Goal: Task Accomplishment & Management: Use online tool/utility

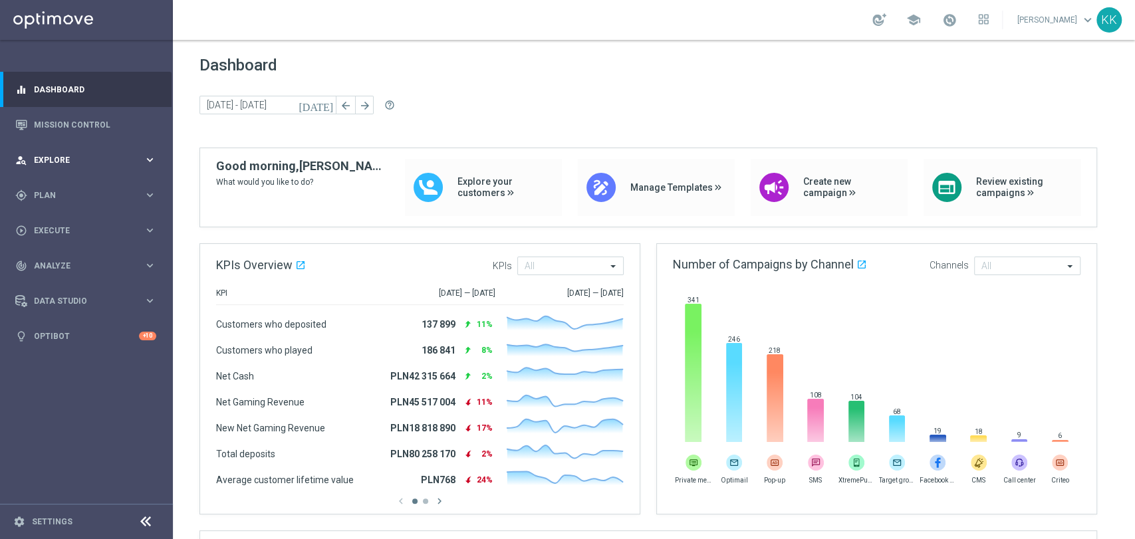
click at [63, 167] on div "person_search Explore keyboard_arrow_right" at bounding box center [86, 159] width 172 height 35
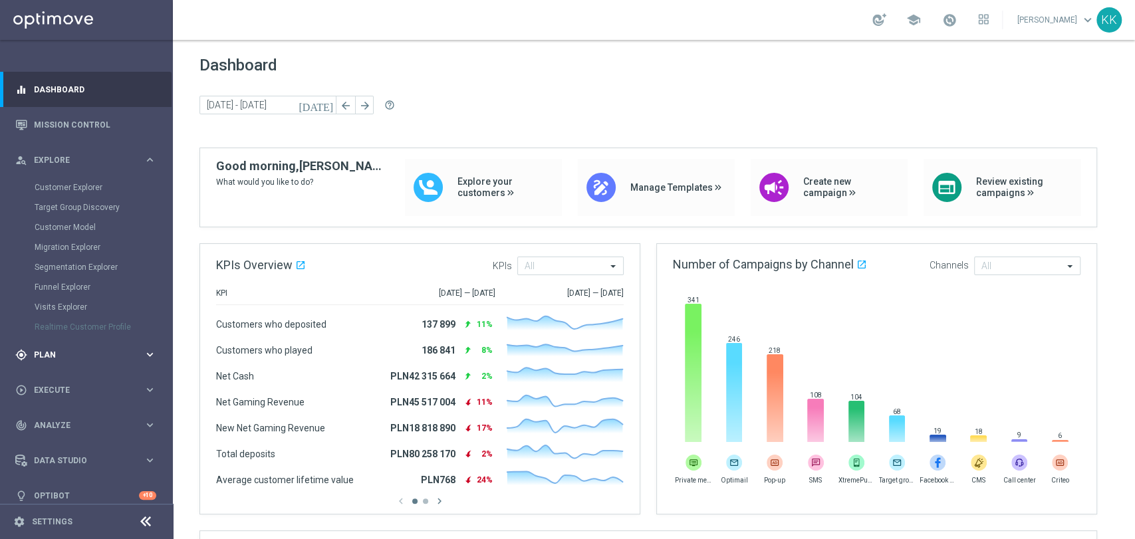
click at [107, 352] on span "Plan" at bounding box center [89, 355] width 110 height 8
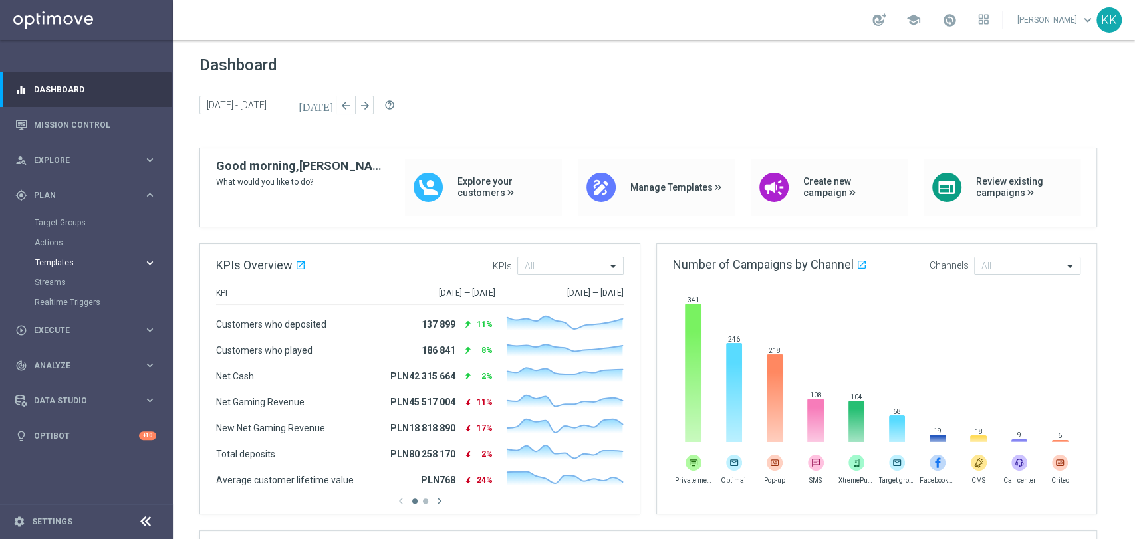
click at [58, 261] on span "Templates" at bounding box center [82, 263] width 95 height 8
click at [69, 281] on link "Optimail" at bounding box center [89, 282] width 97 height 11
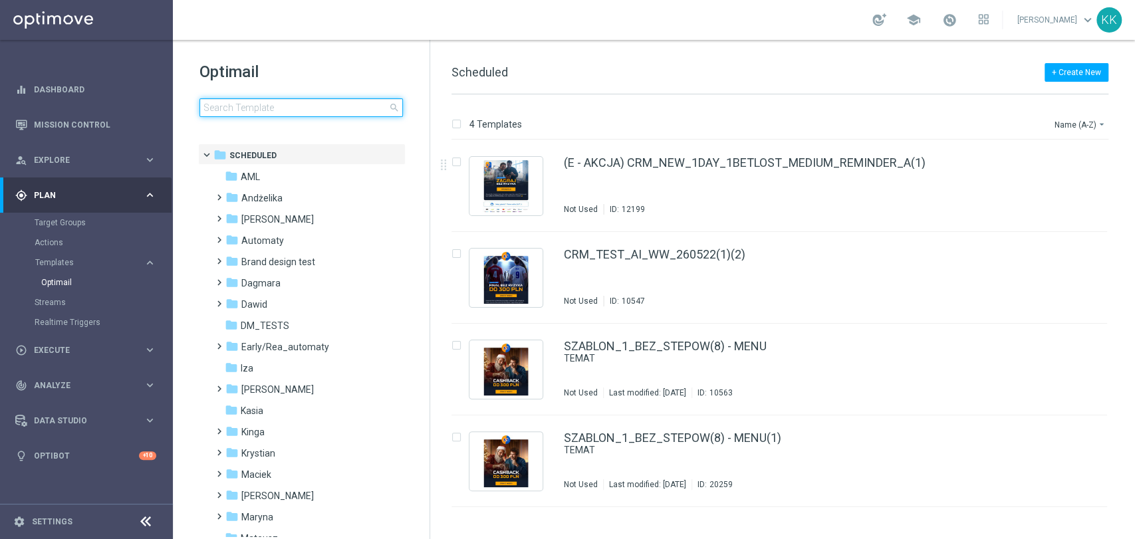
click at [319, 112] on input at bounding box center [301, 107] width 203 height 19
type input "C_MIN_AUTO_ZBR_100% do 50 PLN_RVM0_DAILY"
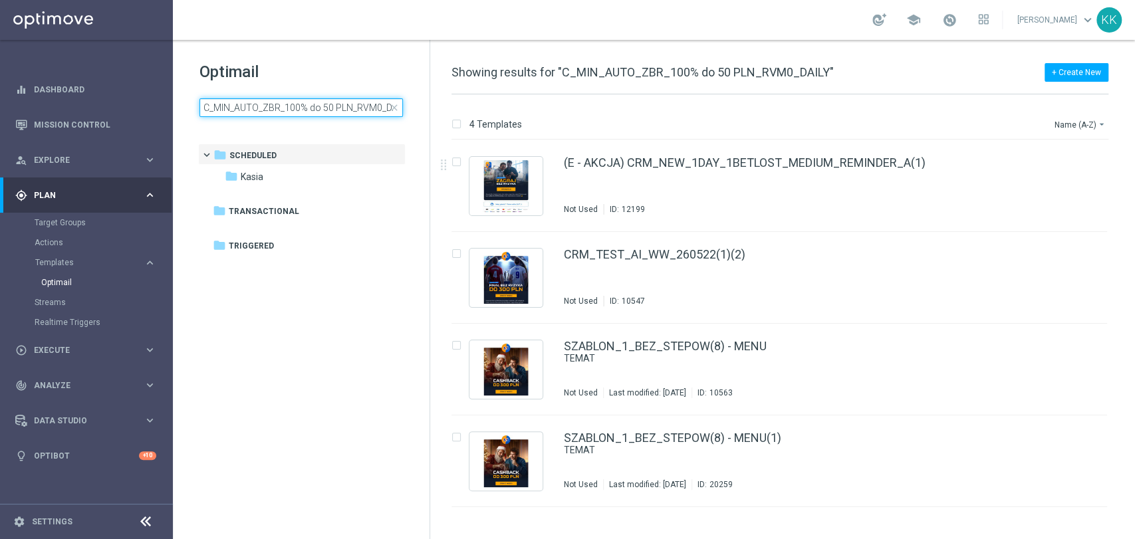
scroll to position [0, 15]
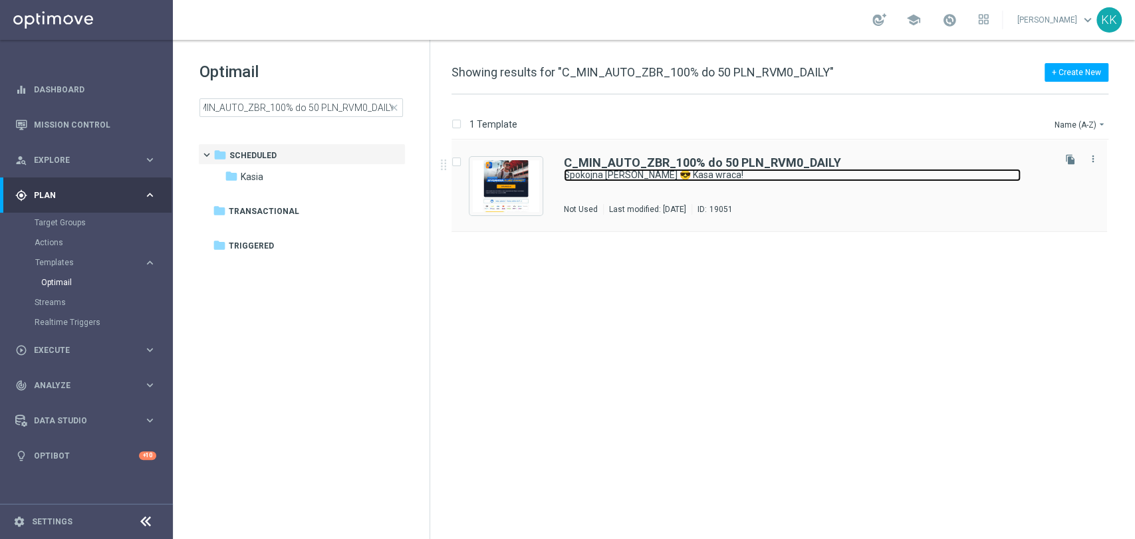
click at [764, 178] on link "Spokojna [PERSON_NAME] 😎 Kasa wraca!" at bounding box center [792, 175] width 457 height 13
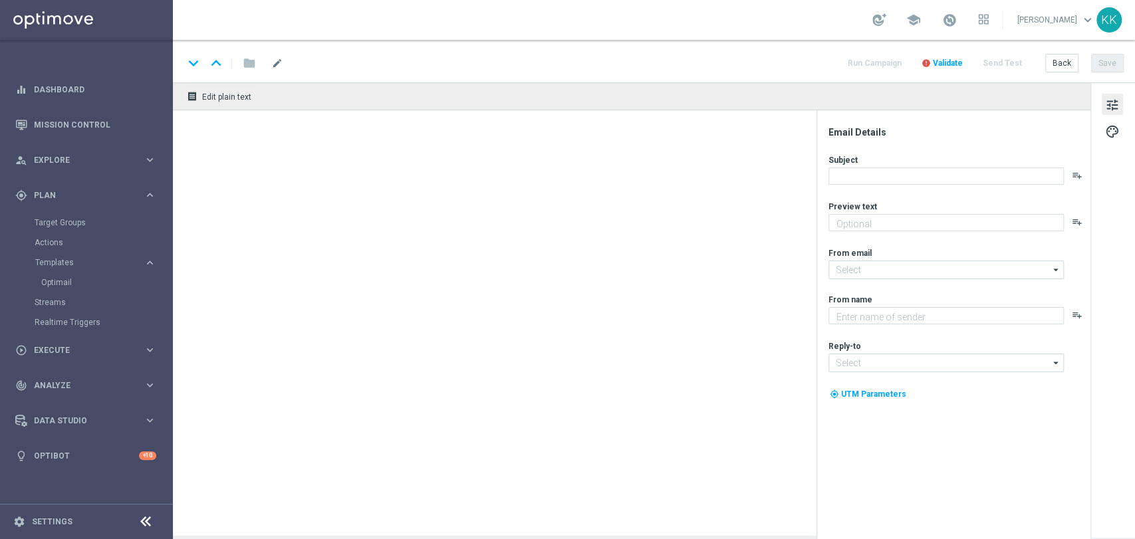
type textarea "Graj bez ryzyka do 50 zł🛡️ ‌ ‌ ‌"
type input "[EMAIL_ADDRESS][DOMAIN_NAME]"
type textarea "STS"
type input "[EMAIL_ADDRESS][DOMAIN_NAME]"
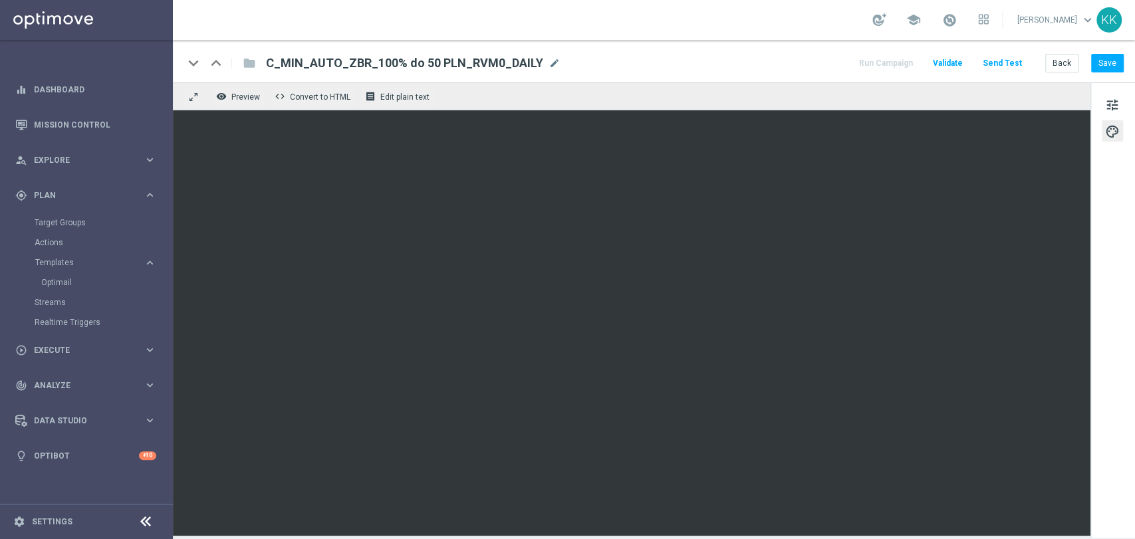
click at [1127, 62] on div "keyboard_arrow_down keyboard_arrow_up folder C_MIN_AUTO_ZBR_100% do 50 PLN_RVM0…" at bounding box center [654, 61] width 962 height 43
click at [1118, 61] on button "Save" at bounding box center [1107, 63] width 33 height 19
click at [1055, 57] on button "Back" at bounding box center [1061, 63] width 33 height 19
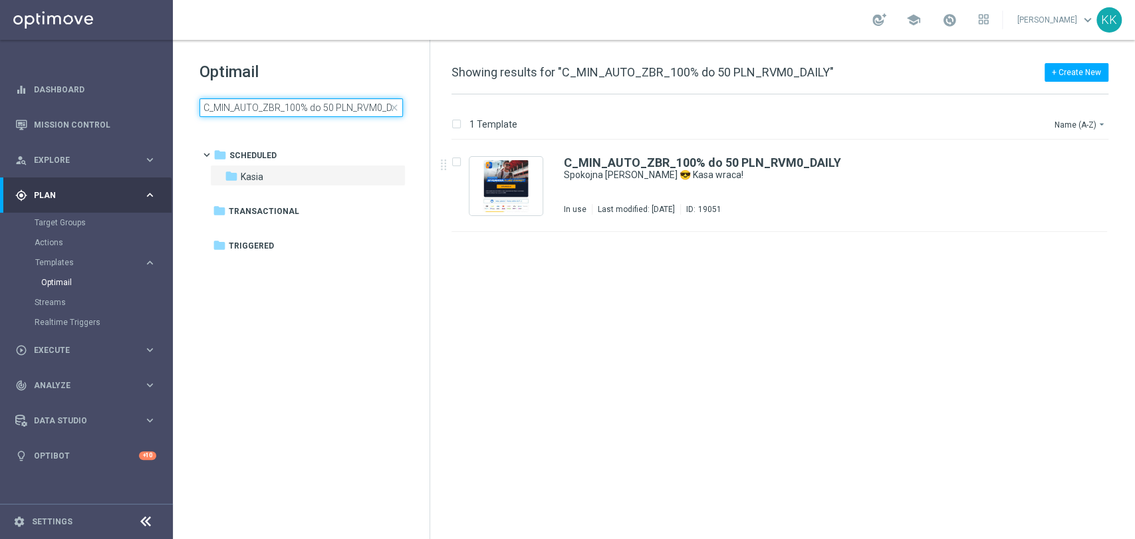
click at [331, 106] on input "C_MIN_AUTO_ZBR_100% do 50 PLN_RVM0_DAILY" at bounding box center [301, 107] width 203 height 19
type input "C_MIN_AUTO_ZBR_100% do 50 PLN_RVM1_DAILY"
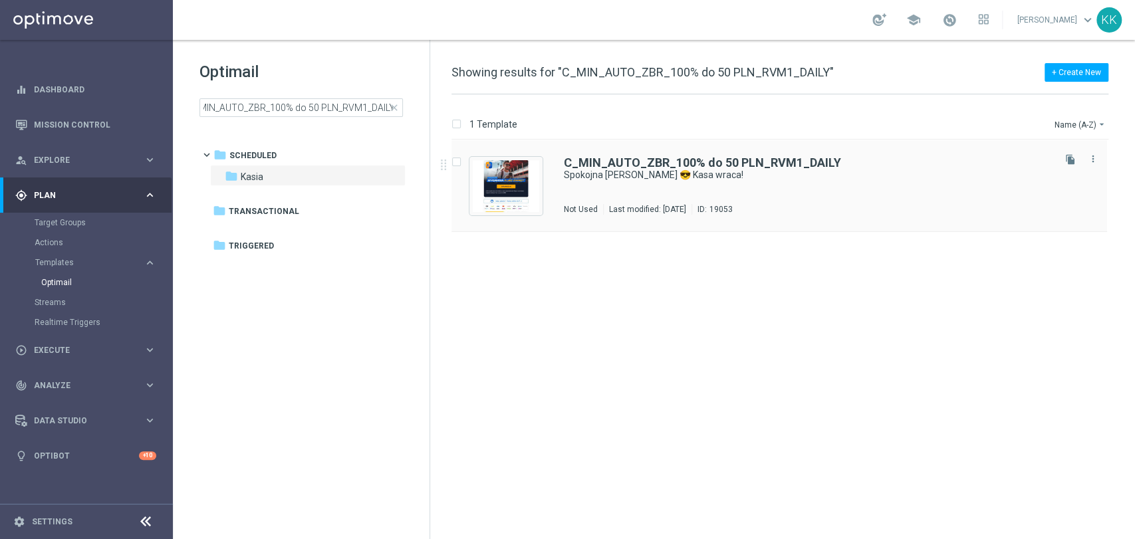
click at [642, 188] on div "C_MIN_AUTO_ZBR_100% do 50 PLN_RVM1_DAILY Spokojna [PERSON_NAME] 😎 Kasa wraca! N…" at bounding box center [807, 186] width 487 height 58
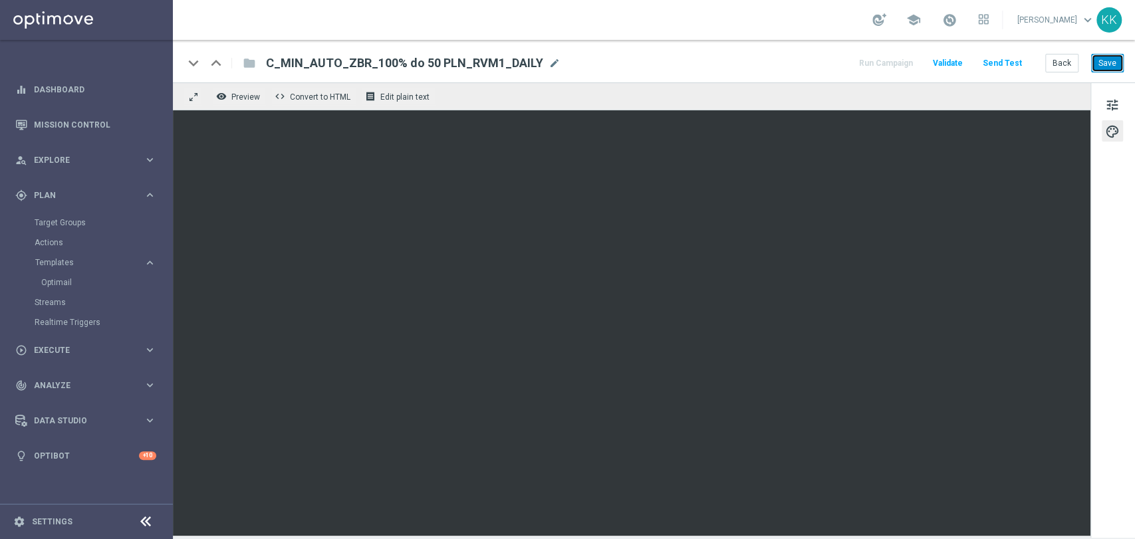
click at [1107, 68] on button "Save" at bounding box center [1107, 63] width 33 height 19
click at [1108, 57] on button "Save" at bounding box center [1107, 63] width 33 height 19
click at [1070, 61] on button "Back" at bounding box center [1061, 63] width 33 height 19
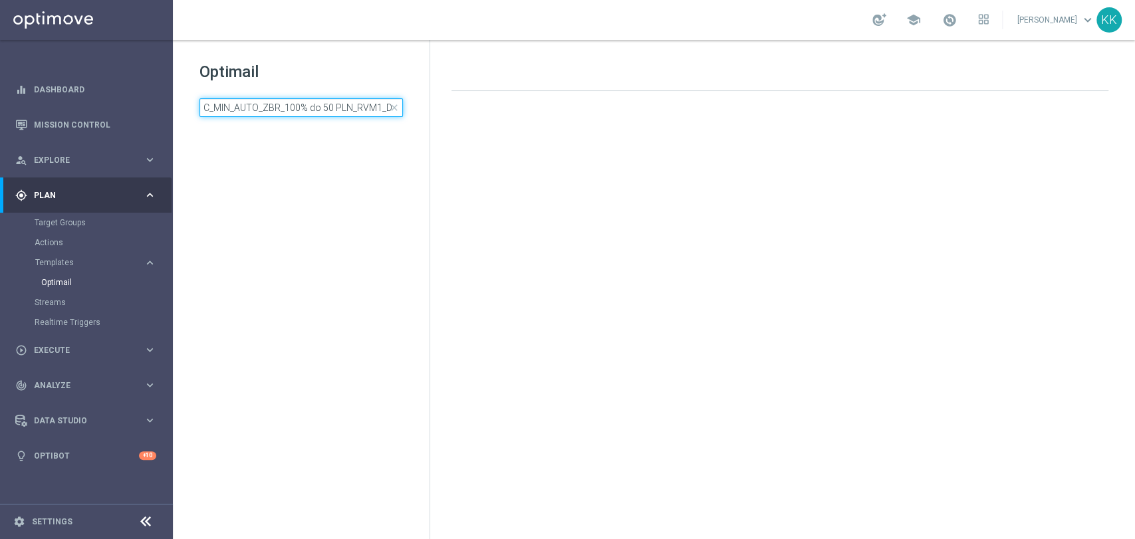
click at [330, 102] on input "C_MIN_AUTO_ZBR_100% do 50 PLN_RVM1_DAILY" at bounding box center [301, 107] width 203 height 19
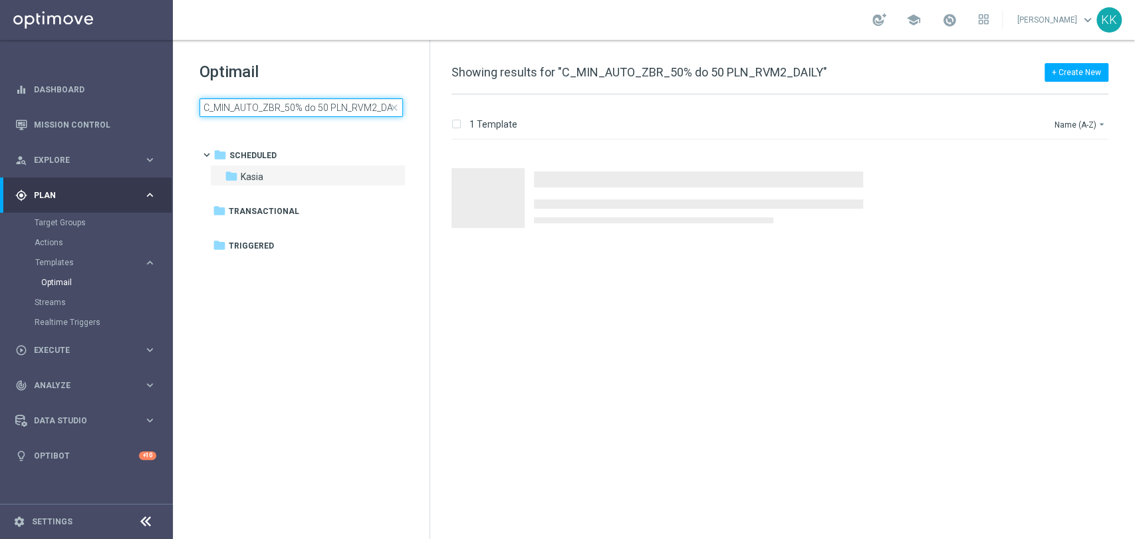
scroll to position [0, 9]
type input "C_MIN_AUTO_ZBR_50% do 50 PLN_RVM2_DAILY"
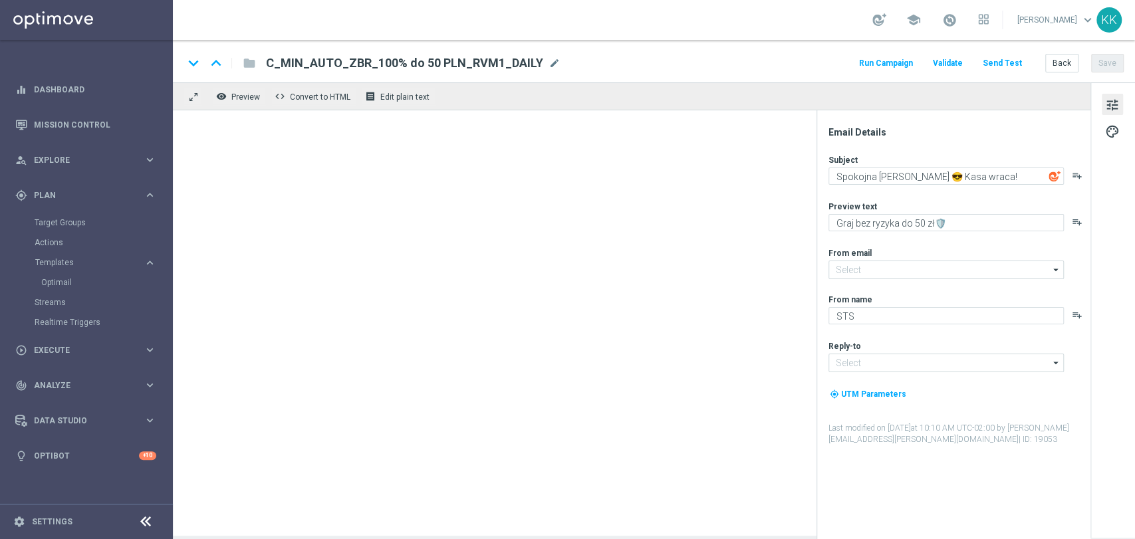
type input "[EMAIL_ADDRESS][DOMAIN_NAME]"
type textarea "Graj bezpiecznie do 50 zł🛡️ ‌ ‌ ‌"
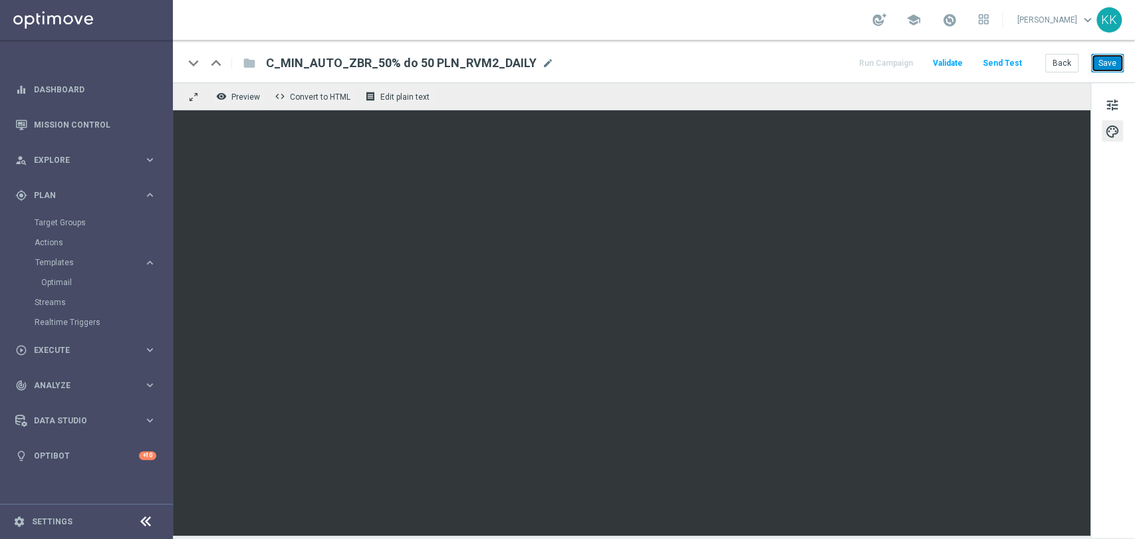
click at [1111, 66] on button "Save" at bounding box center [1107, 63] width 33 height 19
click at [1067, 59] on button "Back" at bounding box center [1061, 63] width 33 height 19
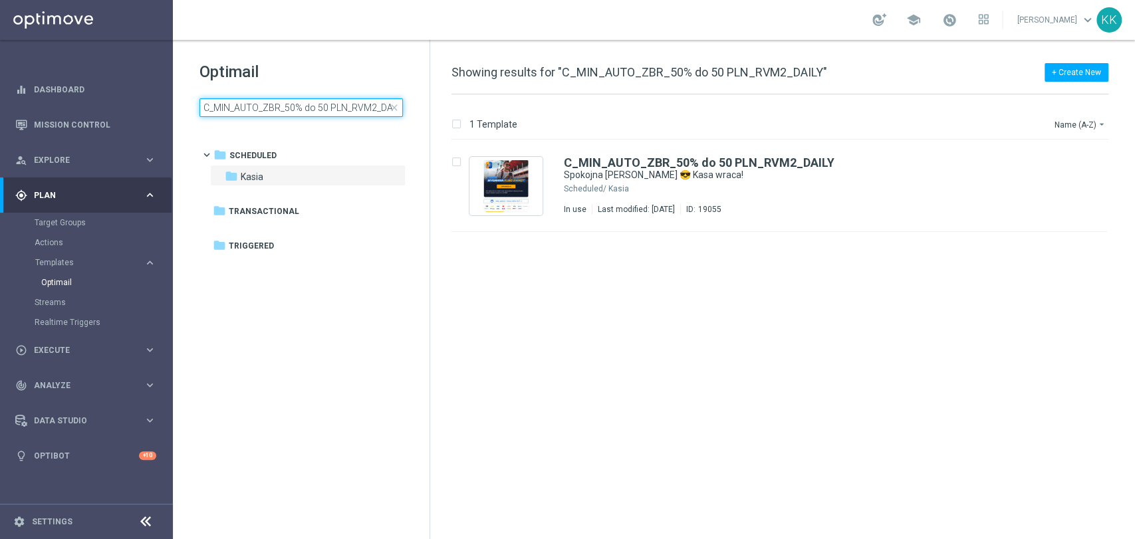
click at [306, 108] on input "C_MIN_AUTO_ZBR_50% do 50 PLN_RVM2_DAILY" at bounding box center [301, 107] width 203 height 19
type input "C_LOW_AUTO_ZBR_100% do 100 PLN_RVM0_DAILY"
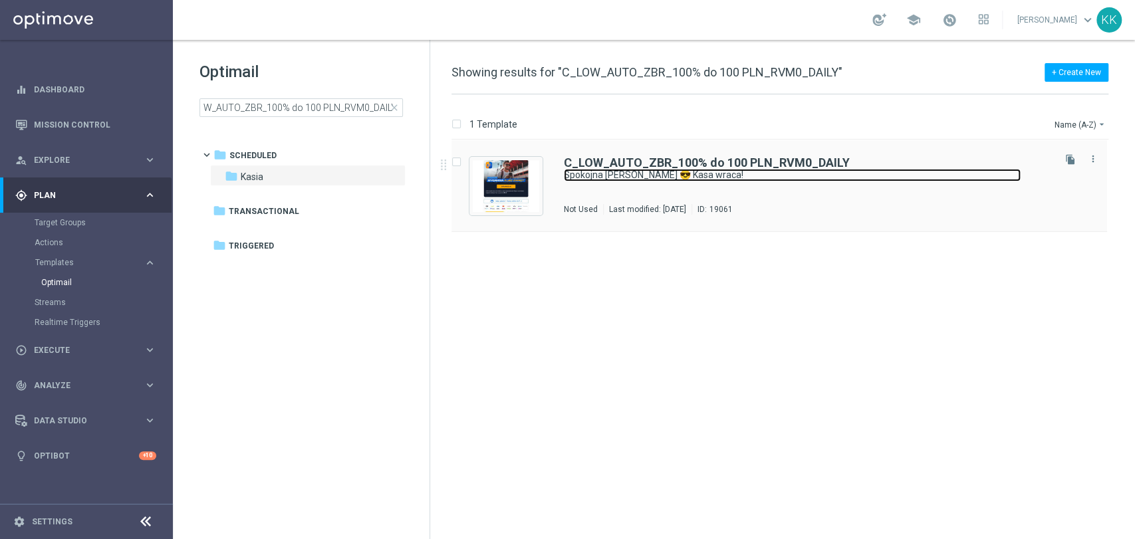
click at [603, 180] on link "Spokojna [PERSON_NAME] 😎 Kasa wraca!" at bounding box center [792, 175] width 457 height 13
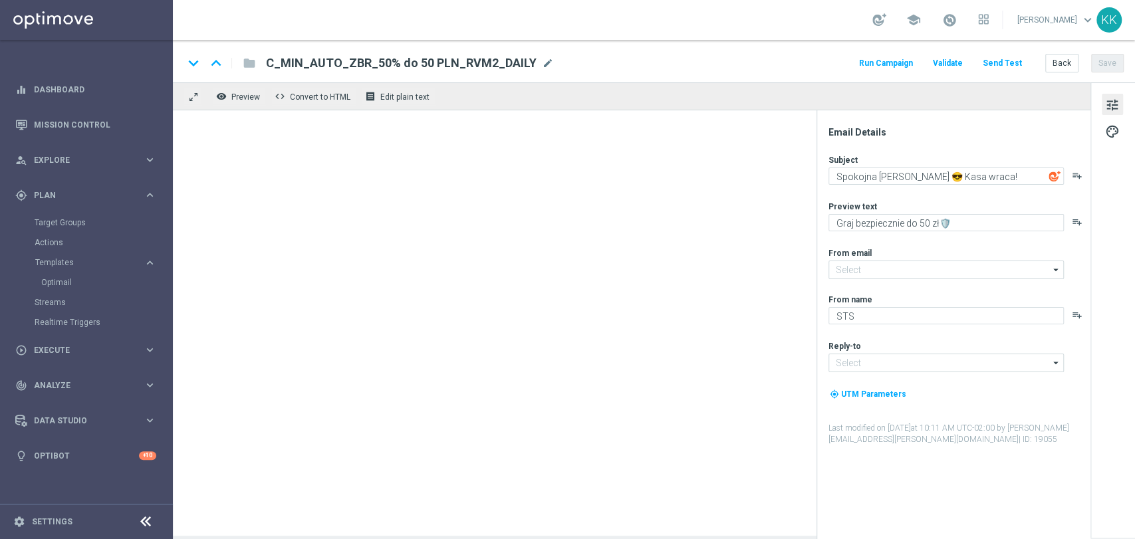
type input "[EMAIL_ADDRESS][DOMAIN_NAME]"
type textarea "Graj bez ryzyka do 100 zł🛡️ ‌ ‌ ‌"
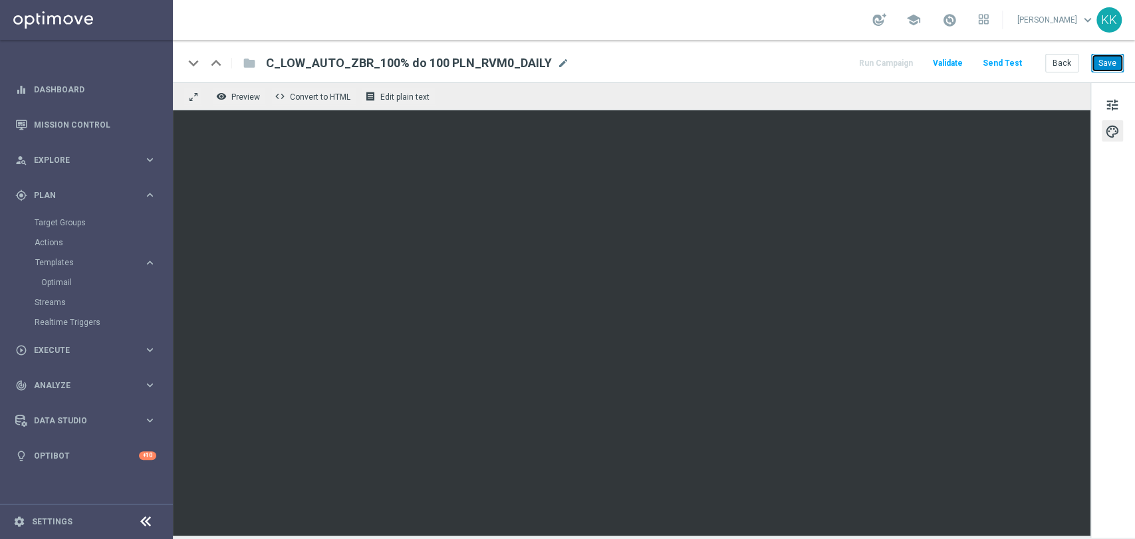
click at [1112, 64] on button "Save" at bounding box center [1107, 63] width 33 height 19
click at [1065, 62] on button "Back" at bounding box center [1061, 63] width 33 height 19
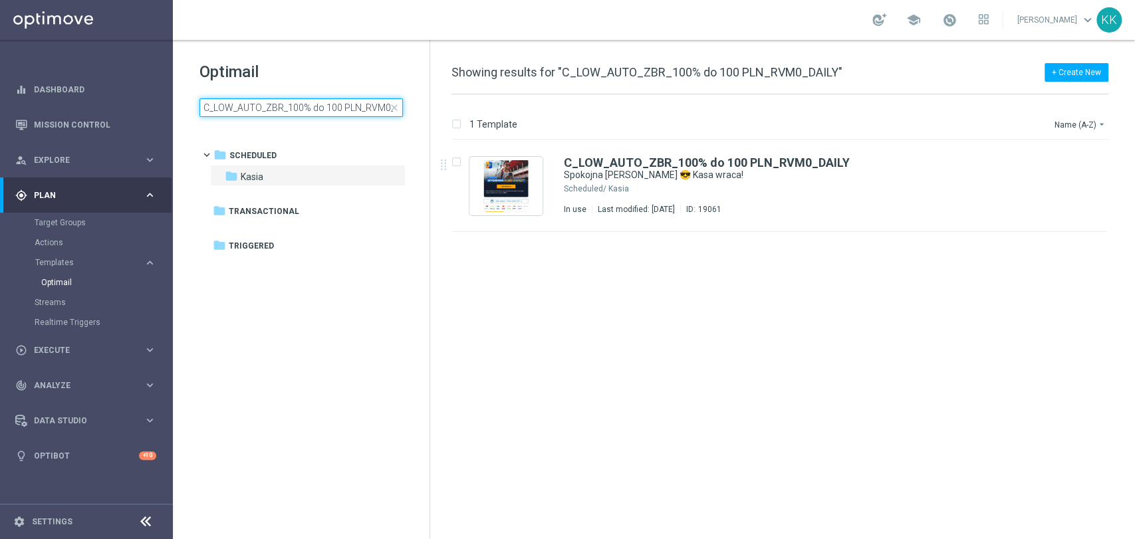
click at [270, 108] on input "C_LOW_AUTO_ZBR_100% do 100 PLN_RVM0_DAILY" at bounding box center [301, 107] width 203 height 19
type input "C_LOW_AUTO_ZBR_100% do 100 PLN_RVM1_DAILY"
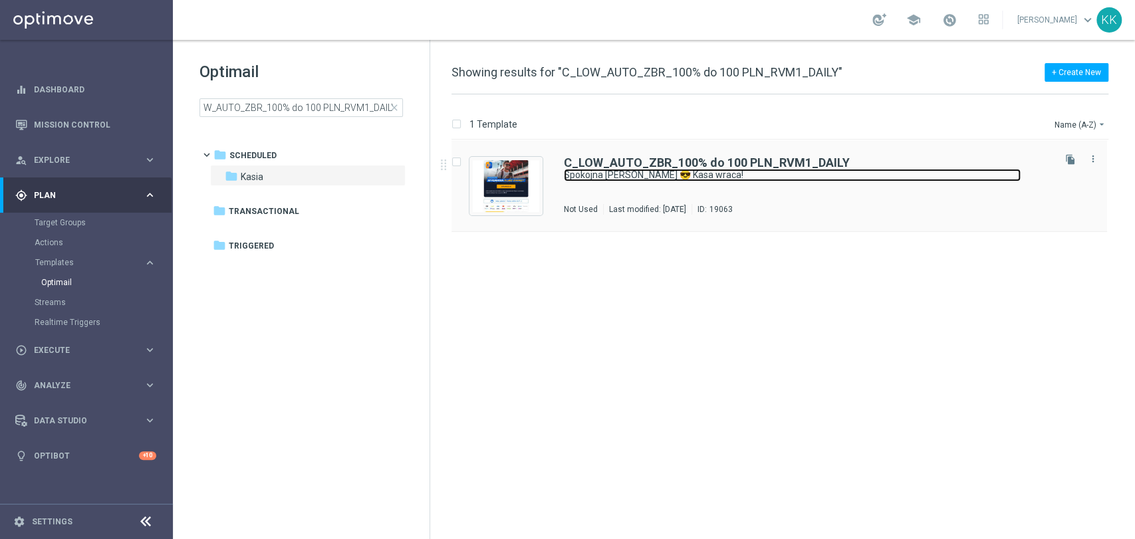
click at [681, 179] on link "Spokojna [PERSON_NAME] 😎 Kasa wraca!" at bounding box center [792, 175] width 457 height 13
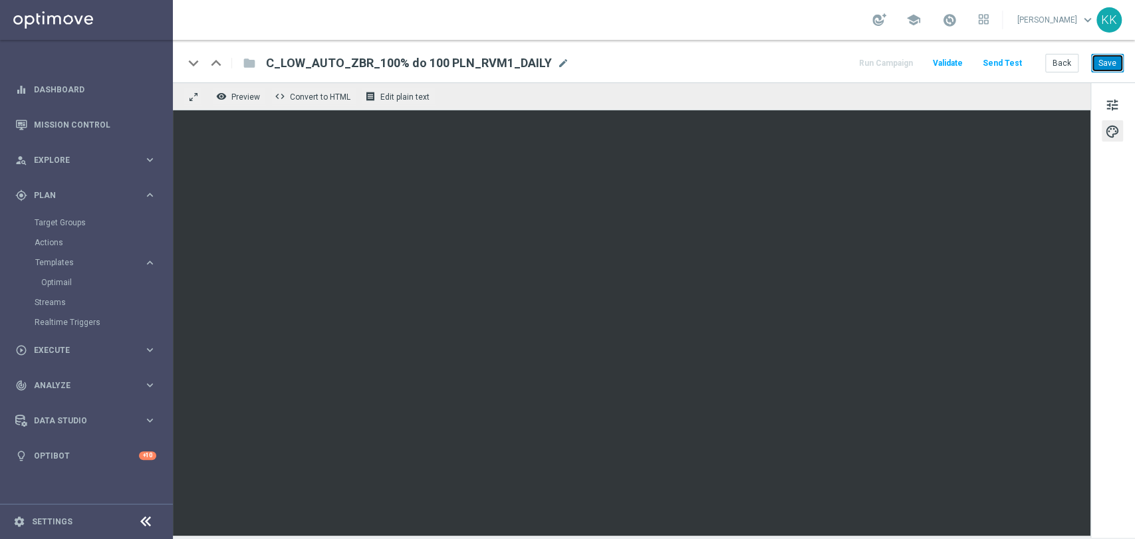
click at [1117, 66] on button "Save" at bounding box center [1107, 63] width 33 height 19
click at [1061, 62] on button "Back" at bounding box center [1061, 63] width 33 height 19
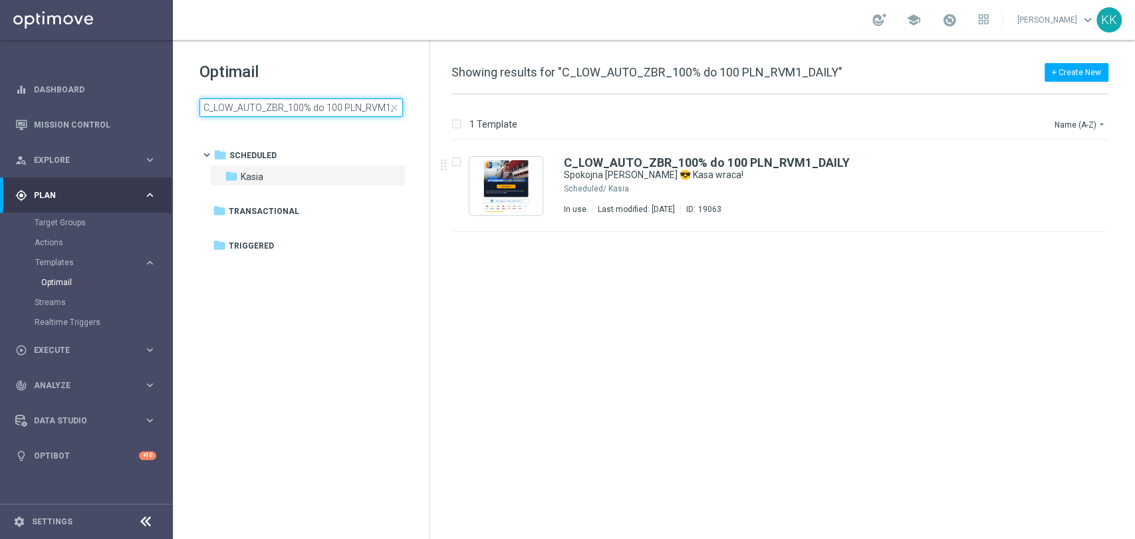
click at [309, 108] on input "C_LOW_AUTO_ZBR_100% do 100 PLN_RVM1_DAILY" at bounding box center [301, 107] width 203 height 19
type input "C_LOW_AUTO_ZBR_50% do 100 PLN_RVM2_DAILY"
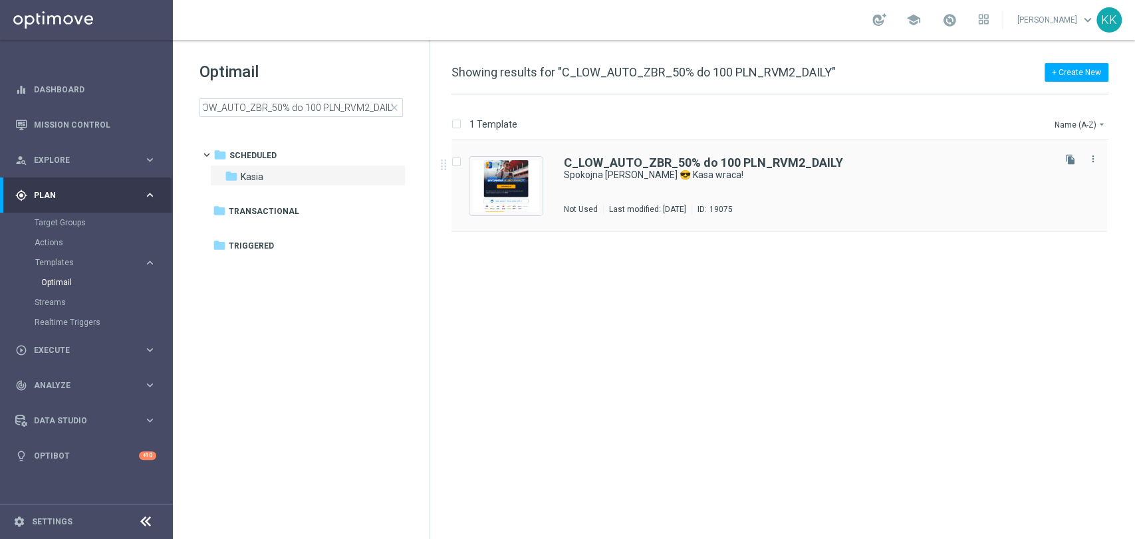
click at [650, 188] on div "C_LOW_AUTO_ZBR_50% do 100 PLN_RVM2_DAILY Spokojna [PERSON_NAME] 😎 Kasa wraca! N…" at bounding box center [807, 186] width 487 height 58
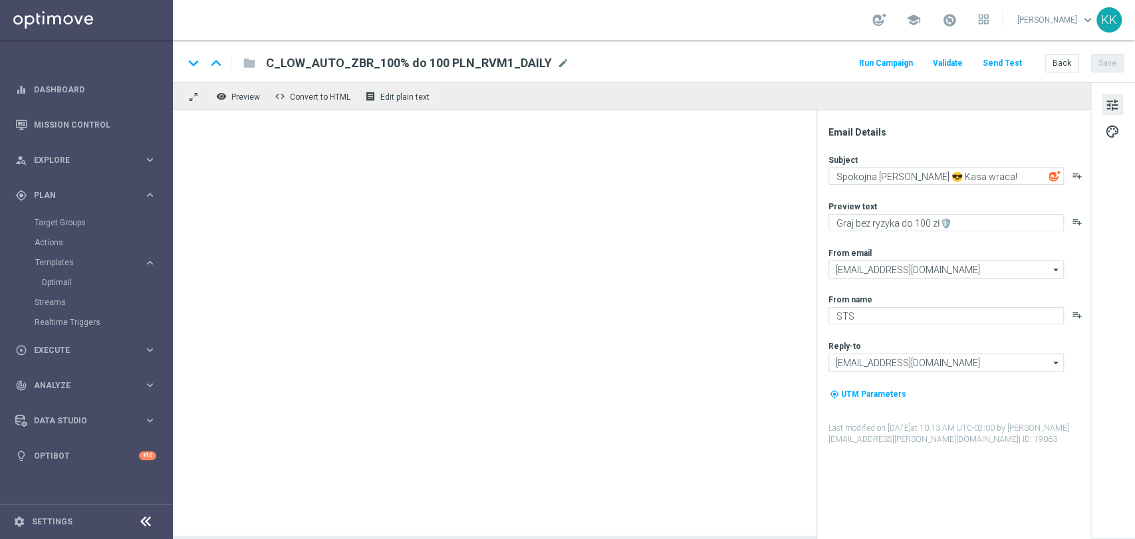
type textarea "Graj bezpiecznie do 100 zł🛡️ ‌ ‌ ‌"
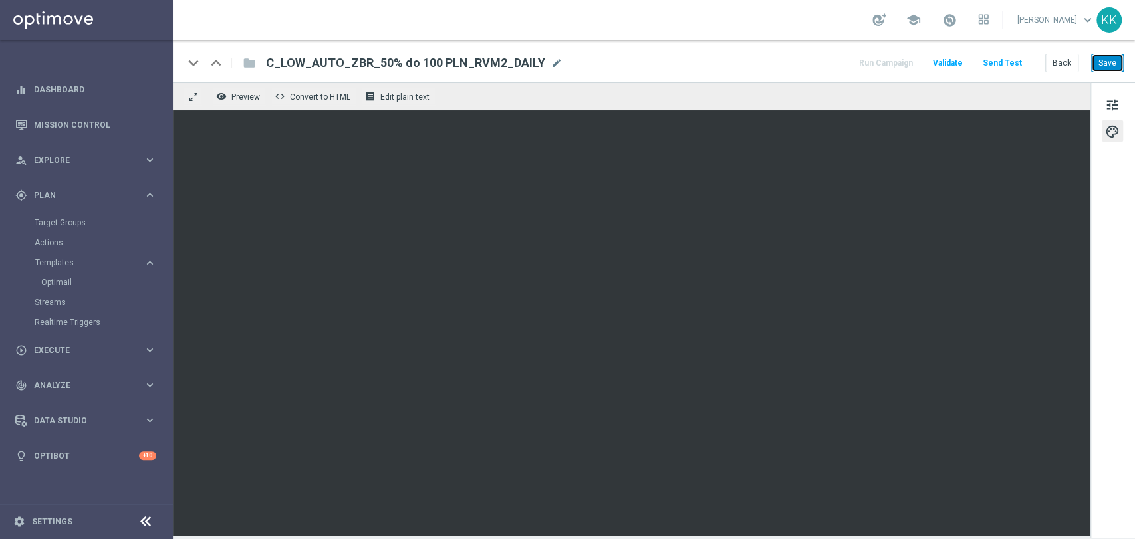
click at [1122, 68] on button "Save" at bounding box center [1107, 63] width 33 height 19
click at [1077, 65] on button "Back" at bounding box center [1061, 63] width 33 height 19
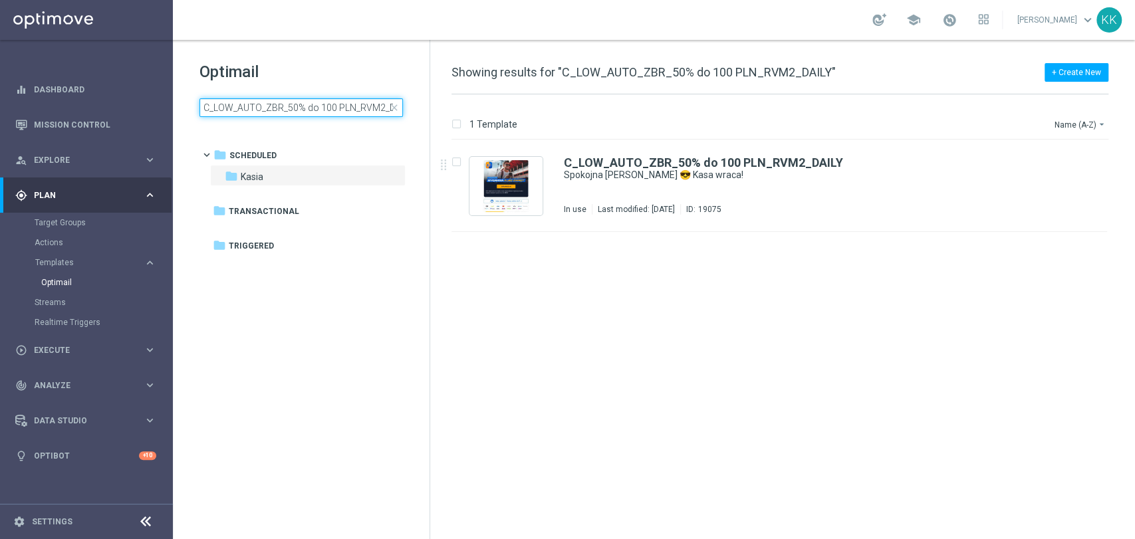
click at [266, 101] on input "C_LOW_AUTO_ZBR_50% do 100 PLN_RVM2_DAILY" at bounding box center [301, 107] width 203 height 19
type input "C_MED_AUTO_ZBR_100% do 200 PLN_RVM0_DAILY"
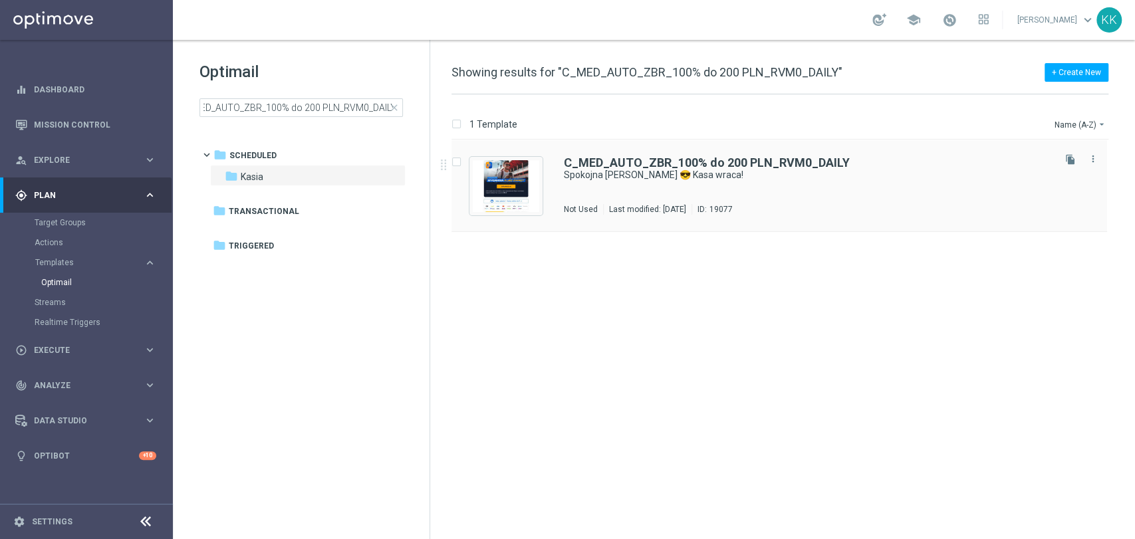
click at [648, 206] on div "Last modified: [DATE]" at bounding box center [648, 209] width 88 height 11
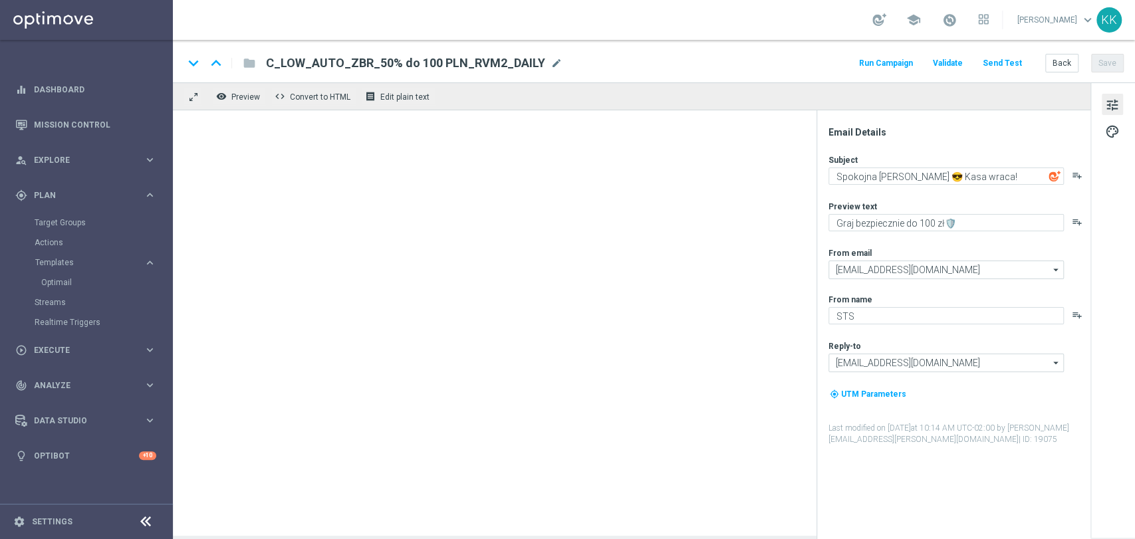
type textarea "Graj bez ryzyka do 200 zł🛡️ ‌ ‌ ‌"
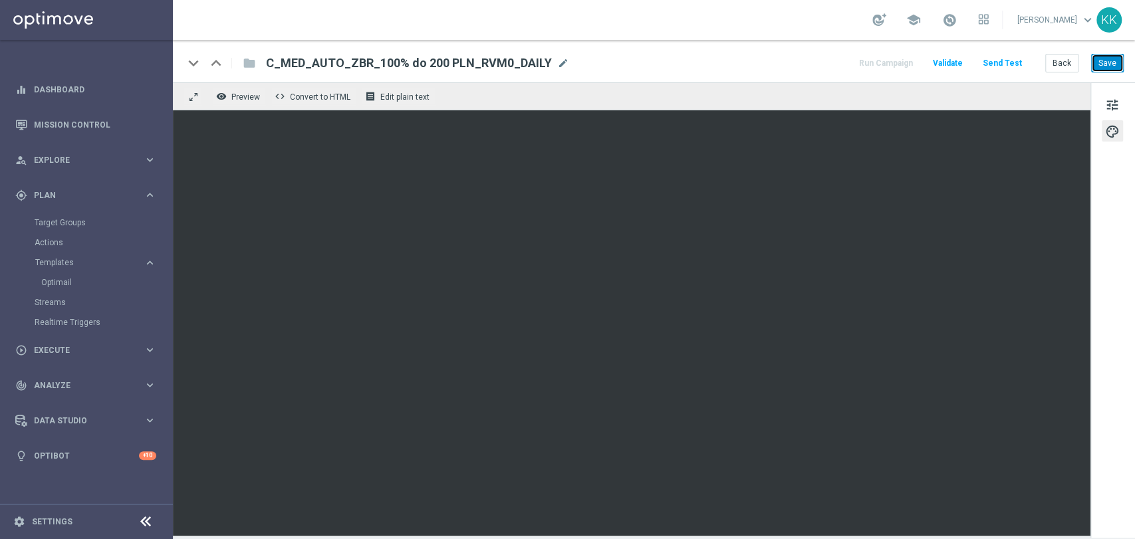
click at [1097, 70] on button "Save" at bounding box center [1107, 63] width 33 height 19
click at [1059, 62] on button "Back" at bounding box center [1061, 63] width 33 height 19
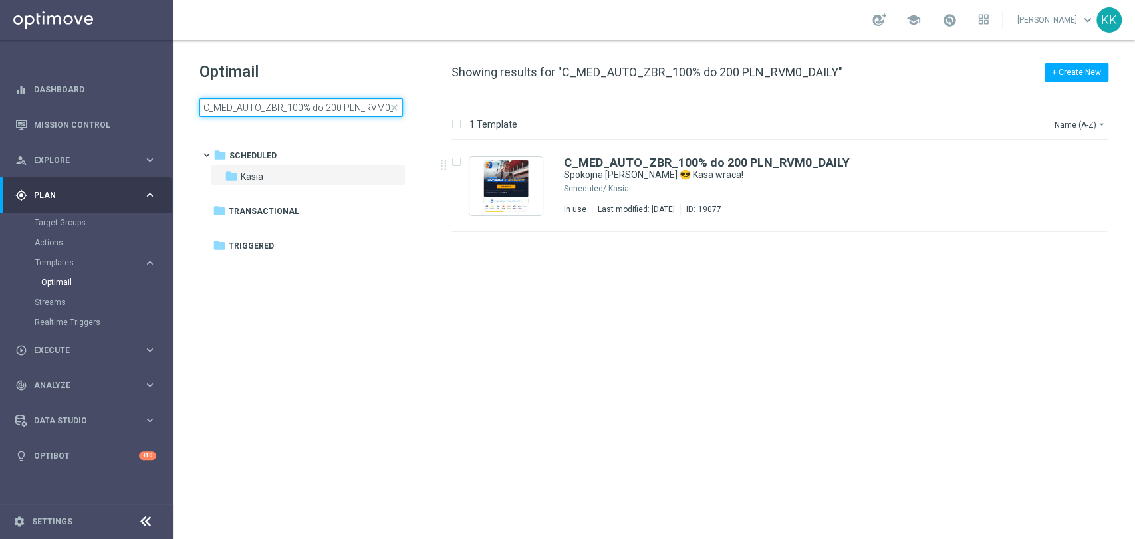
click at [299, 113] on input "C_MED_AUTO_ZBR_100% do 200 PLN_RVM0_DAILY" at bounding box center [301, 107] width 203 height 19
type input "C_MED_AUTO_ZBR_100% do 200 PLN_RVM1_DAILY"
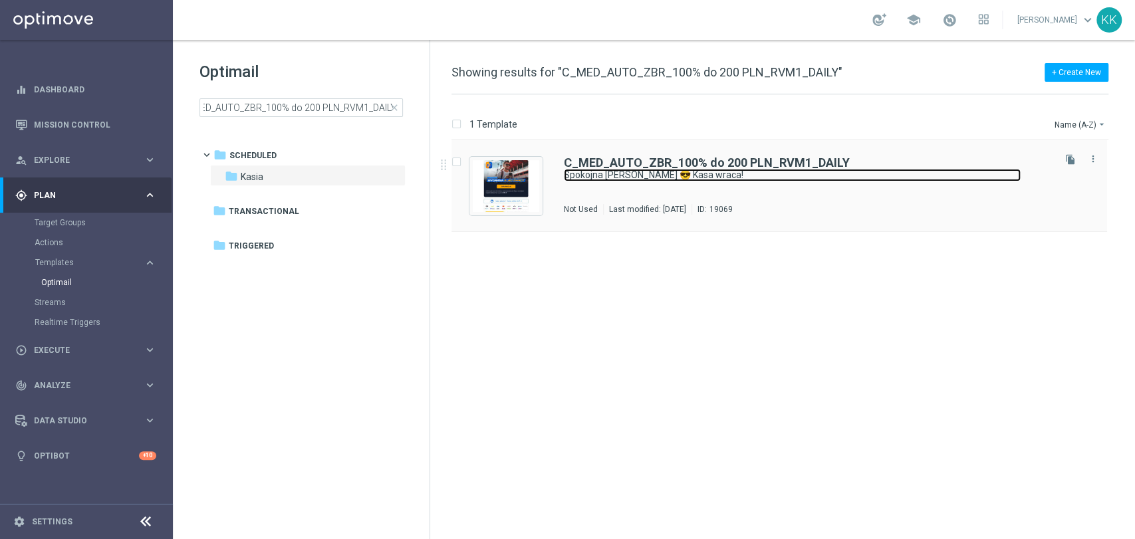
click at [638, 180] on link "Spokojna [PERSON_NAME] 😎 Kasa wraca!" at bounding box center [792, 175] width 457 height 13
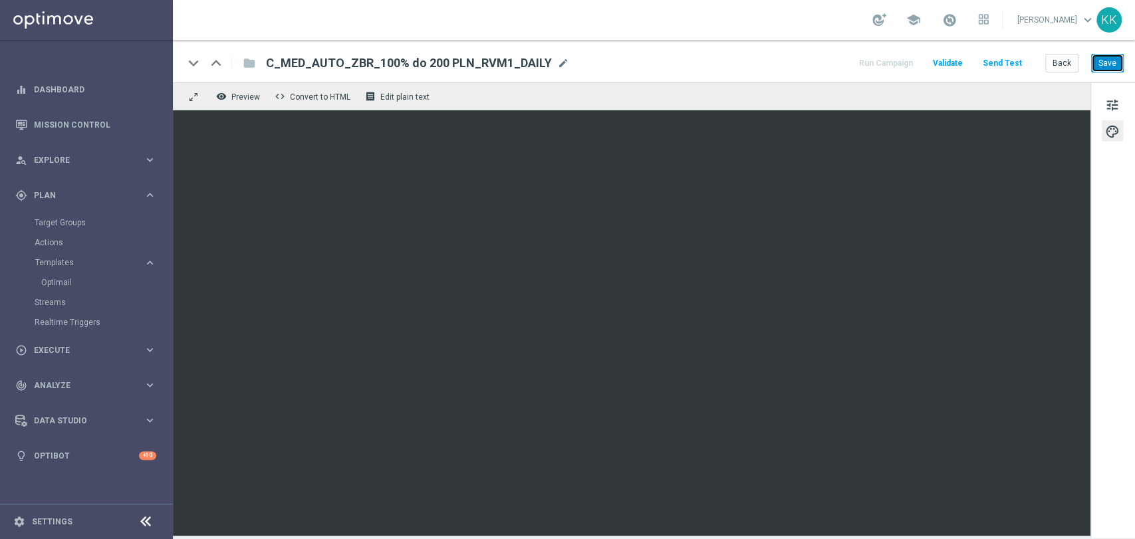
click at [1110, 51] on div "keyboard_arrow_down keyboard_arrow_up folder C_MED_AUTO_ZBR_100% do 200 PLN_RVM…" at bounding box center [654, 61] width 962 height 43
click at [1109, 58] on button "Save" at bounding box center [1107, 63] width 33 height 19
click at [1080, 60] on div "Back Save" at bounding box center [1084, 63] width 78 height 19
click at [1077, 59] on button "Back" at bounding box center [1061, 63] width 33 height 19
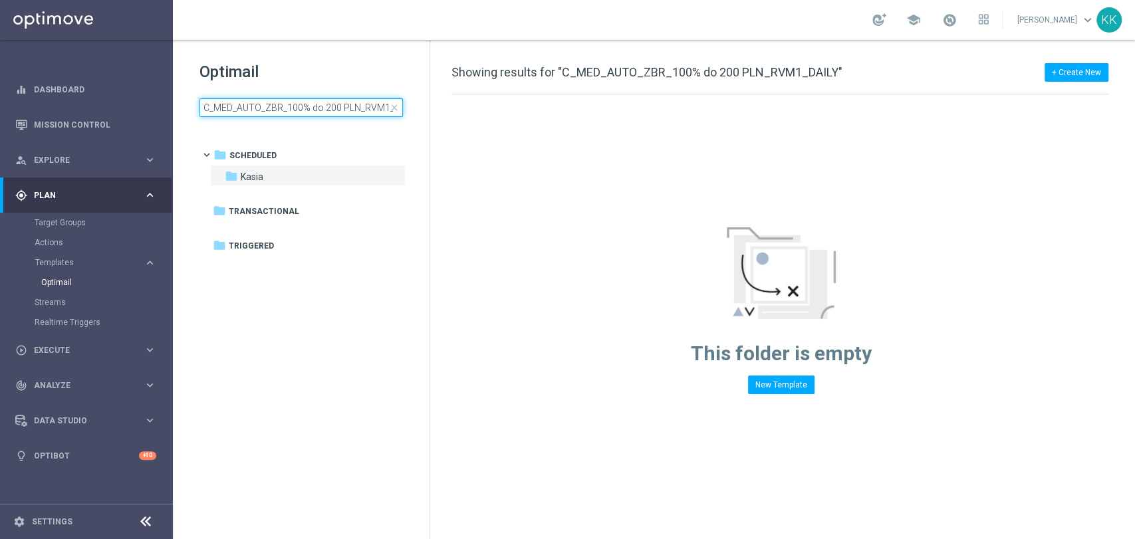
click at [314, 116] on input "C_MED_AUTO_ZBR_100% do 200 PLN_RVM1_DAILY" at bounding box center [301, 107] width 203 height 19
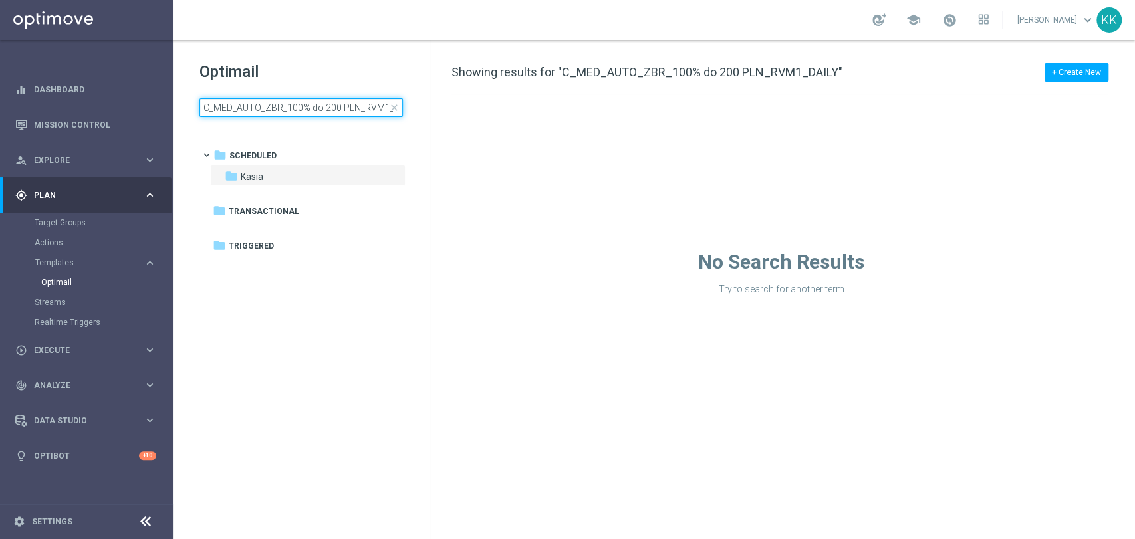
click at [314, 116] on input "C_MED_AUTO_ZBR_100% do 200 PLN_RVM1_DAILY" at bounding box center [301, 107] width 203 height 19
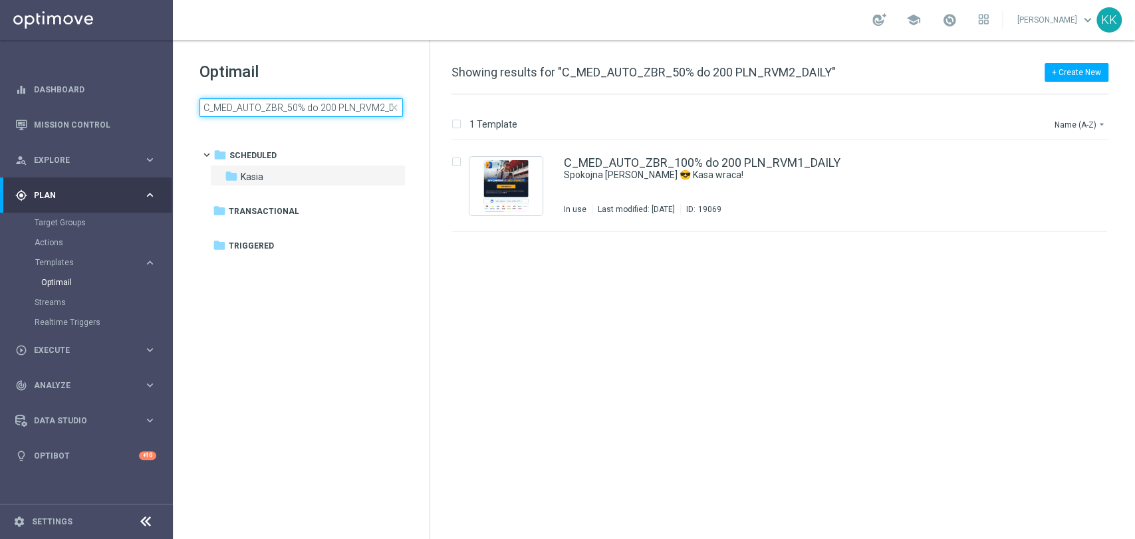
scroll to position [0, 17]
type input "C_MED_AUTO_ZBR_50% do 200 PLN_RVM2_DAILY"
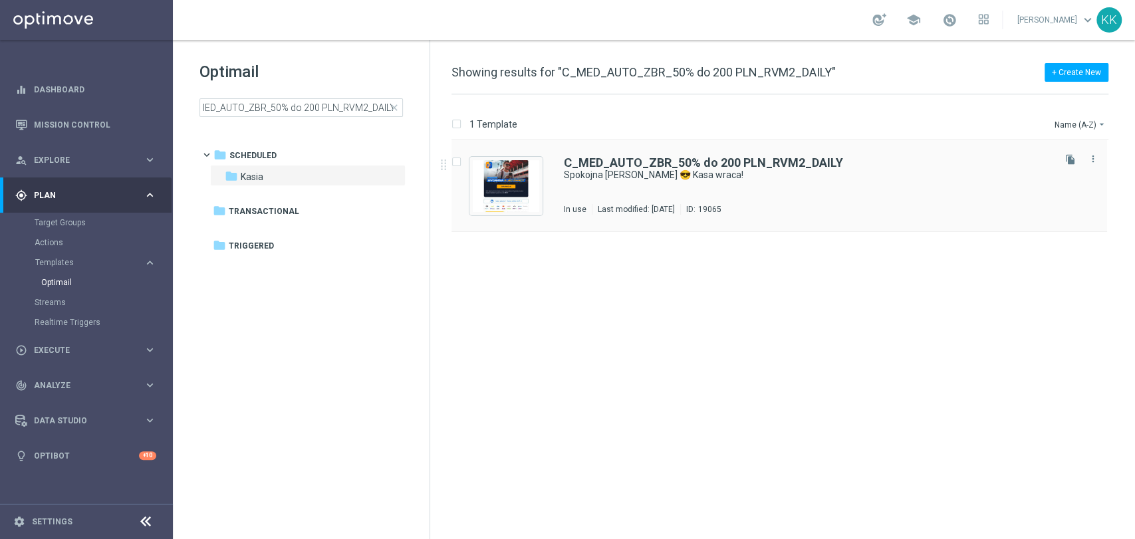
click at [649, 194] on div "C_MED_AUTO_ZBR_50% do 200 PLN_RVM2_DAILY Spokojna [PERSON_NAME] 😎 Kasa wraca! I…" at bounding box center [807, 186] width 487 height 58
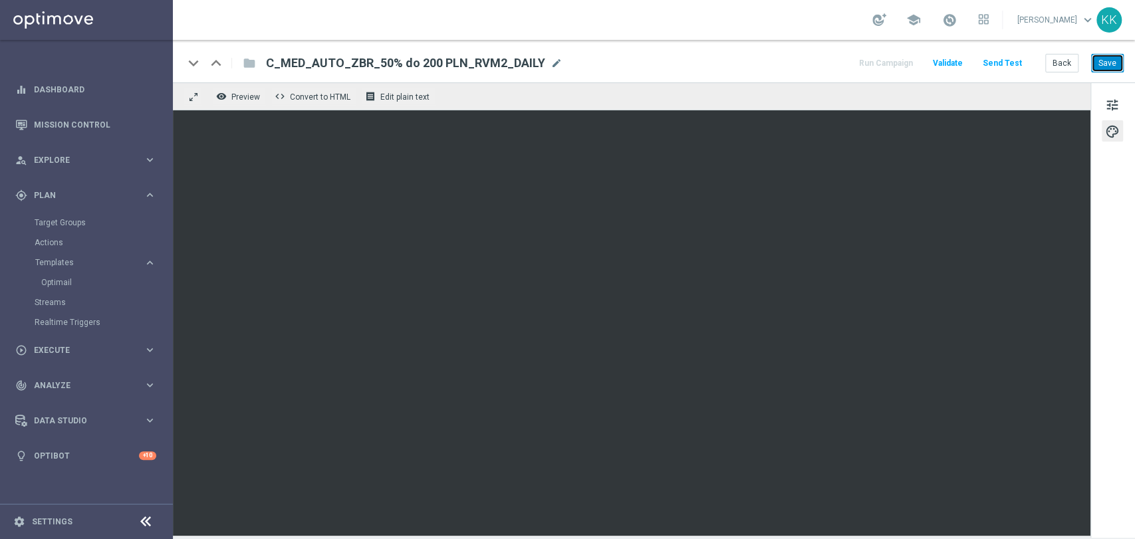
click at [1112, 57] on button "Save" at bounding box center [1107, 63] width 33 height 19
click at [1069, 60] on button "Back" at bounding box center [1061, 63] width 33 height 19
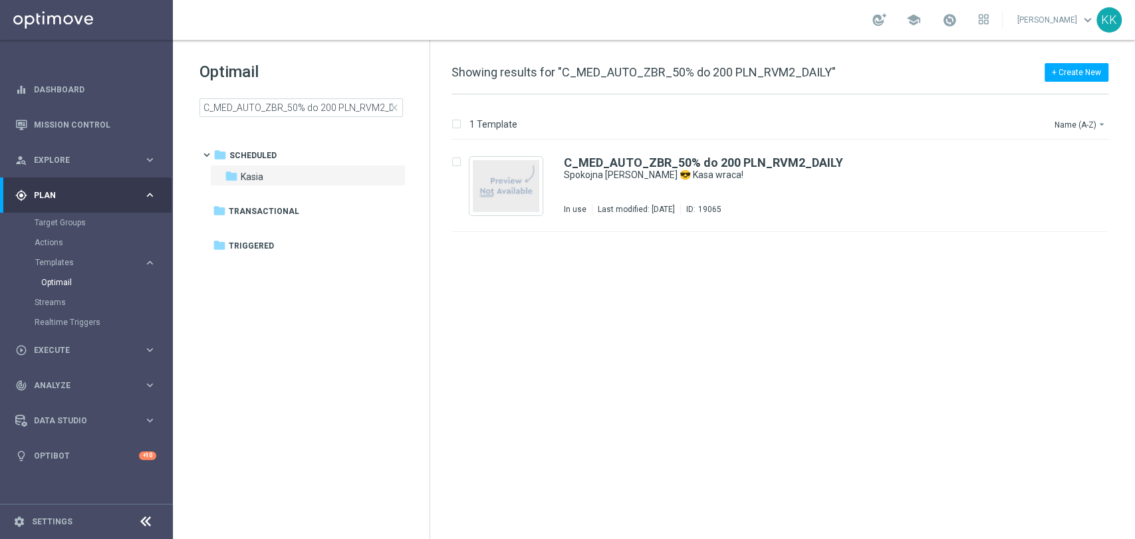
click at [309, 91] on div "Optimail C_MED_AUTO_ZBR_50% do 200 PLN_RVM2_DAILY close" at bounding box center [315, 89] width 230 height 56
click at [309, 102] on input "C_MED_AUTO_ZBR_50% do 200 PLN_RVM2_DAILY" at bounding box center [301, 107] width 203 height 19
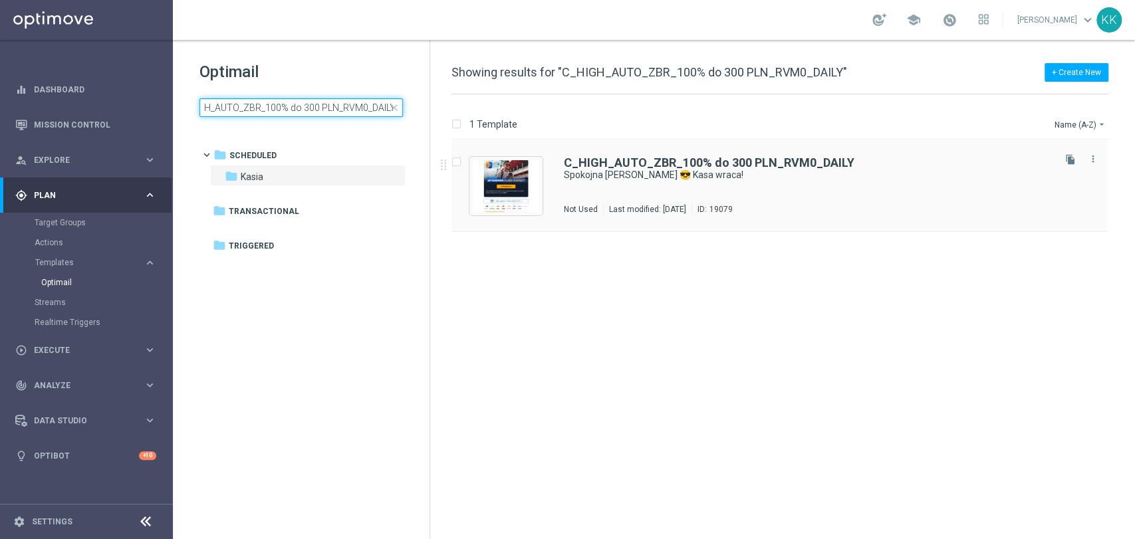
type input "C_HIGH_AUTO_ZBR_100% do 300 PLN_RVM0_DAILY"
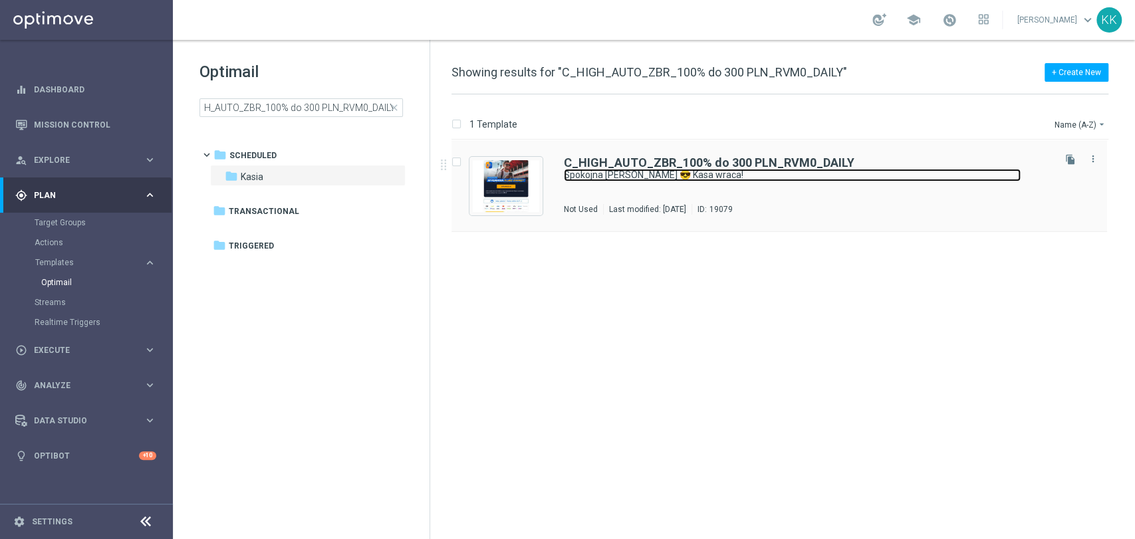
click at [664, 174] on link "Spokojna [PERSON_NAME] 😎 Kasa wraca!" at bounding box center [792, 175] width 457 height 13
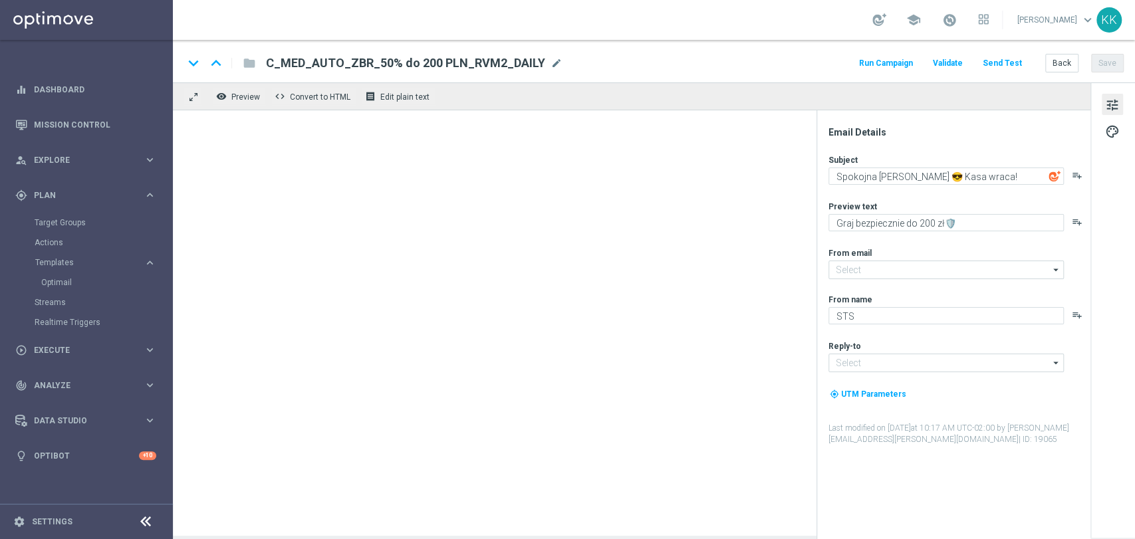
type input "[EMAIL_ADDRESS][DOMAIN_NAME]"
type textarea "Graj bez ryzyka do 300 zł🛡️ ‌ ‌ ‌"
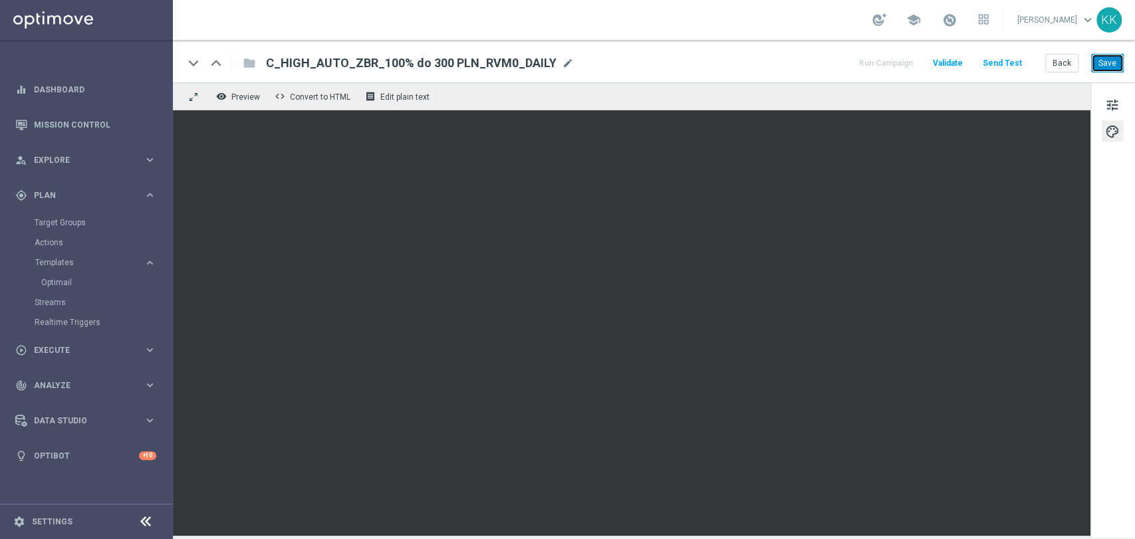
click at [1109, 59] on button "Save" at bounding box center [1107, 63] width 33 height 19
click at [1058, 63] on button "Back" at bounding box center [1061, 63] width 33 height 19
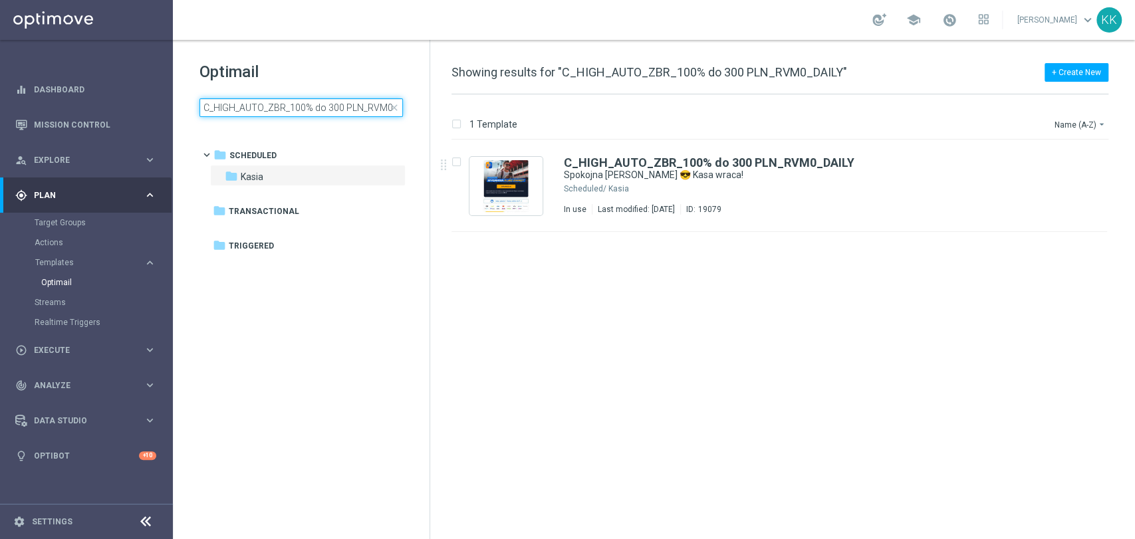
click at [325, 104] on input "C_HIGH_AUTO_ZBR_100% do 300 PLN_RVM0_DAILY" at bounding box center [301, 107] width 203 height 19
type input "C_HIGH_AUTO_ZBR_100% do 300 PLN_RVM1_DAILY"
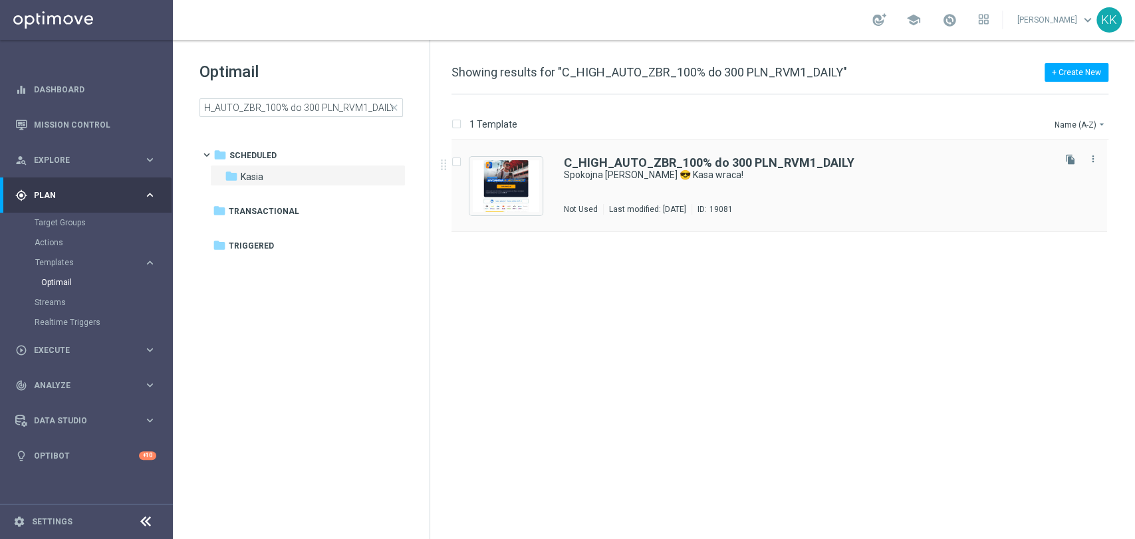
click at [646, 200] on div "C_HIGH_AUTO_ZBR_100% do 300 PLN_RVM1_DAILY Spokojna [PERSON_NAME] 😎 Kasa wraca!…" at bounding box center [807, 186] width 487 height 58
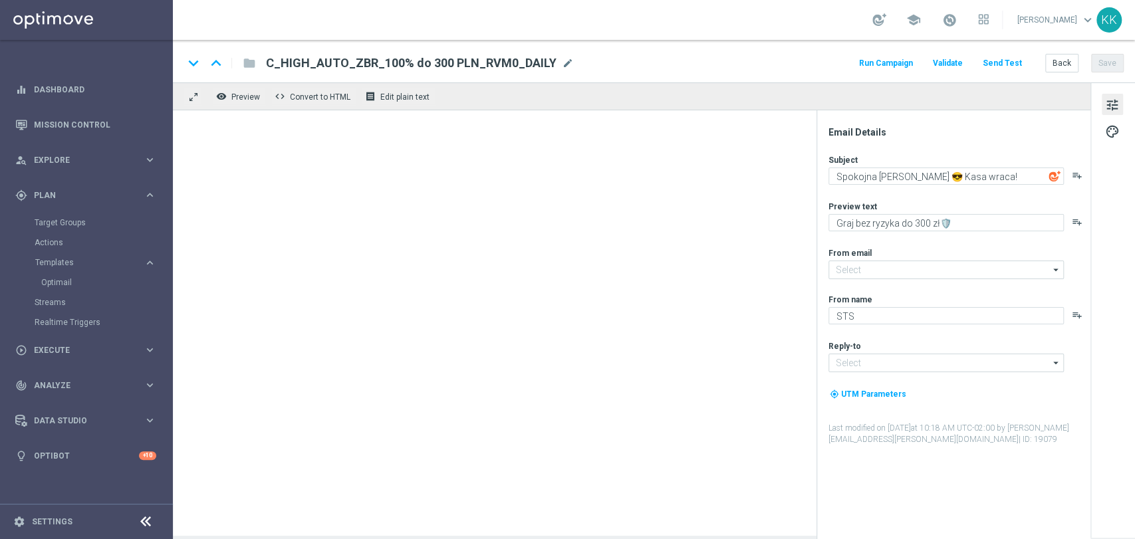
type input "[EMAIL_ADDRESS][DOMAIN_NAME]"
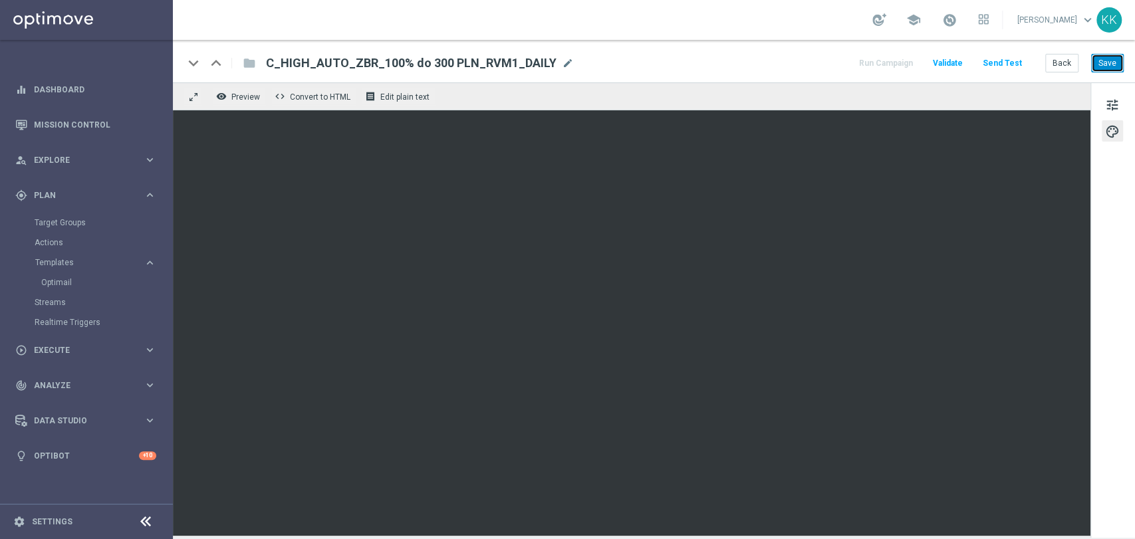
click at [1098, 62] on button "Save" at bounding box center [1107, 63] width 33 height 19
click at [1074, 63] on button "Back" at bounding box center [1061, 63] width 33 height 19
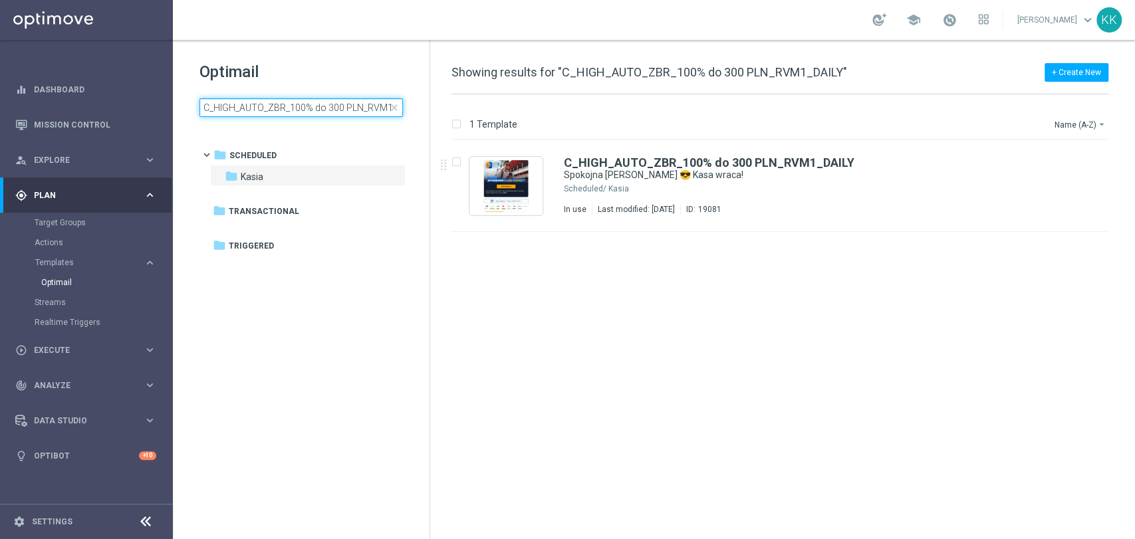
click at [271, 115] on input "C_HIGH_AUTO_ZBR_100% do 300 PLN_RVM1_DAILY" at bounding box center [301, 107] width 203 height 19
type input "C_HIGH_AUTO_ZBR_50% do 300 PLN_RVM2_DAILY"
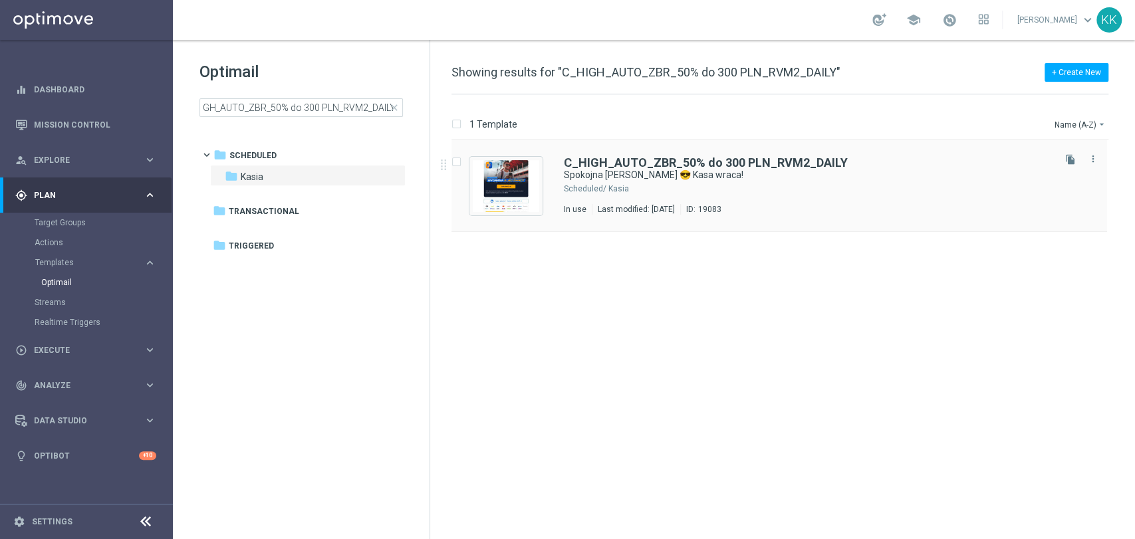
click at [620, 191] on div "Kasia" at bounding box center [829, 189] width 443 height 11
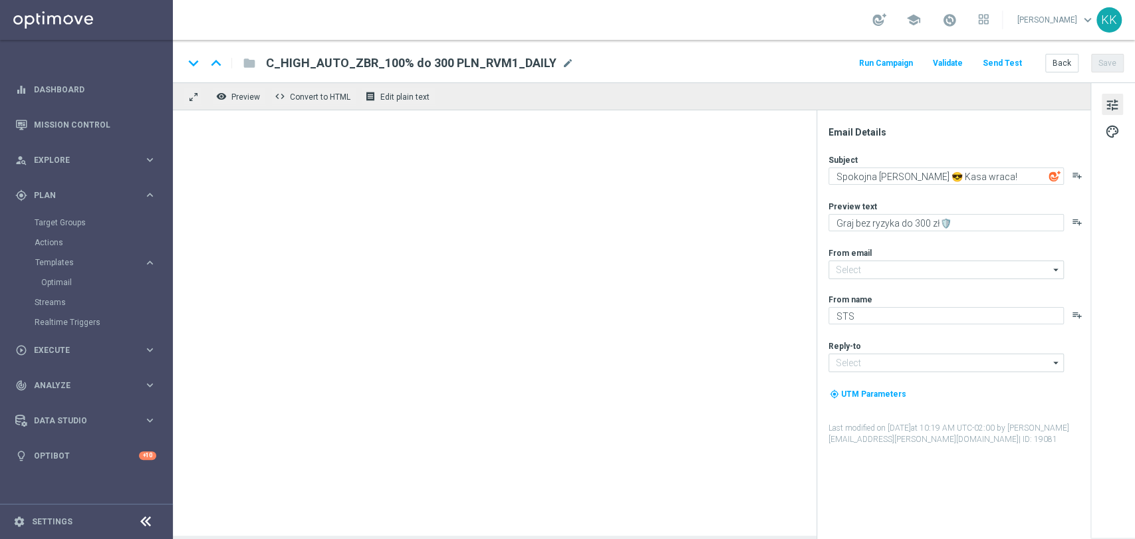
type input "[EMAIL_ADDRESS][DOMAIN_NAME]"
type textarea "Graj bezpiecznie do 300 zł🛡️ ‌ ‌ ‌"
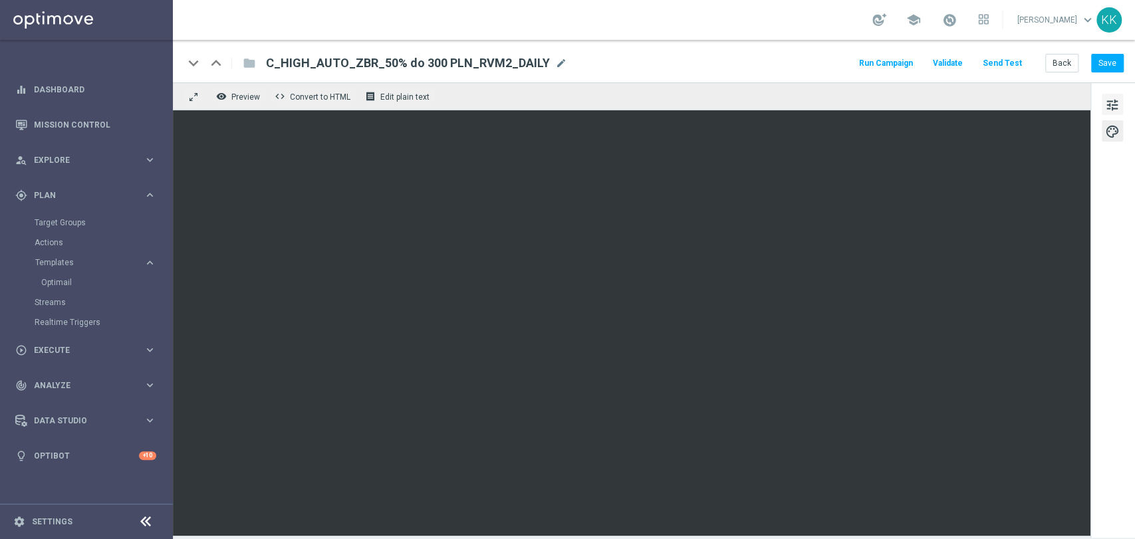
click at [1121, 108] on button "tune" at bounding box center [1112, 104] width 21 height 21
click at [1103, 61] on button "Save" at bounding box center [1107, 63] width 33 height 19
click at [1055, 60] on button "Back" at bounding box center [1061, 63] width 33 height 19
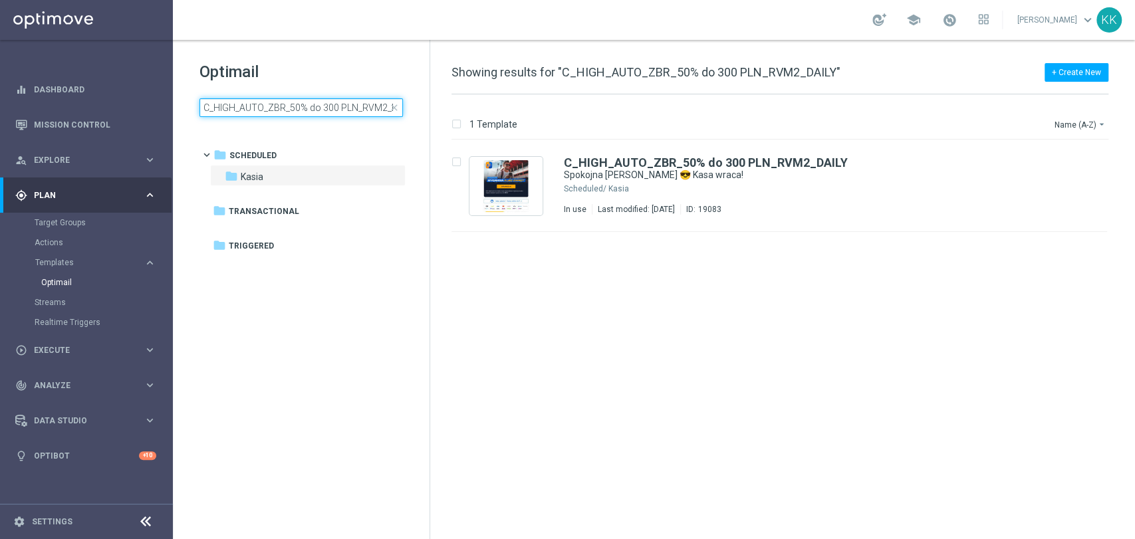
click at [303, 99] on input "C_HIGH_AUTO_ZBR_50% do 300 PLN_RVM2_DAILY" at bounding box center [301, 107] width 203 height 19
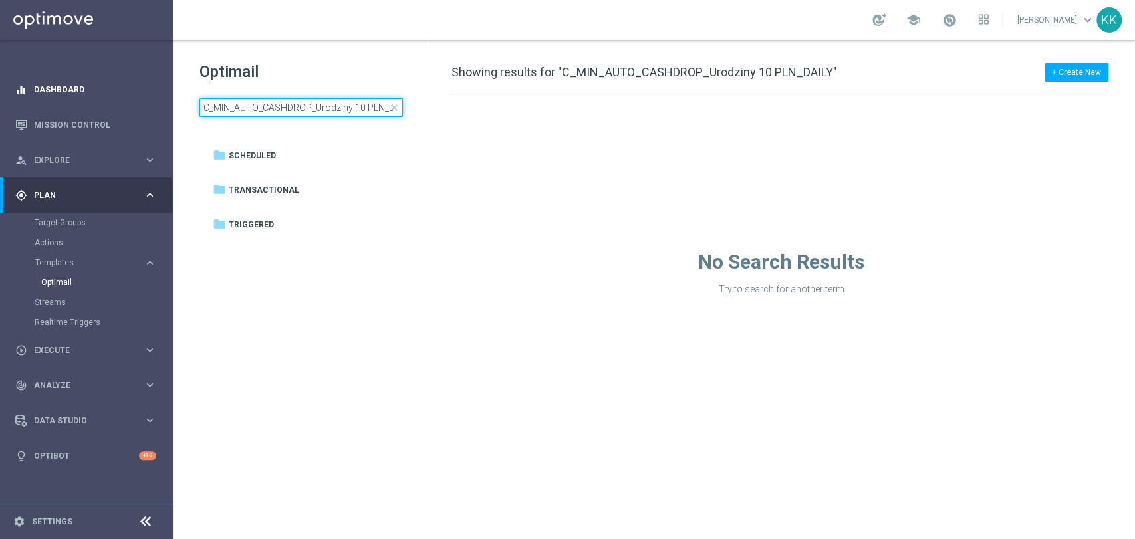
drag, startPoint x: 326, startPoint y: 108, endPoint x: 160, endPoint y: 106, distance: 166.3
click at [160, 106] on main "equalizer Dashboard Mission Control" at bounding box center [567, 269] width 1135 height 539
click at [335, 110] on input "C_MIN_AUTO_CASHDROP_Urodziny 10 PLN_DAILY" at bounding box center [301, 107] width 203 height 19
drag, startPoint x: 356, startPoint y: 104, endPoint x: 545, endPoint y: 105, distance: 188.9
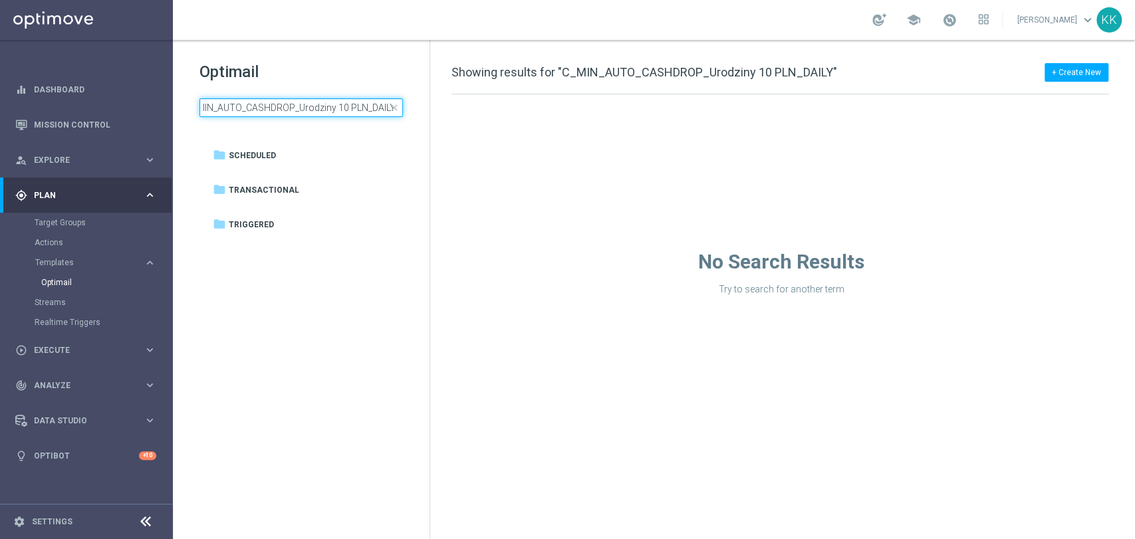
click at [545, 105] on div "Optimail C_MIN_AUTO_CASHDROP_Urodziny 10 PLN_DAILY close folder 1 Folder folder…" at bounding box center [654, 289] width 962 height 499
drag, startPoint x: 333, startPoint y: 108, endPoint x: 47, endPoint y: 116, distance: 286.8
click at [47, 116] on main "equalizer Dashboard Mission Control" at bounding box center [567, 269] width 1135 height 539
click at [339, 110] on input "C_MIN_AUTO_CASHDROP_Urodziny 10 PLN_DAILY" at bounding box center [301, 107] width 203 height 19
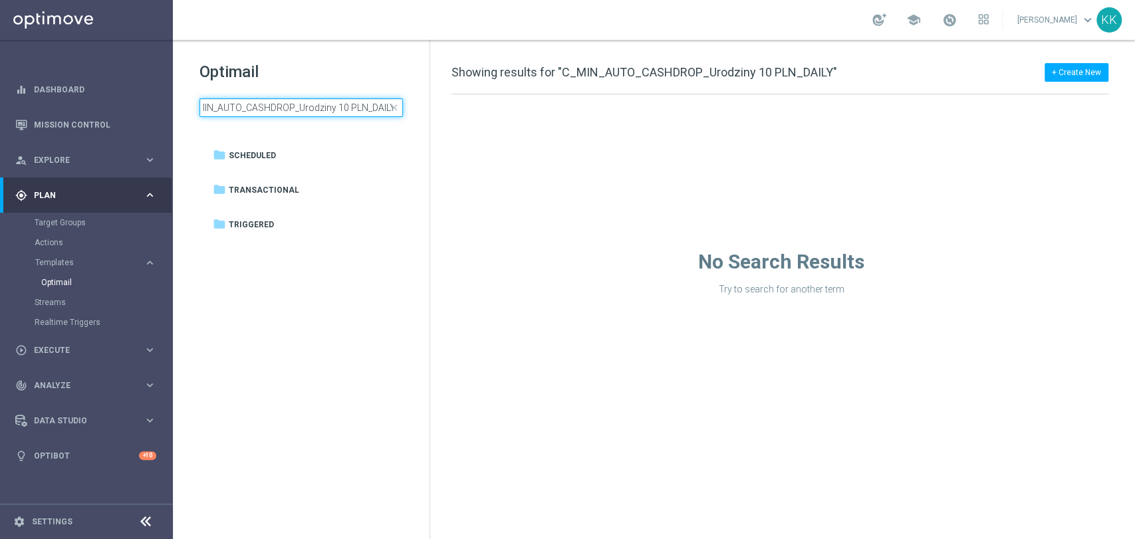
drag, startPoint x: 302, startPoint y: 106, endPoint x: 472, endPoint y: 95, distance: 170.6
click at [472, 95] on div "Optimail C_MIN_AUTO_CASHDROP_Urodziny 10 PLN_DAILY close folder 1 Folder folder…" at bounding box center [654, 289] width 962 height 499
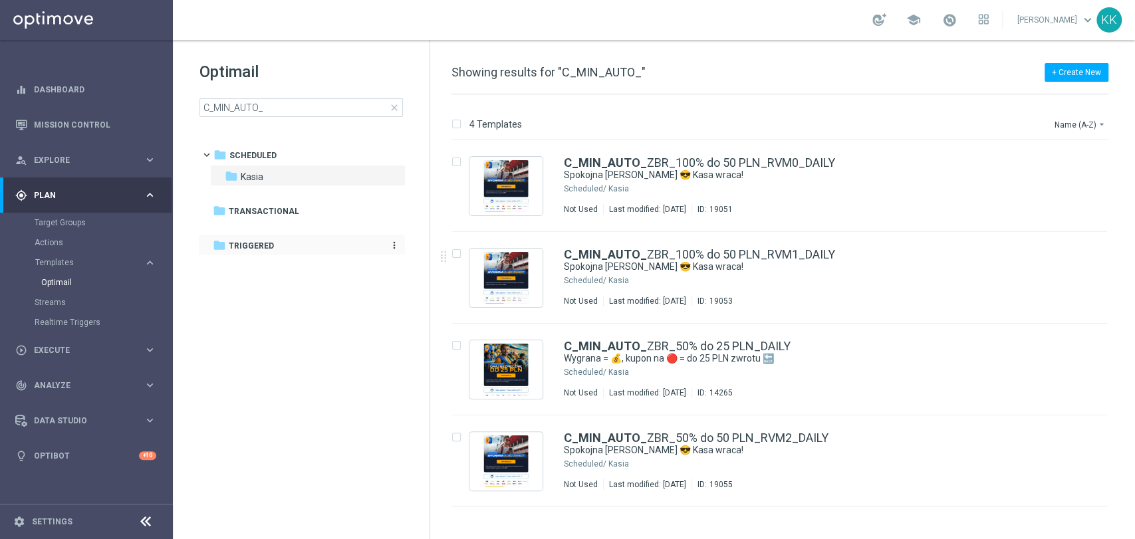
click at [247, 242] on span "Triggered" at bounding box center [251, 246] width 45 height 12
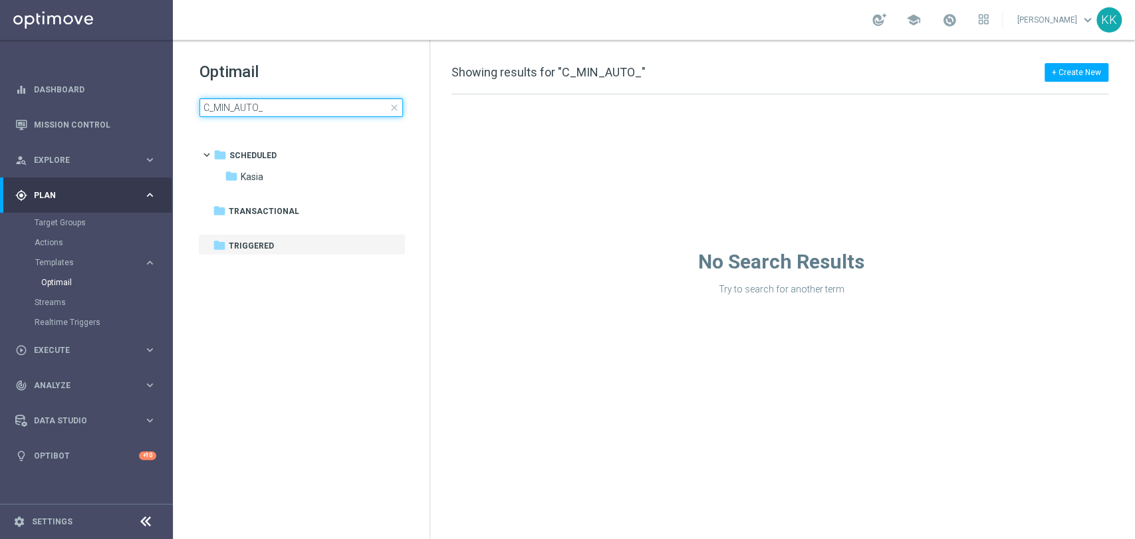
click at [313, 103] on input "C_MIN_AUTO_" at bounding box center [301, 107] width 203 height 19
click at [282, 213] on span "Transactional" at bounding box center [264, 211] width 70 height 12
drag, startPoint x: 290, startPoint y: 105, endPoint x: 50, endPoint y: 100, distance: 240.1
click at [50, 100] on main "equalizer Dashboard Mission Control" at bounding box center [567, 269] width 1135 height 539
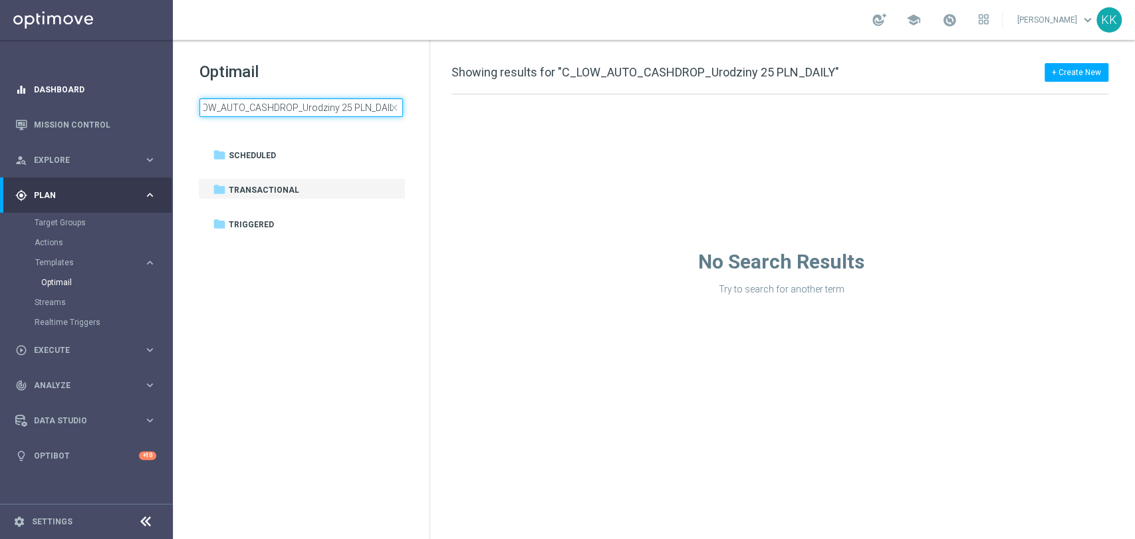
scroll to position [0, 19]
type input "C_LOW_AUTO_CASHDROP_Urodziny 25 PLN_DAILY"
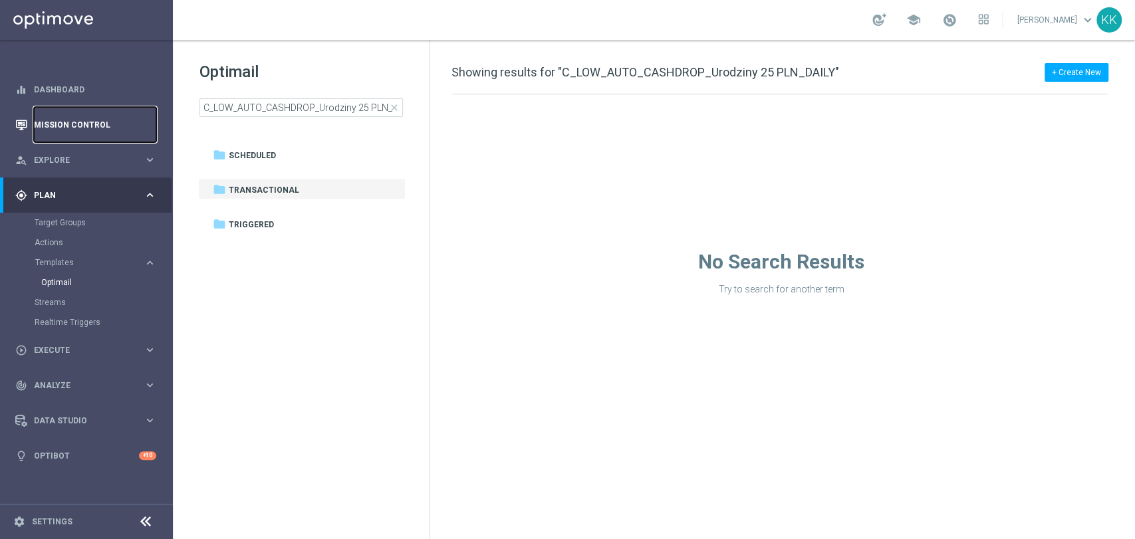
click at [64, 125] on link "Mission Control" at bounding box center [95, 124] width 122 height 35
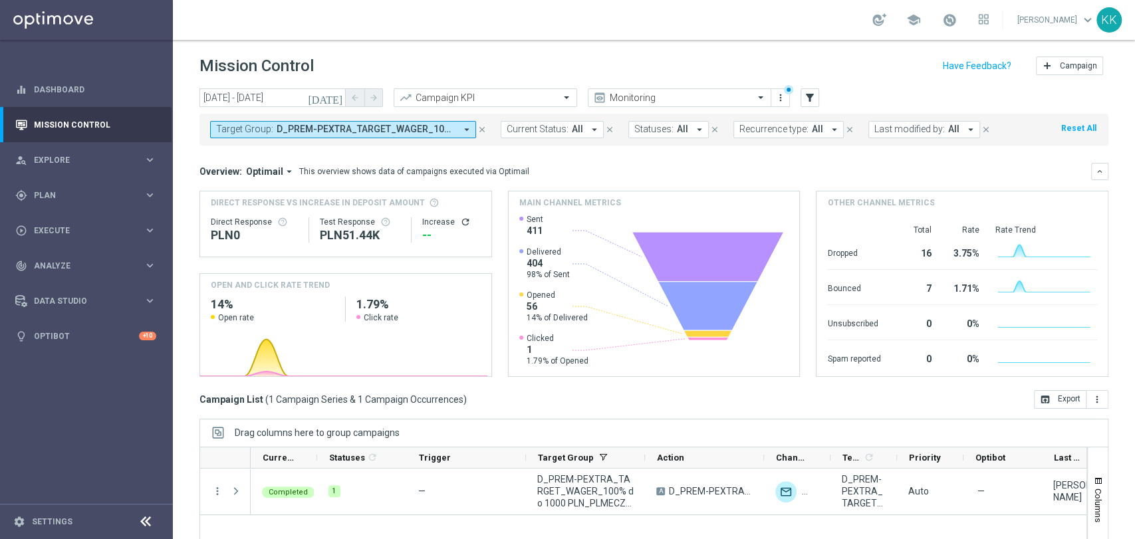
click at [320, 131] on span "D_PREM-PEXTRA_TARGET_WAGER_100% do 1000 PLN_PLMECZE_040925" at bounding box center [366, 129] width 179 height 11
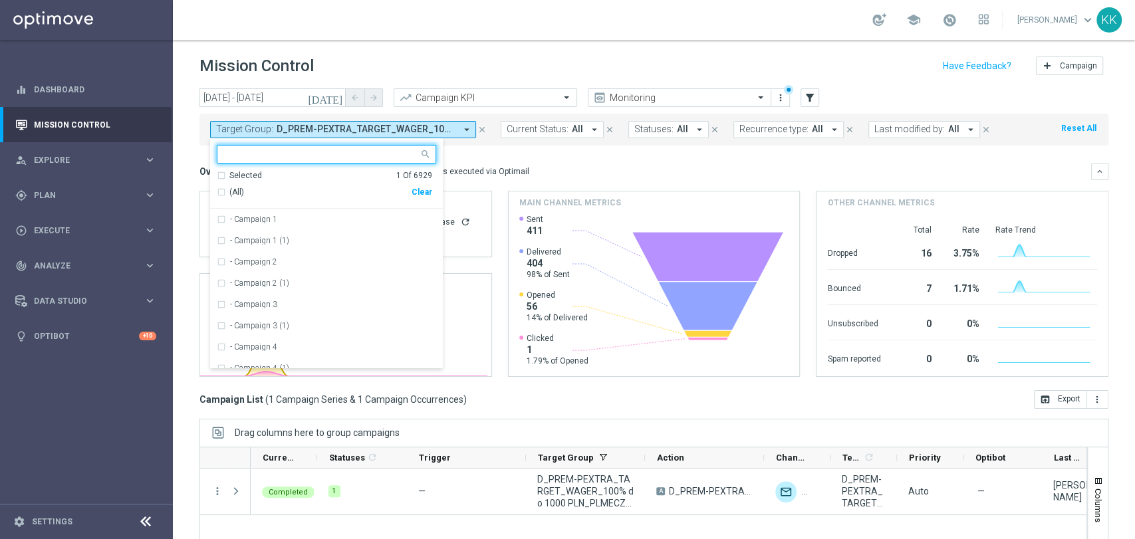
click at [0, 0] on div "Clear" at bounding box center [0, 0] width 0 height 0
click at [291, 158] on input "text" at bounding box center [321, 154] width 195 height 11
paste input "C_LOW_AUTO_CASHDROP_Urodziny 25 PLN_DAILY"
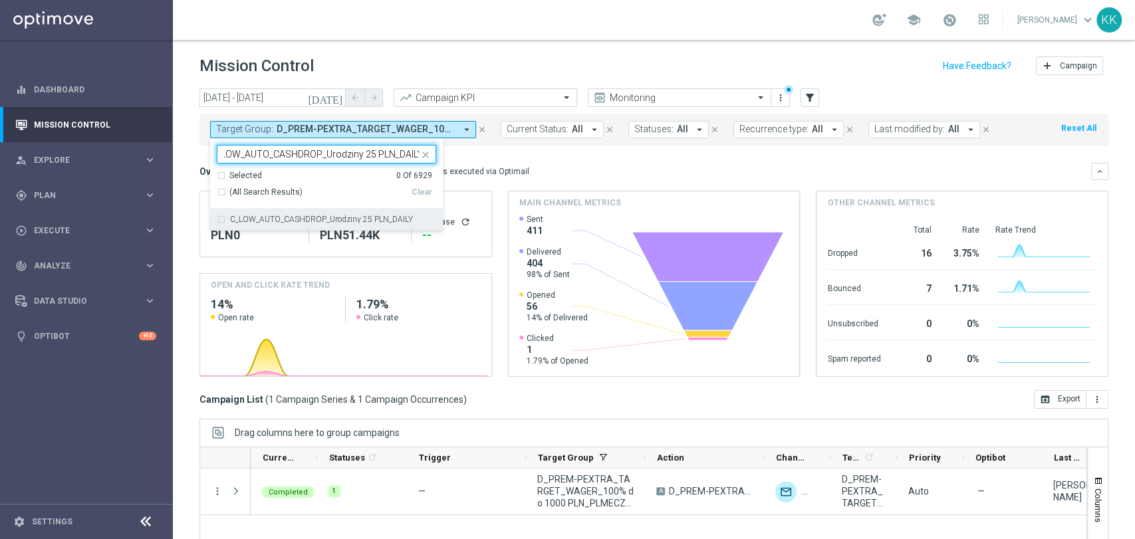
click at [301, 219] on label "C_LOW_AUTO_CASHDROP_Urodziny 25 PLN_DAILY" at bounding box center [321, 219] width 183 height 8
type input "C_LOW_AUTO_CASHDROP_Urodziny 25 PLN_DAILY"
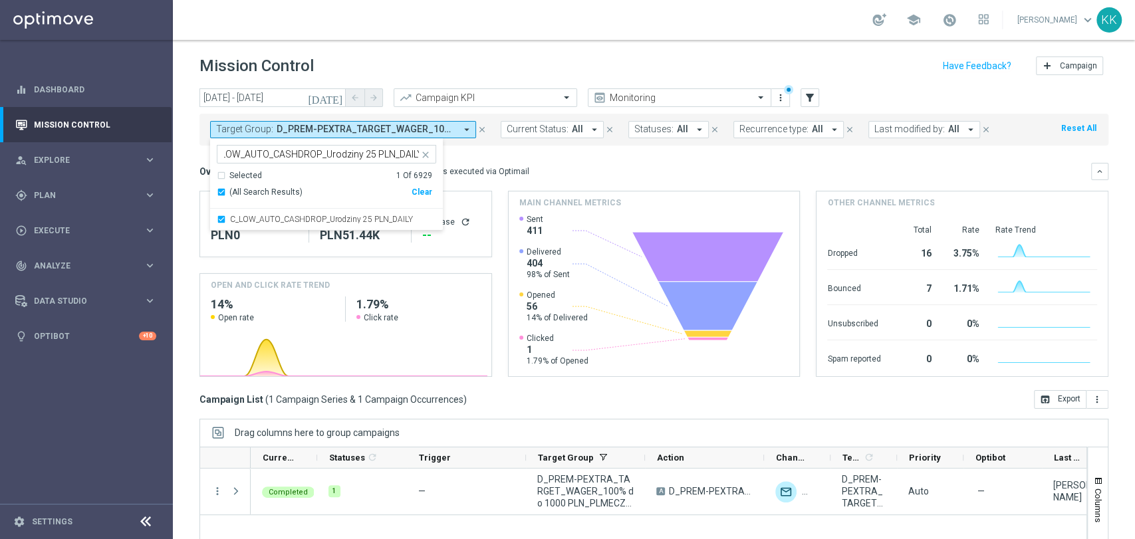
scroll to position [0, 0]
click at [547, 49] on header "Mission Control add Campaign" at bounding box center [654, 64] width 962 height 49
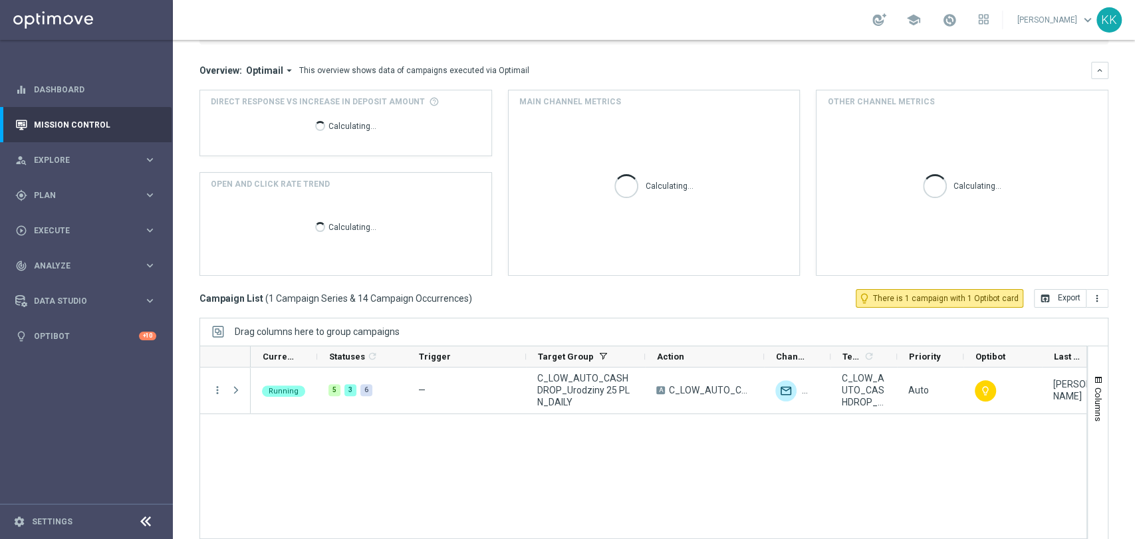
scroll to position [125, 0]
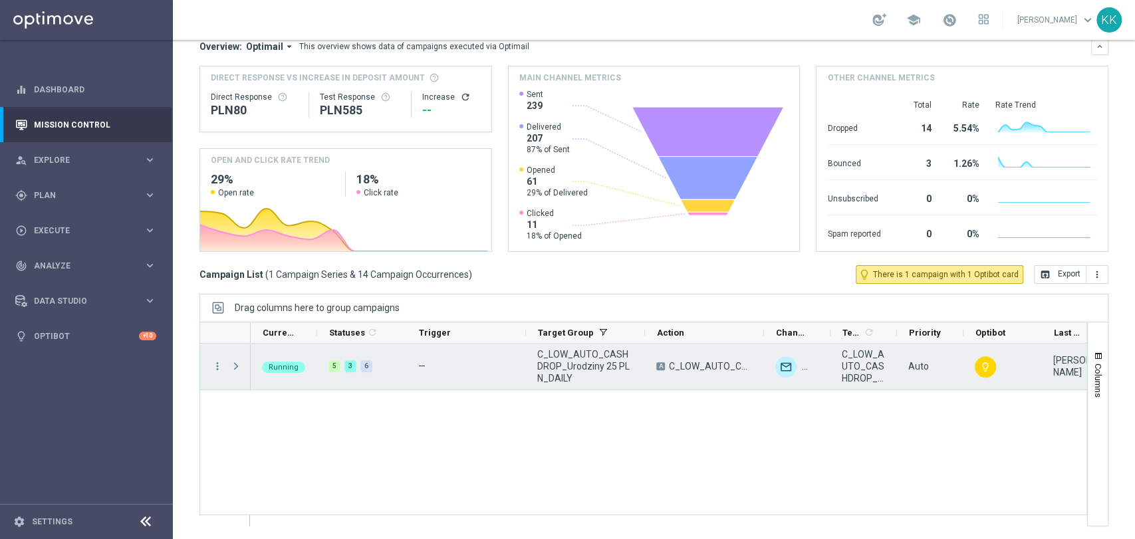
click at [245, 366] on div at bounding box center [237, 367] width 27 height 46
click at [243, 367] on span at bounding box center [237, 366] width 15 height 27
click at [239, 367] on span at bounding box center [236, 366] width 12 height 11
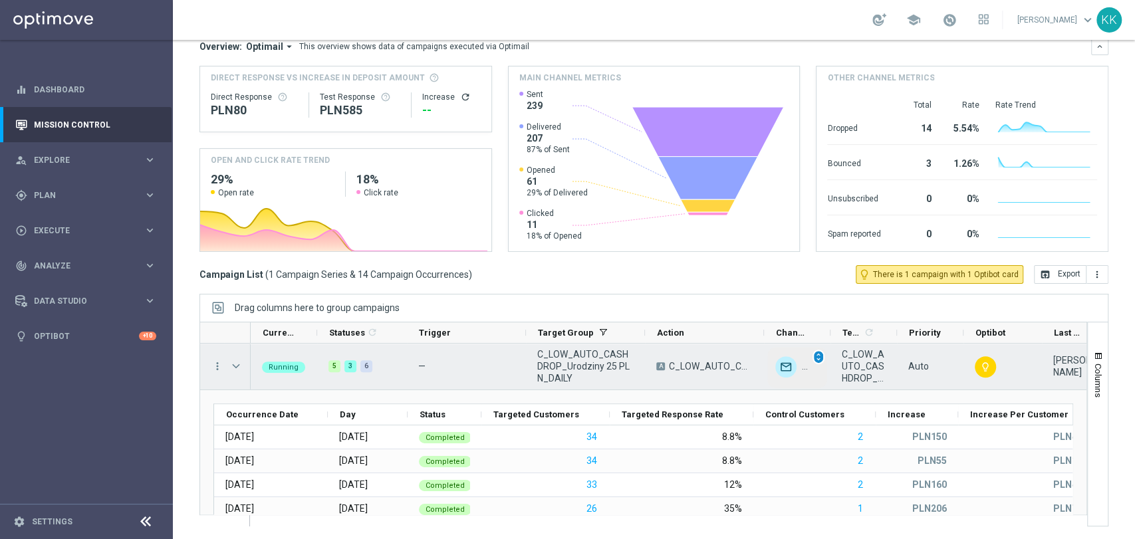
click at [819, 363] on div "unfold_more" at bounding box center [819, 357] width 12 height 15
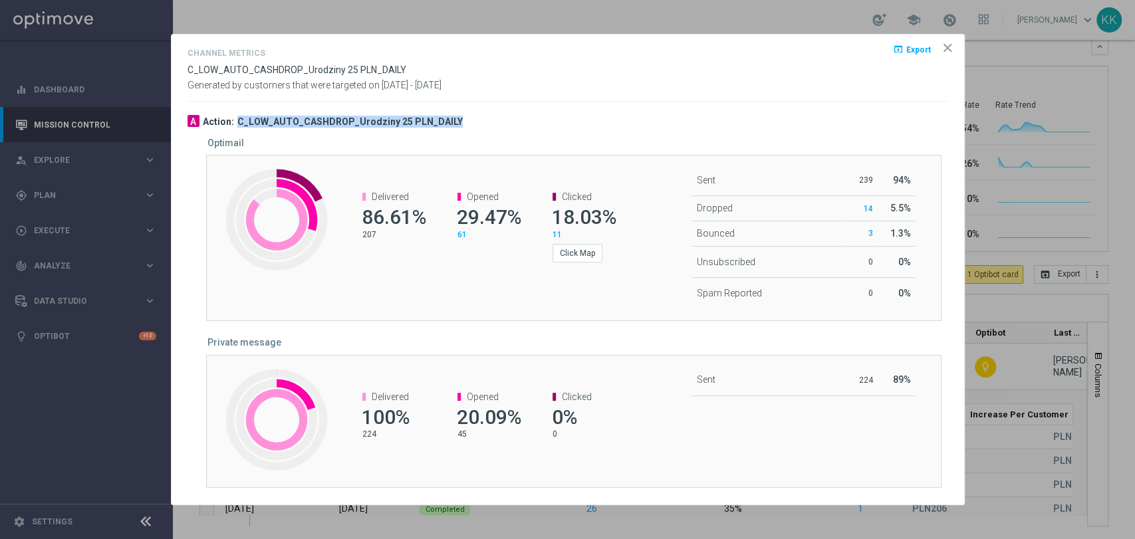
drag, startPoint x: 475, startPoint y: 126, endPoint x: 238, endPoint y: 117, distance: 236.9
click at [238, 117] on div "A Action: C_LOW_AUTO_CASHDROP_Urodziny 25 PLN_DAILY" at bounding box center [568, 121] width 761 height 13
copy h3 "C_LOW_AUTO_CASHDROP_Urodziny 25 PLN_DAILY"
click at [946, 55] on icon "icon" at bounding box center [947, 47] width 13 height 13
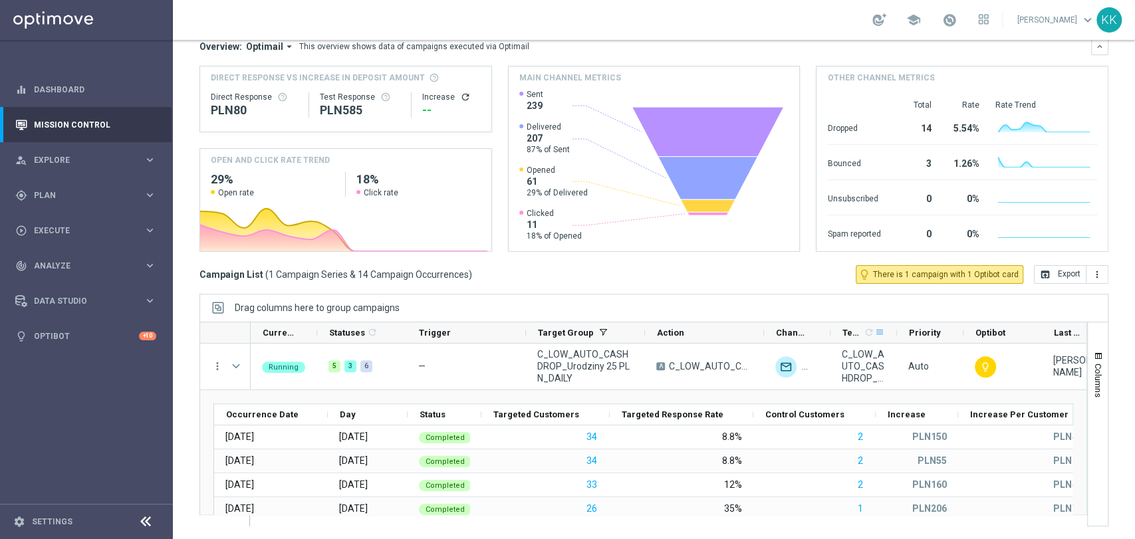
click at [880, 333] on span at bounding box center [879, 332] width 11 height 11
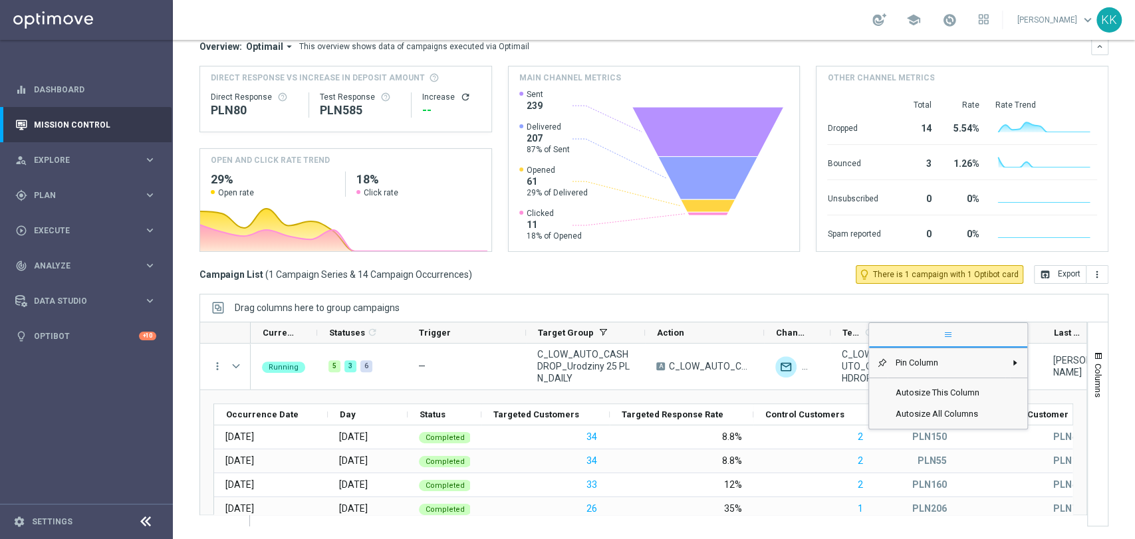
click at [880, 333] on span "general" at bounding box center [948, 336] width 158 height 24
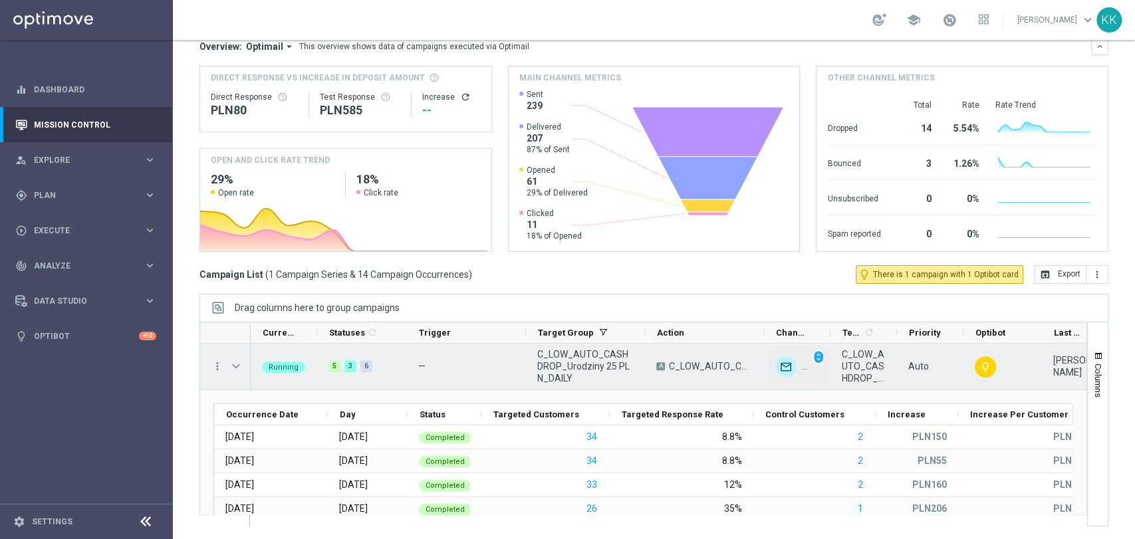
click at [789, 370] on img at bounding box center [785, 366] width 21 height 21
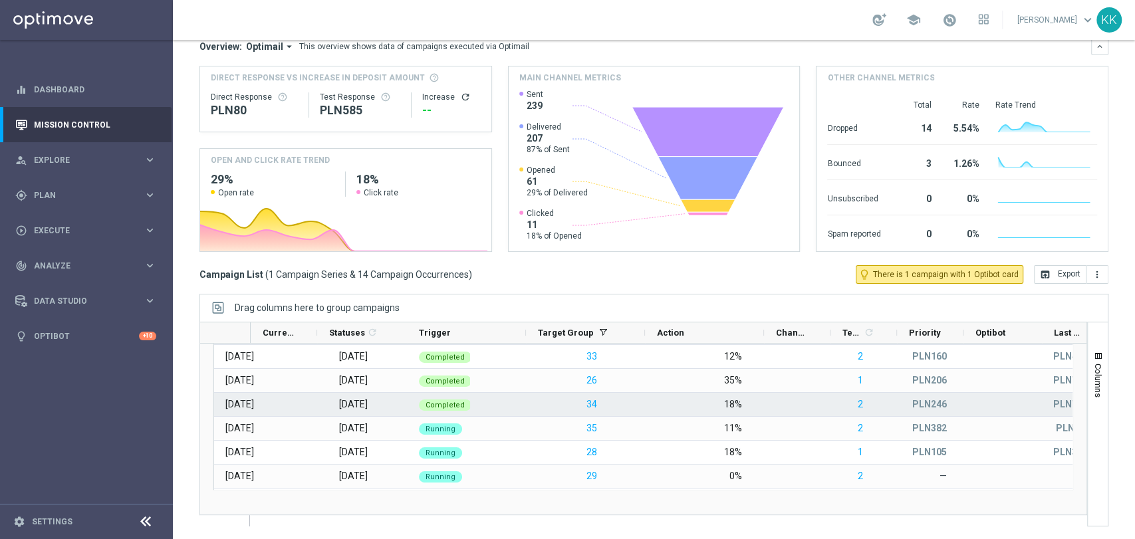
scroll to position [0, 0]
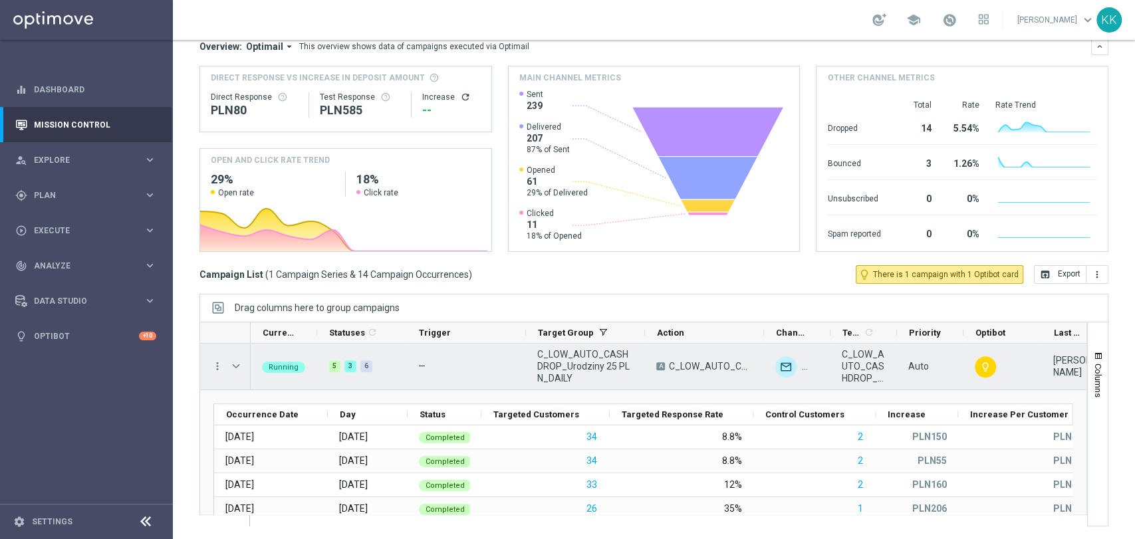
click at [224, 364] on div at bounding box center [237, 367] width 27 height 46
click at [218, 365] on icon "more_vert" at bounding box center [217, 366] width 12 height 12
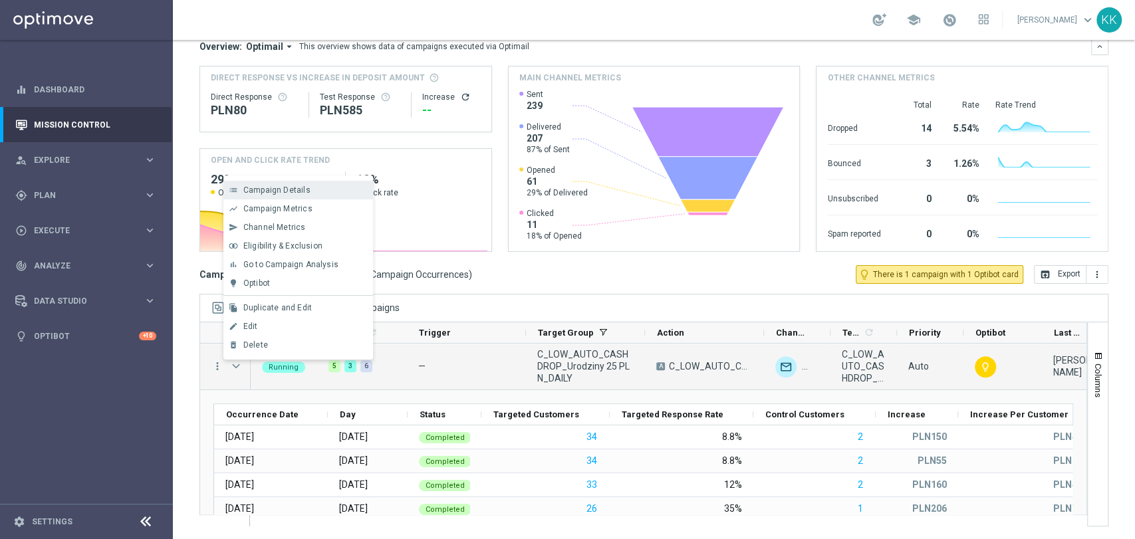
click at [305, 196] on div "list Campaign Details" at bounding box center [298, 190] width 150 height 19
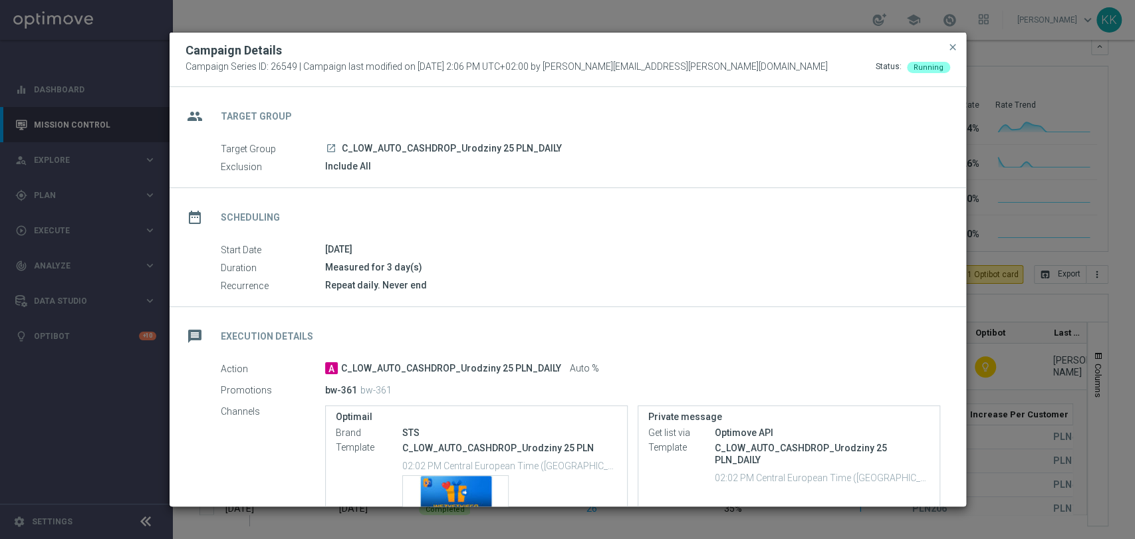
scroll to position [146, 0]
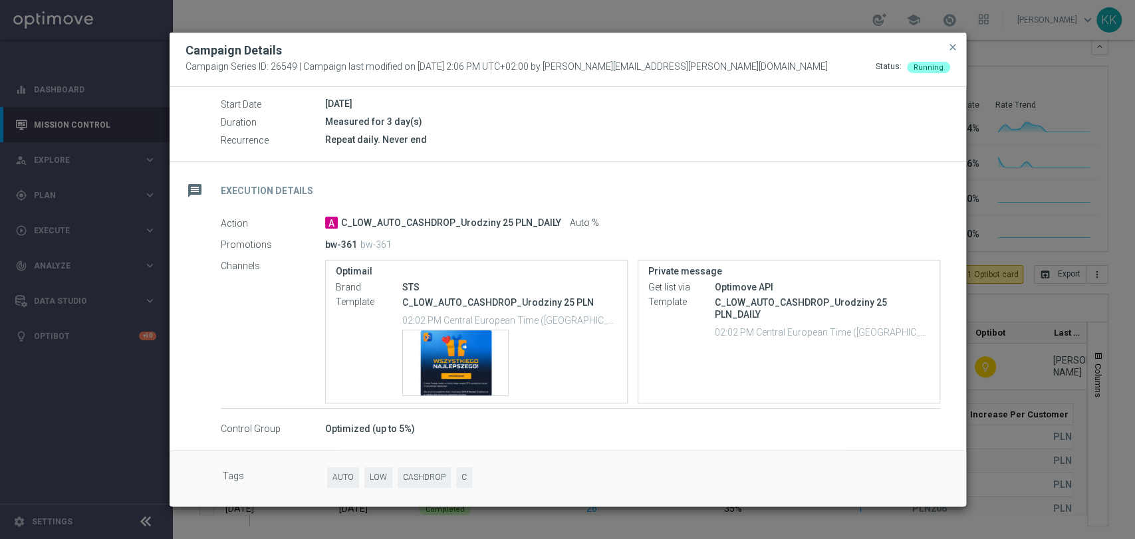
click at [956, 55] on button "close" at bounding box center [952, 47] width 13 height 16
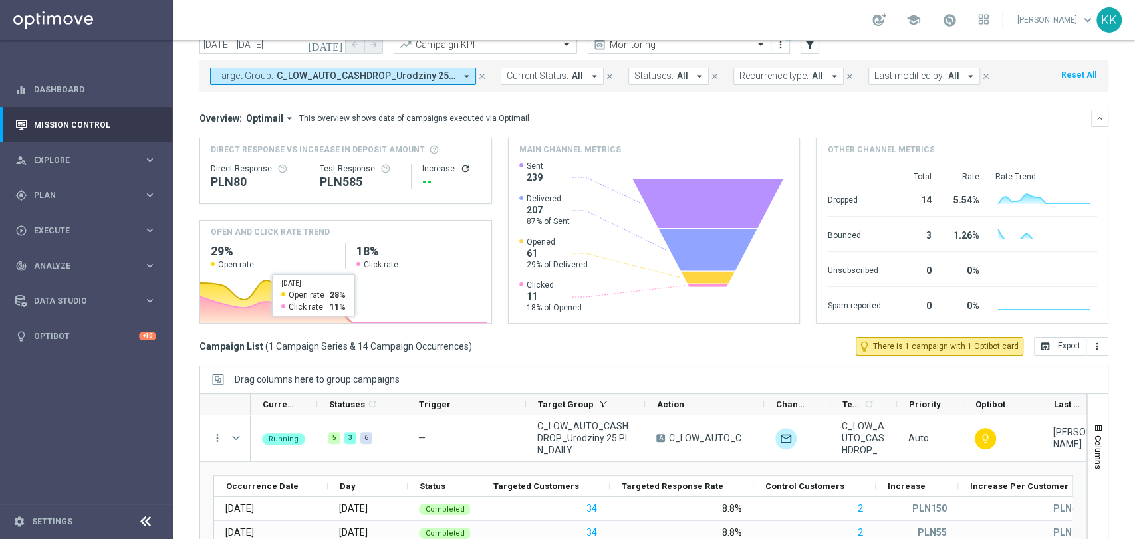
scroll to position [0, 0]
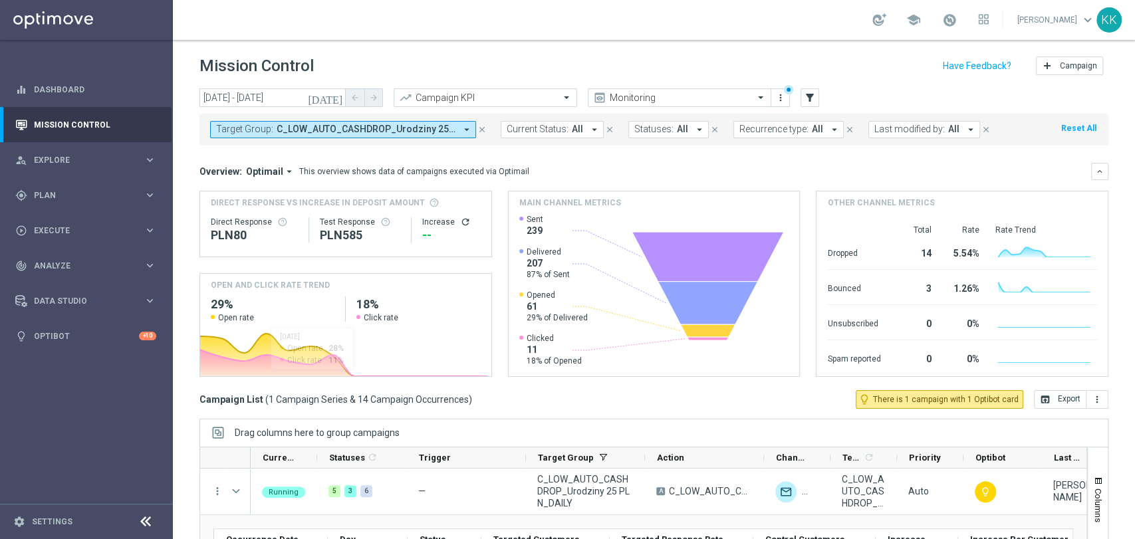
click at [325, 134] on span "C_LOW_AUTO_CASHDROP_Urodziny 25 PLN_DAILY" at bounding box center [366, 129] width 179 height 11
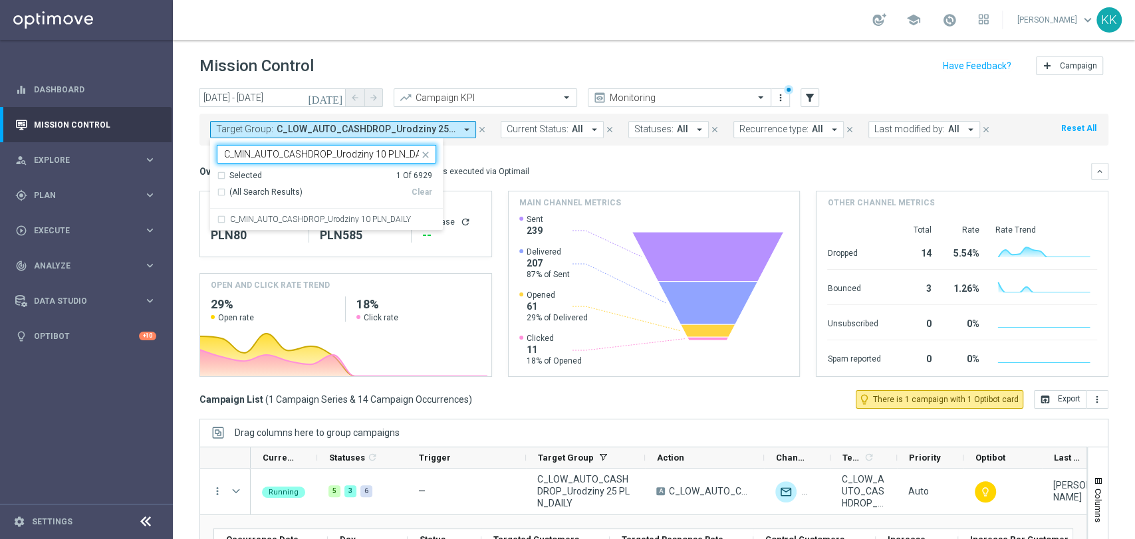
scroll to position [0, 11]
click at [264, 226] on div "C_MIN_AUTO_CASHDROP_Urodziny 10 PLN_DAILY" at bounding box center [326, 219] width 219 height 21
type input "C_MIN_AUTO_CASHDROP_Urodziny 10 PLN_DAILY"
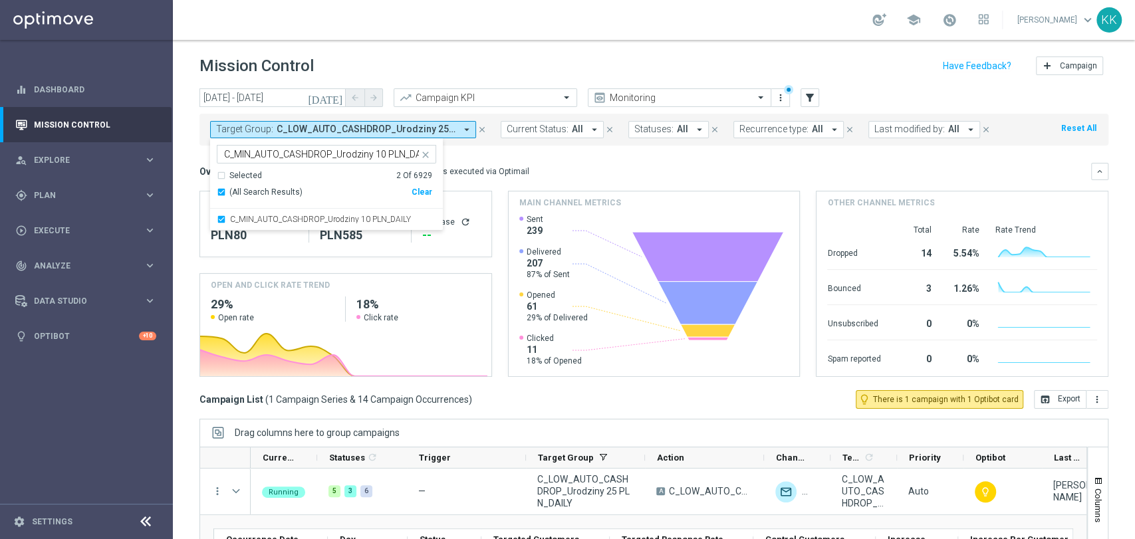
click at [452, 49] on header "Mission Control add Campaign" at bounding box center [654, 64] width 962 height 49
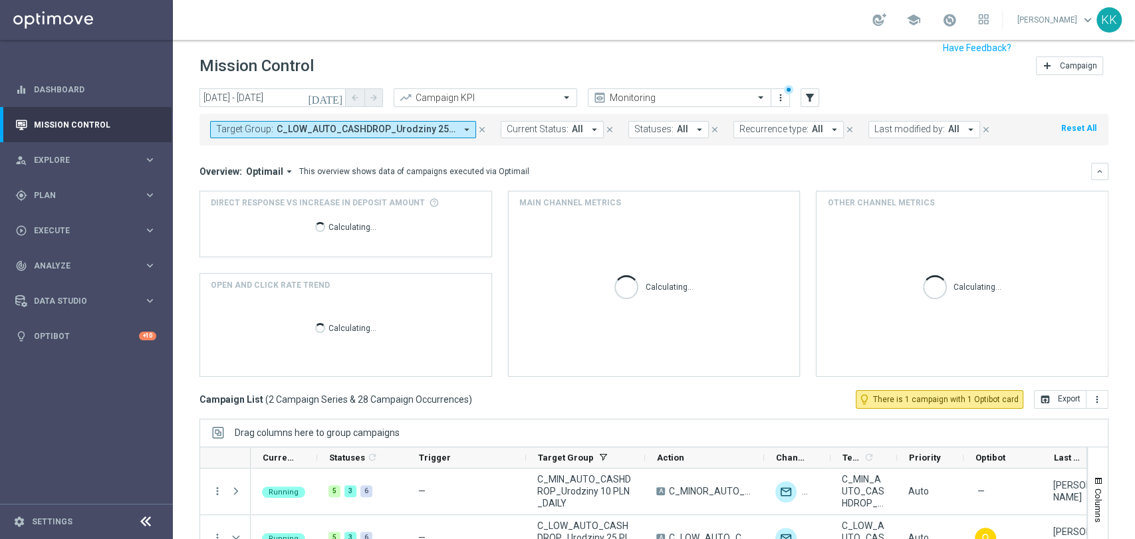
scroll to position [74, 0]
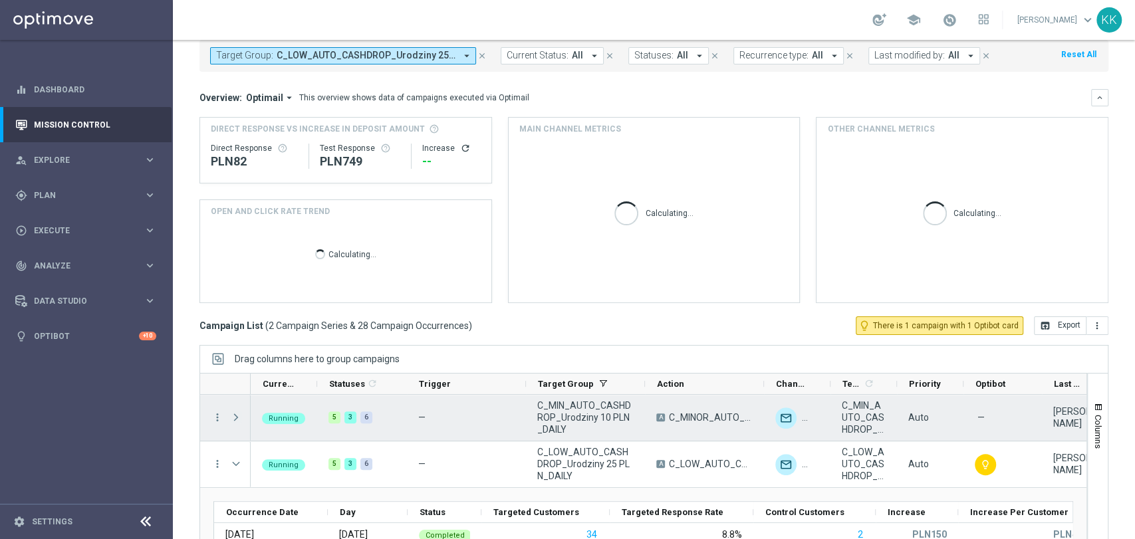
click at [233, 420] on span at bounding box center [236, 417] width 12 height 11
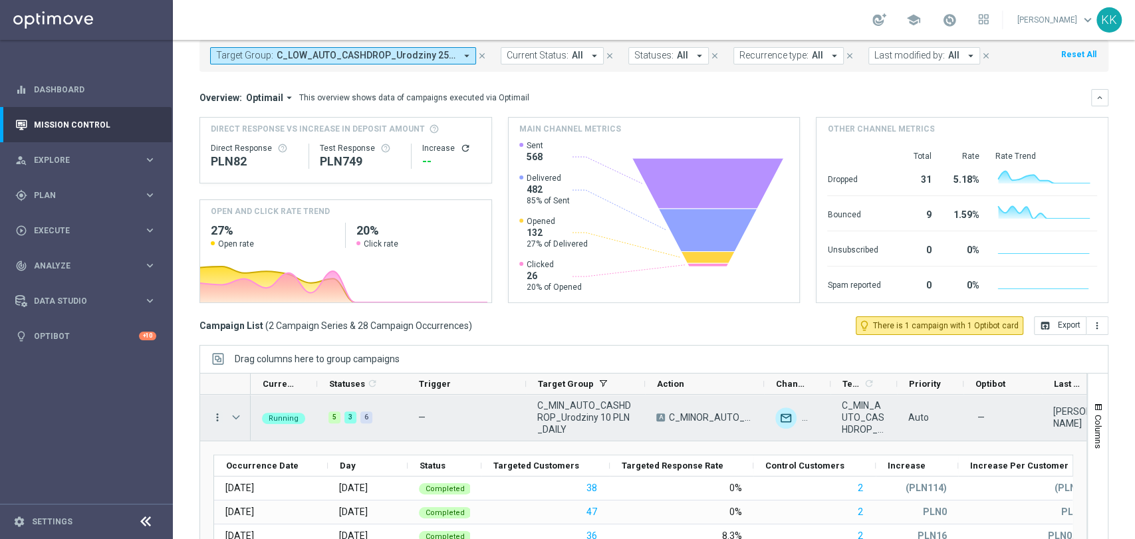
click at [217, 416] on icon "more_vert" at bounding box center [217, 418] width 12 height 12
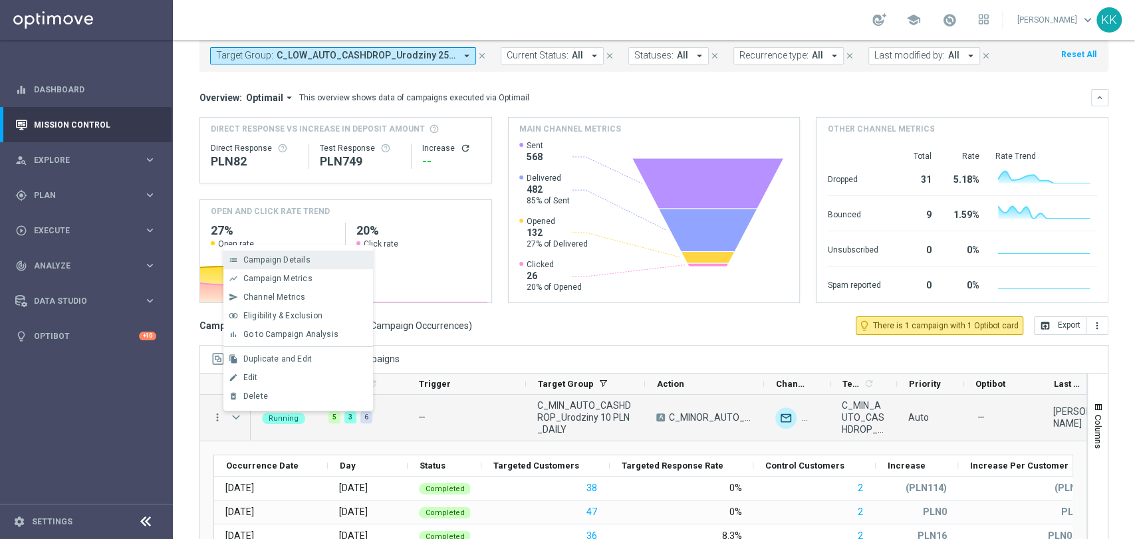
click at [292, 254] on div "list Campaign Details" at bounding box center [298, 260] width 150 height 19
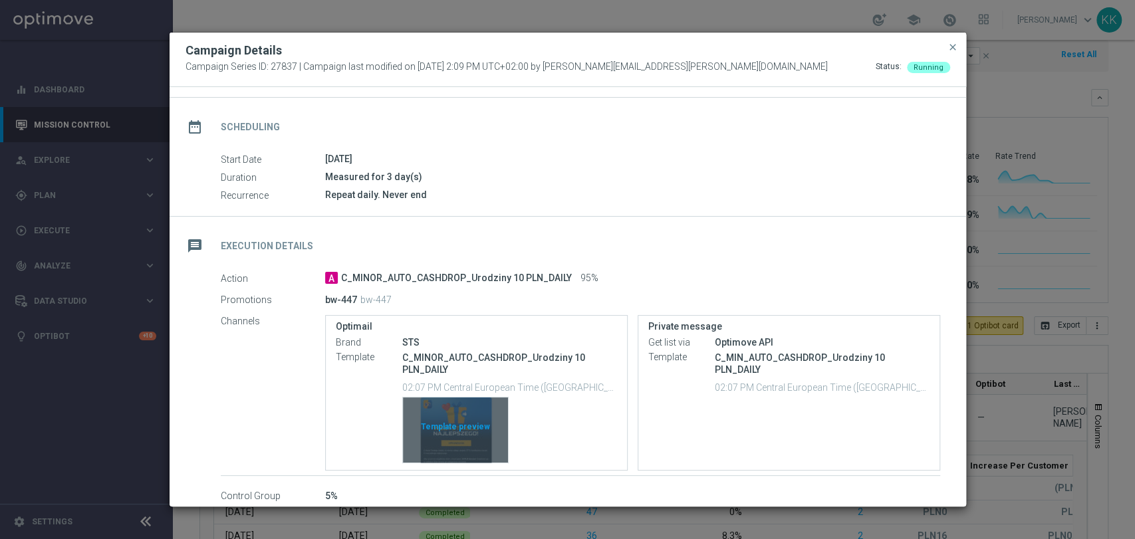
scroll to position [158, 0]
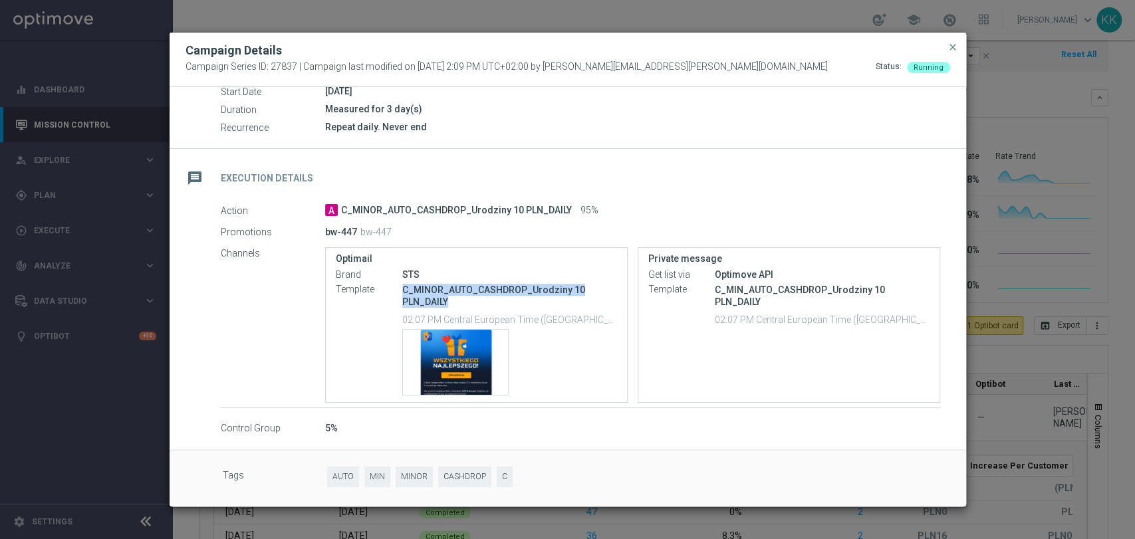
drag, startPoint x: 454, startPoint y: 301, endPoint x: 420, endPoint y: 289, distance: 36.8
click at [402, 287] on p "C_MINOR_AUTO_CASHDROP_Urodziny 10 PLN_DAILY" at bounding box center [509, 296] width 215 height 24
copy p "C_MINOR_AUTO_CASHDROP_Urodziny 10 PLN_DAILY"
click at [950, 49] on span "close" at bounding box center [953, 47] width 11 height 11
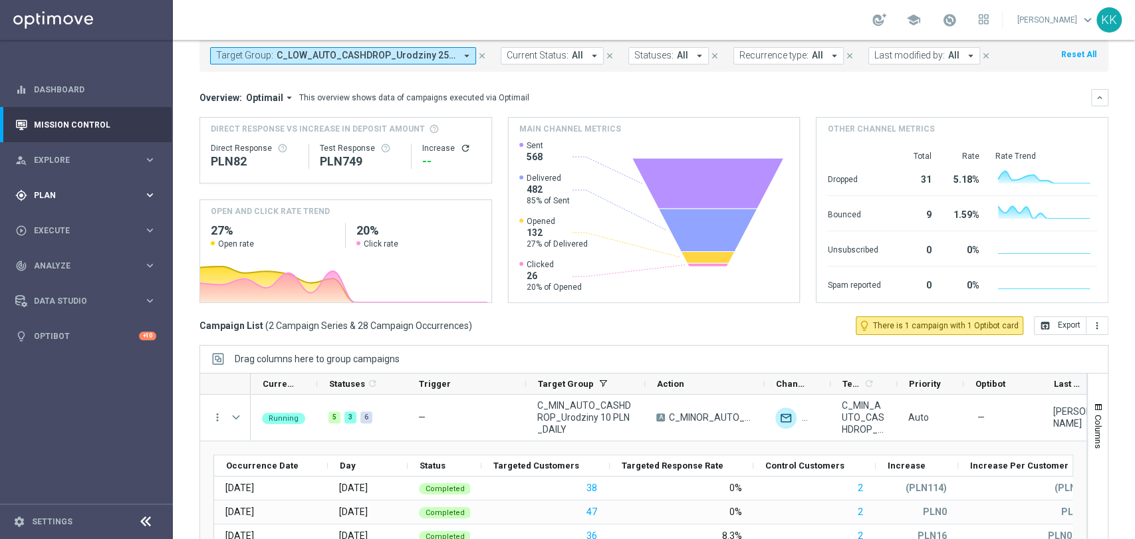
click at [59, 190] on div "gps_fixed Plan" at bounding box center [79, 196] width 128 height 12
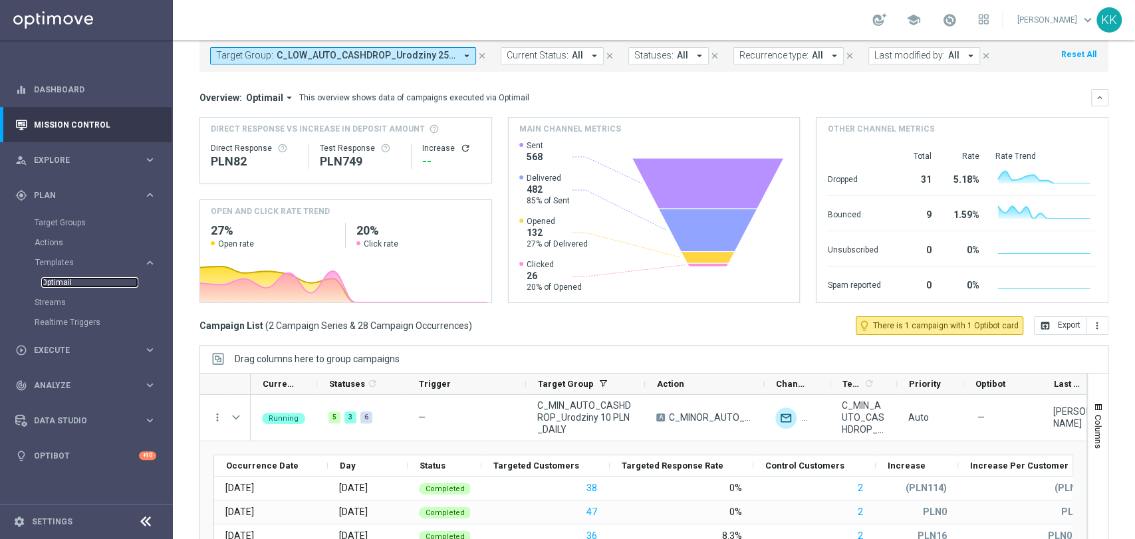
click at [68, 279] on link "Optimail" at bounding box center [89, 282] width 97 height 11
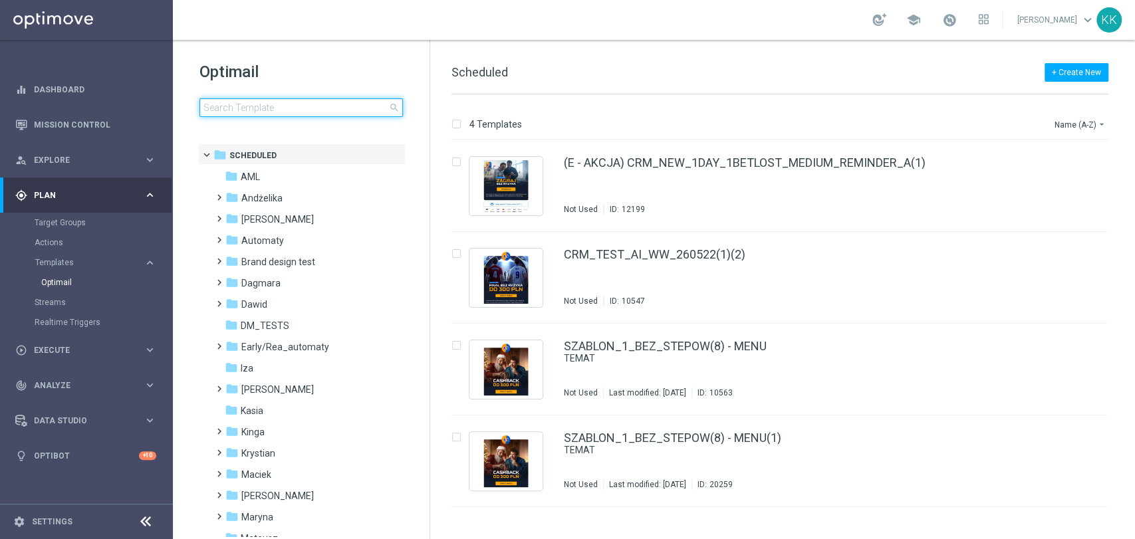
click at [256, 101] on input at bounding box center [301, 107] width 203 height 19
type input "C_MINOR_AUTO_CASHDROP_Urodziny 10 PLN_DAILY"
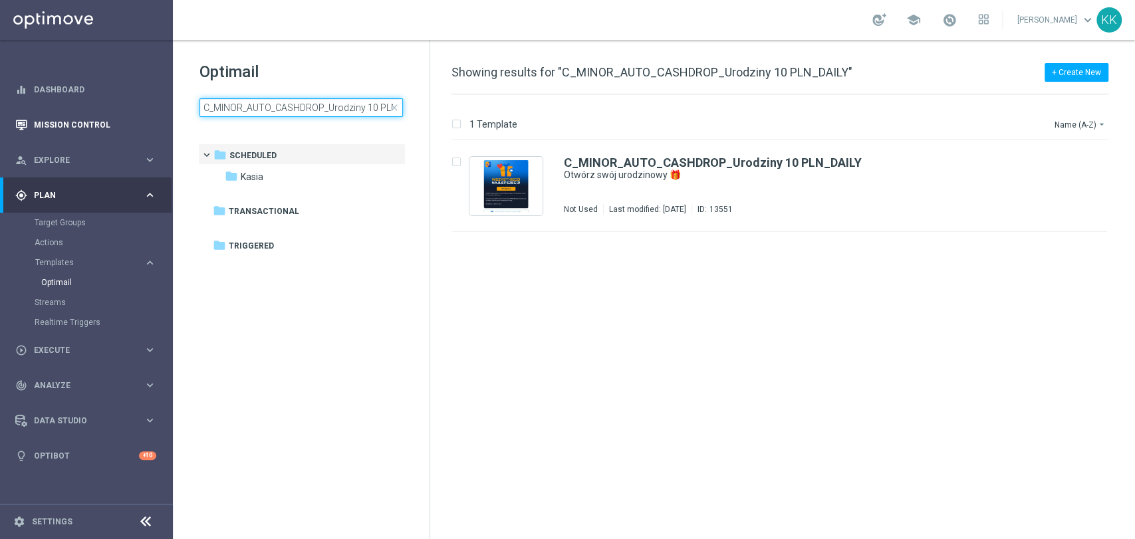
drag, startPoint x: 289, startPoint y: 110, endPoint x: 115, endPoint y: 109, distance: 174.2
click at [115, 109] on main "equalizer Dashboard Mission Control" at bounding box center [567, 269] width 1135 height 539
click at [242, 110] on input "C_MINOR_AUTO_CASHDROP_Urodziny 10 PLN_DAILY" at bounding box center [301, 107] width 203 height 19
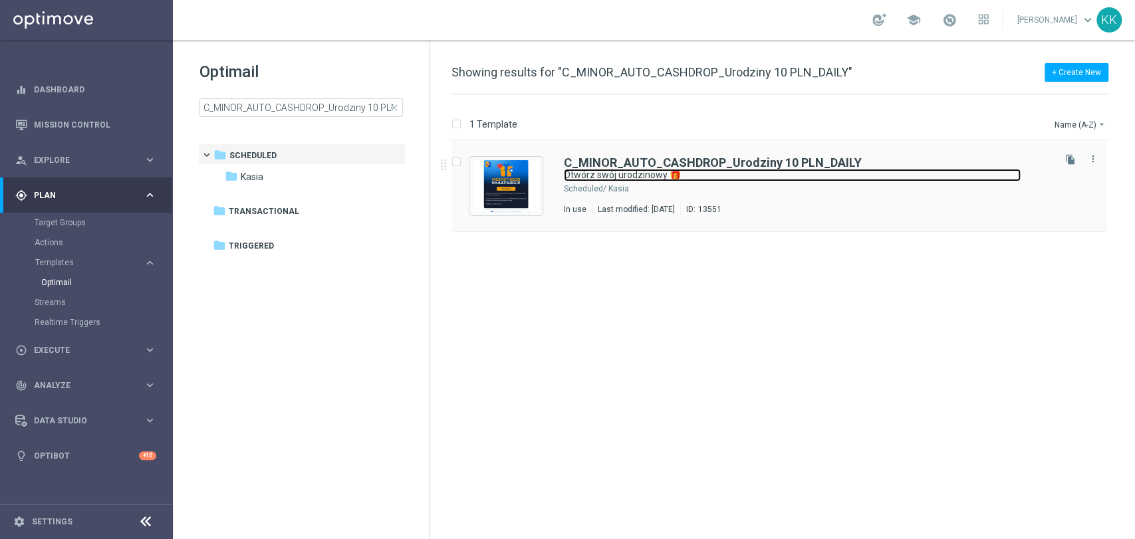
click at [675, 169] on link "Otwórz swój urodzinowy 🎁" at bounding box center [792, 175] width 457 height 13
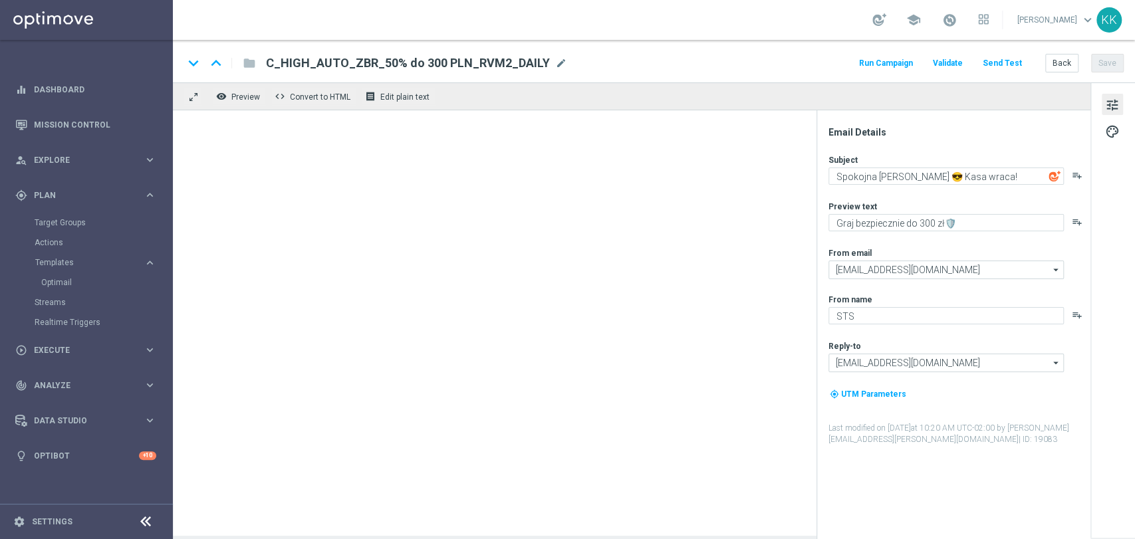
type textarea "Otwórz swój urodzinowy 🎁"
type textarea "Wszystkiego najlepszego 🥳"
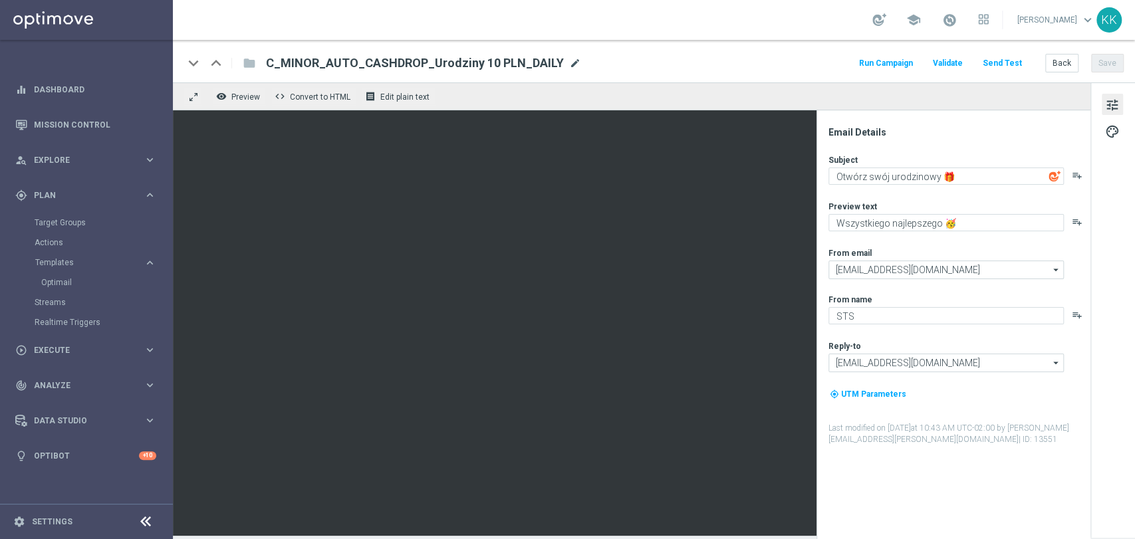
click at [569, 61] on span "mode_edit" at bounding box center [575, 63] width 12 height 12
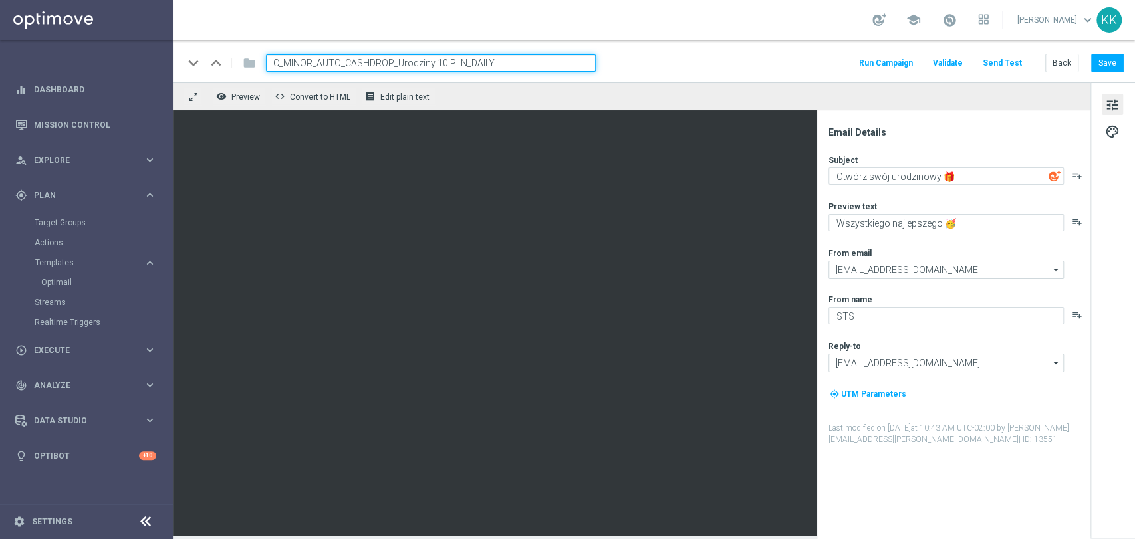
click at [313, 60] on input "C_MINOR_AUTO_CASHDROP_Urodziny 10 PLN_DAILY" at bounding box center [431, 63] width 330 height 17
type input "C_MIN_AUTO_CASHDROP_Urodziny 10 PLN_DAILY"
click at [1115, 61] on button "Save" at bounding box center [1107, 63] width 33 height 19
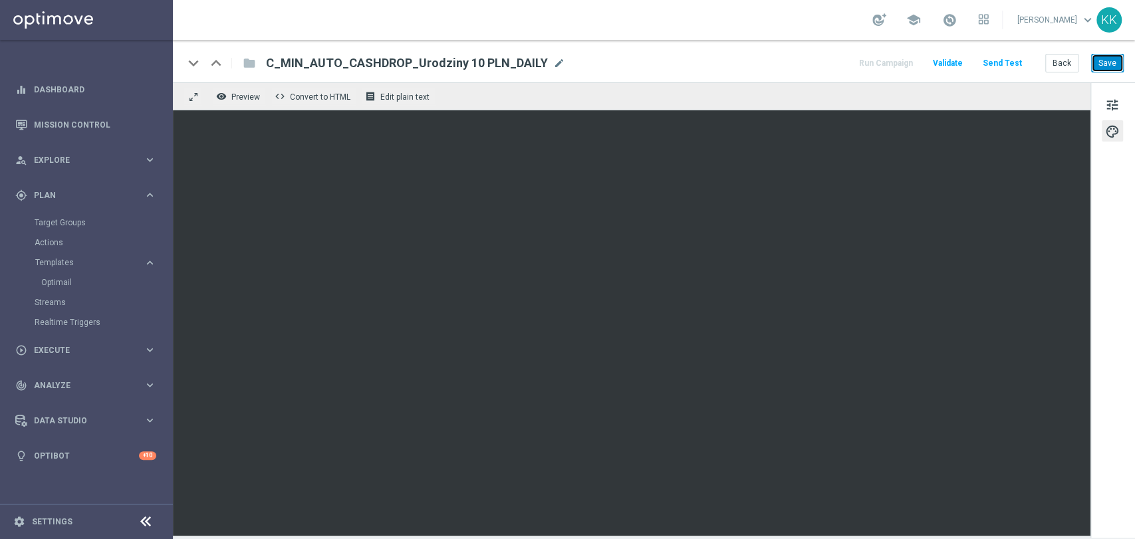
click at [1112, 65] on button "Save" at bounding box center [1107, 63] width 33 height 19
click at [1065, 59] on button "Back" at bounding box center [1061, 63] width 33 height 19
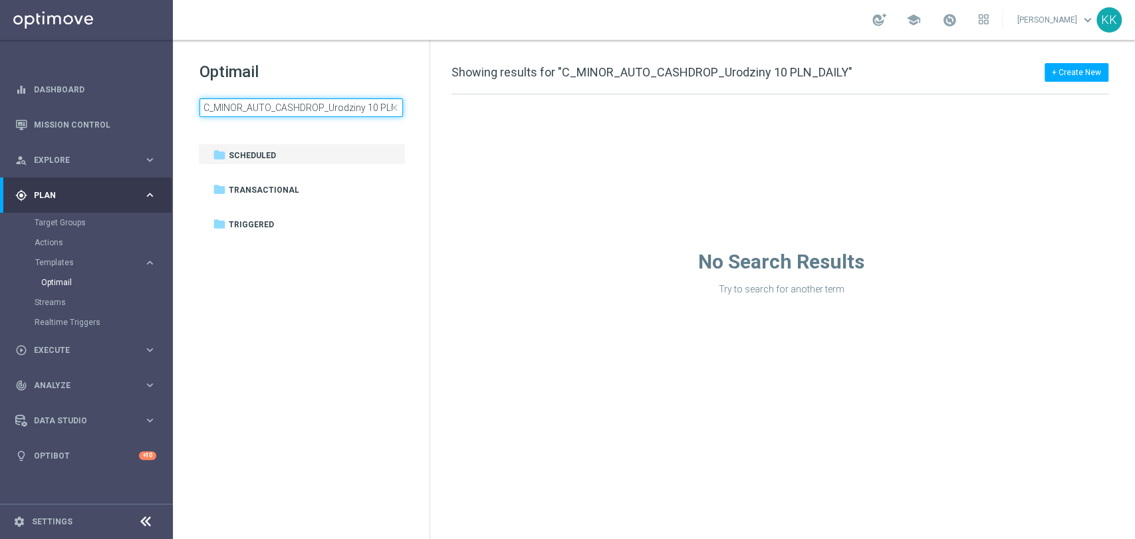
click at [350, 109] on input "C_MINOR_AUTO_CASHDROP_Urodziny 10 PLN_DAILY" at bounding box center [301, 107] width 203 height 19
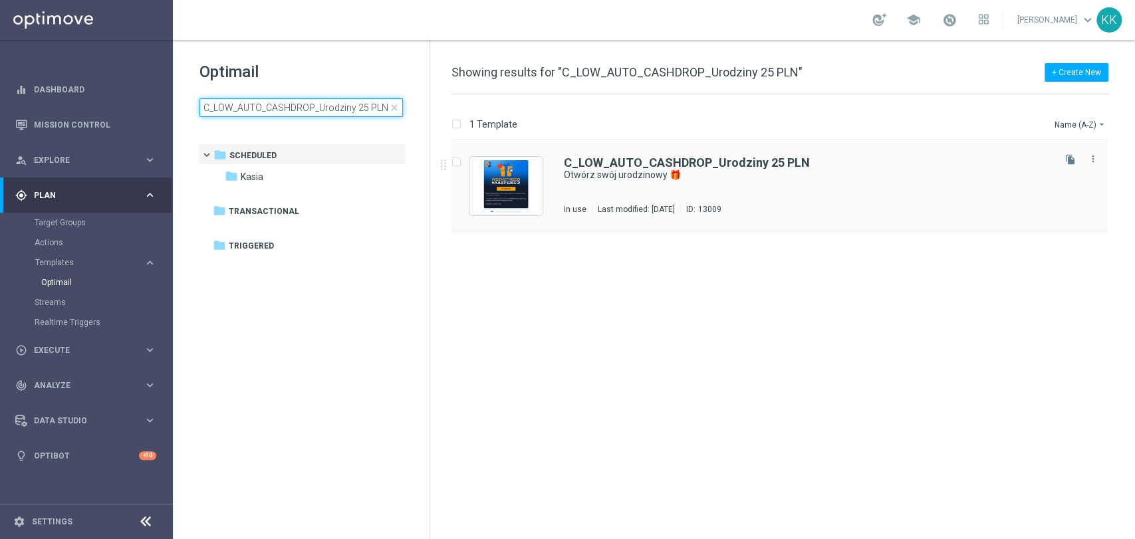
type input "C_LOW_AUTO_CASHDROP_Urodziny 25 PLN"
click at [585, 152] on div "C_LOW_AUTO_CASHDROP_Urodziny 25 PLN Otwórz swój urodzinowy 🎁 In use Last modifi…" at bounding box center [780, 186] width 656 height 92
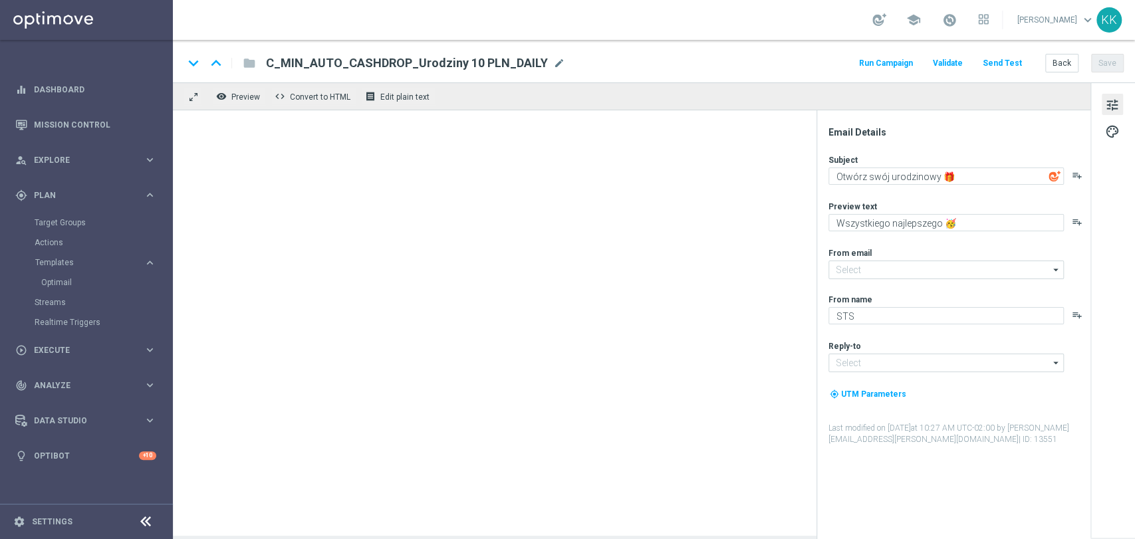
type input "[EMAIL_ADDRESS][DOMAIN_NAME]"
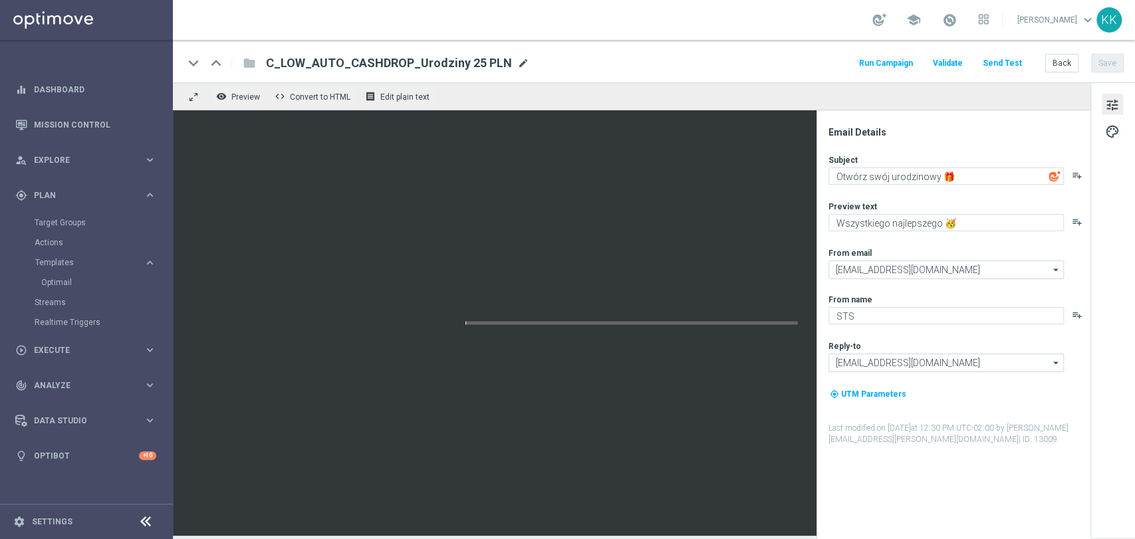
click at [517, 65] on span "mode_edit" at bounding box center [523, 63] width 12 height 12
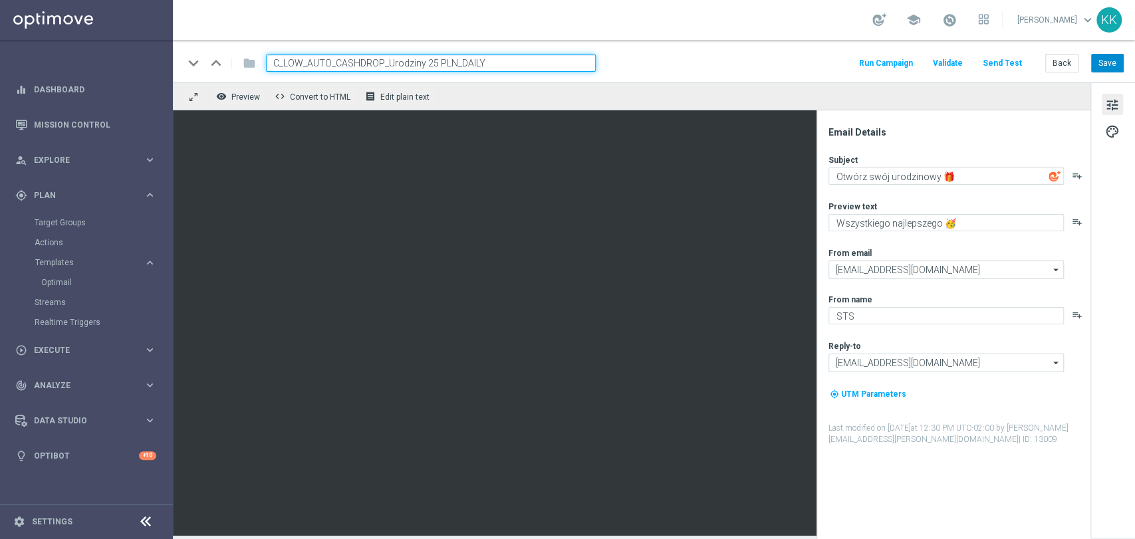
type input "C_LOW_AUTO_CASHDROP_Urodziny 25 PLN_DAILY"
click at [1108, 65] on button "Save" at bounding box center [1107, 63] width 33 height 19
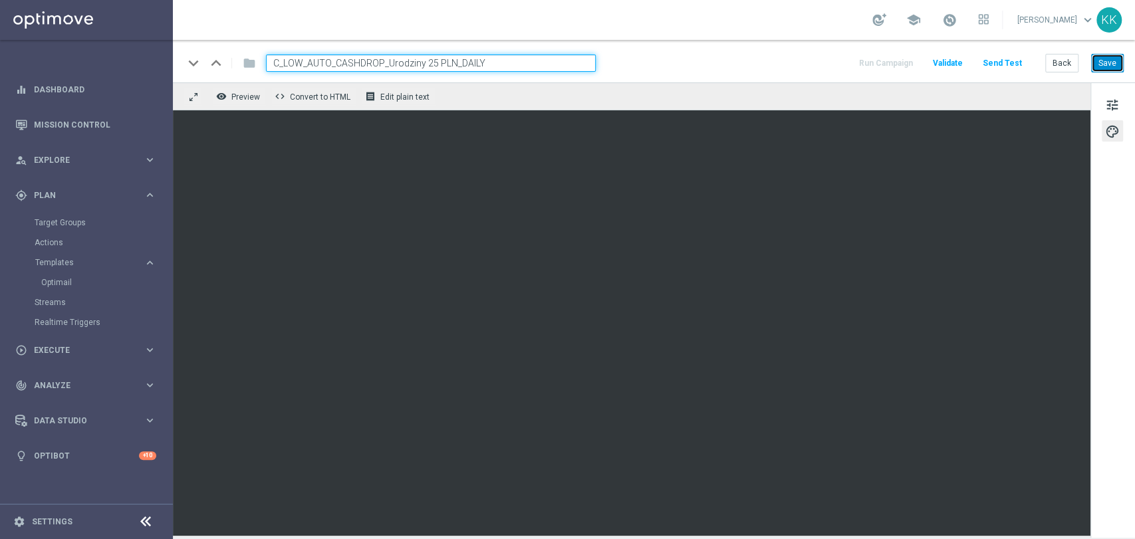
click at [1114, 65] on button "Save" at bounding box center [1107, 63] width 33 height 19
click at [1067, 68] on button "Back" at bounding box center [1061, 63] width 33 height 19
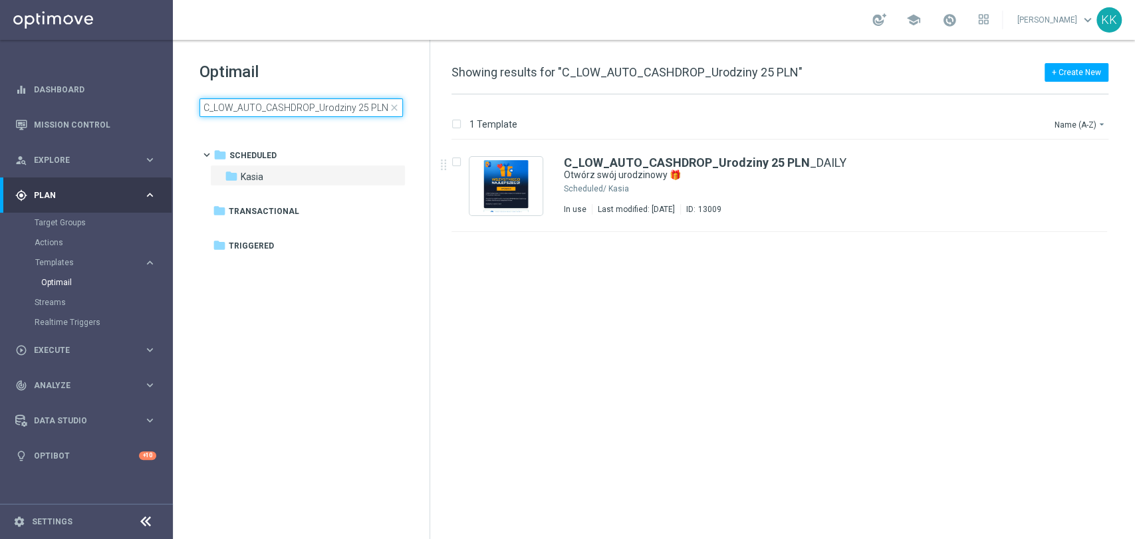
click at [312, 102] on input "C_LOW_AUTO_CASHDROP_Urodziny 25 PLN" at bounding box center [301, 107] width 203 height 19
type input "C_MED_AUTO_CASHDROP_Urodziny 50 PLN"
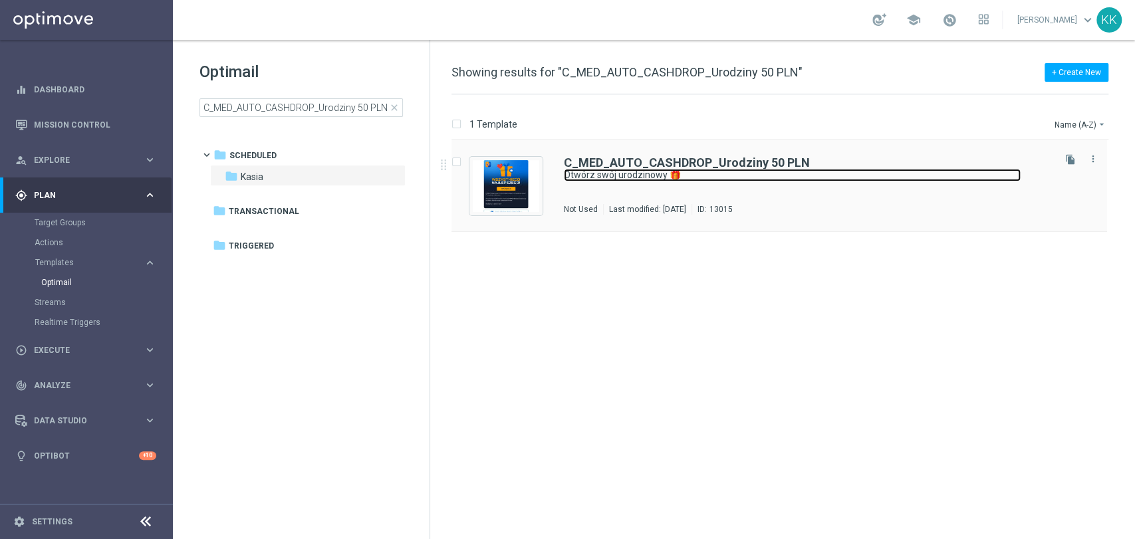
click at [637, 176] on link "Otwórz swój urodzinowy 🎁" at bounding box center [792, 175] width 457 height 13
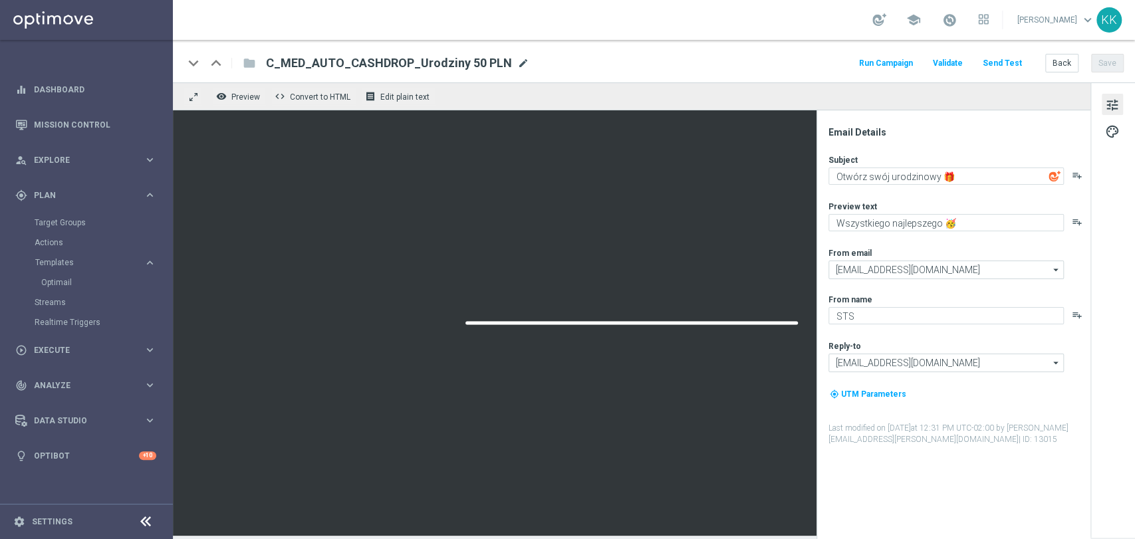
click at [519, 60] on span "mode_edit" at bounding box center [523, 63] width 12 height 12
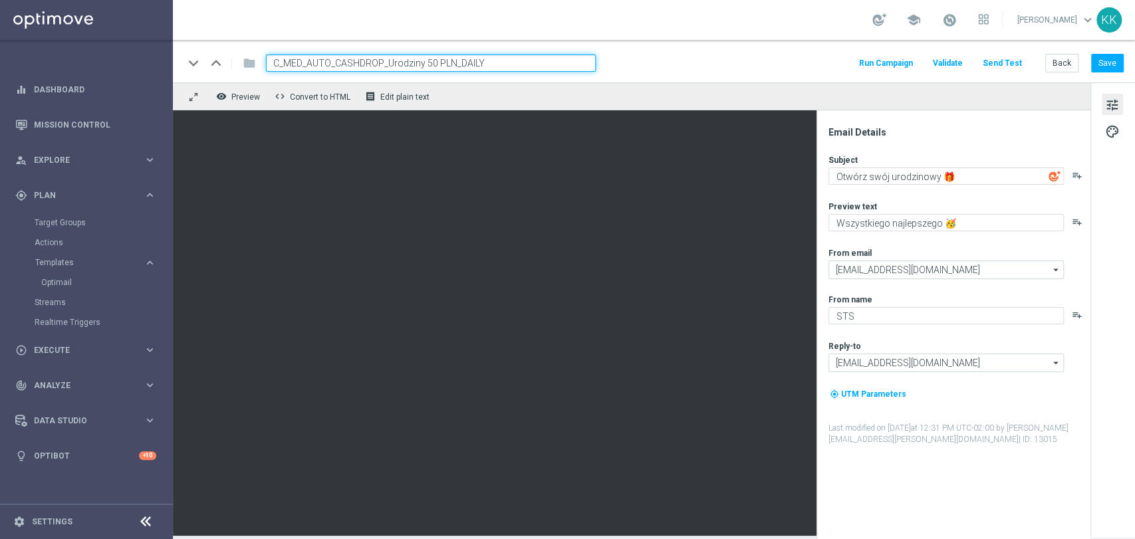
type input "C_MED_AUTO_CASHDROP_Urodziny 50 PLN_DAILY"
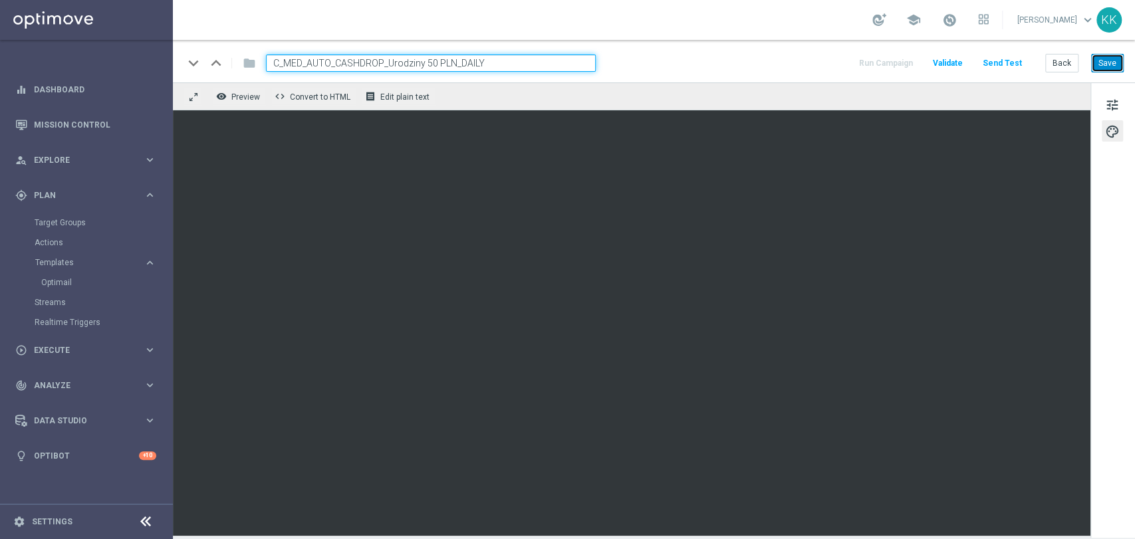
click at [1111, 55] on button "Save" at bounding box center [1107, 63] width 33 height 19
click at [1071, 60] on button "Back" at bounding box center [1061, 63] width 33 height 19
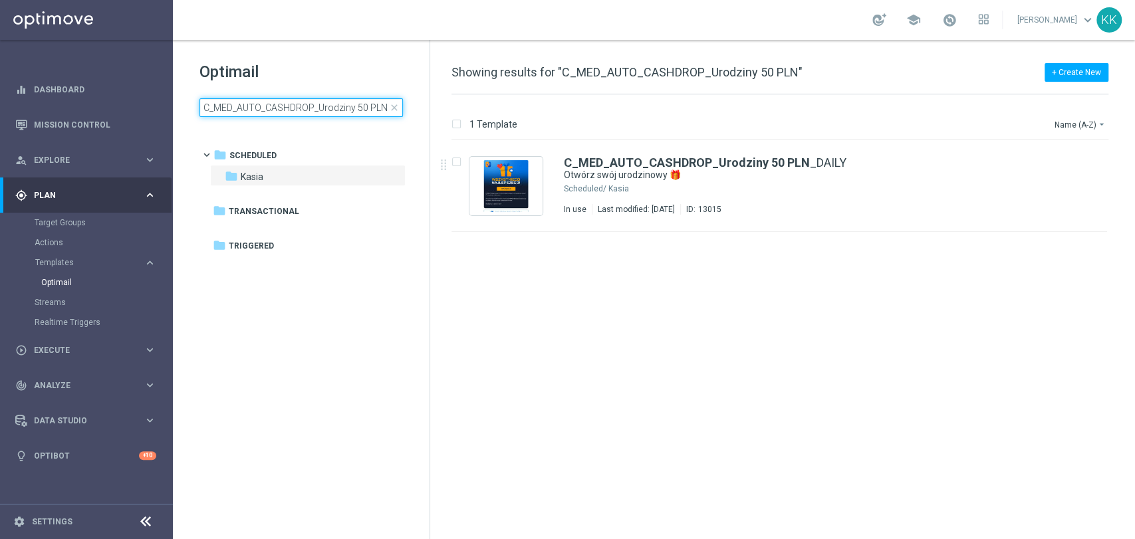
click at [309, 109] on input "C_MED_AUTO_CASHDROP_Urodziny 50 PLN" at bounding box center [301, 107] width 203 height 19
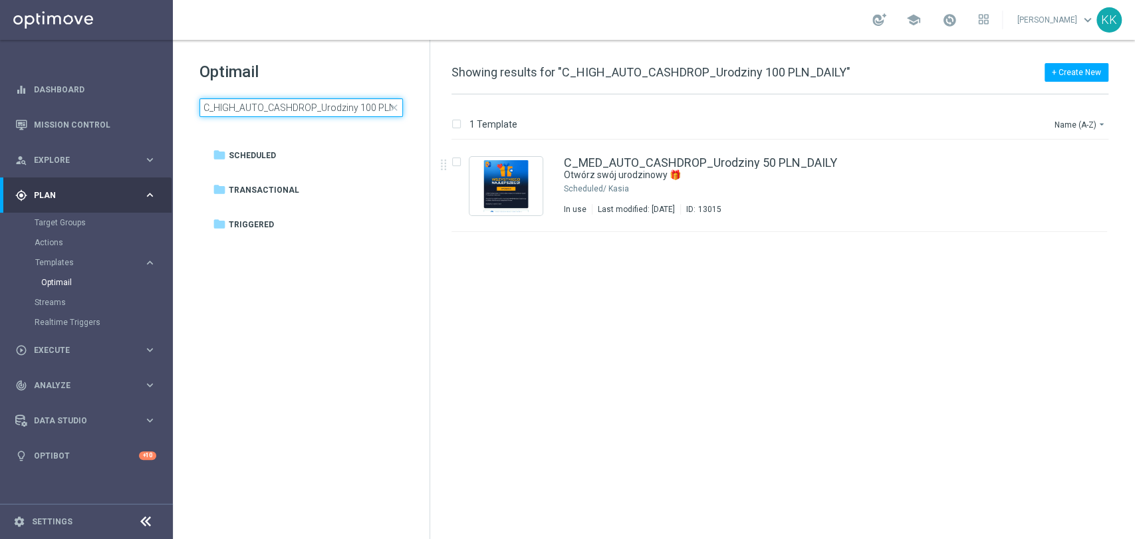
scroll to position [0, 27]
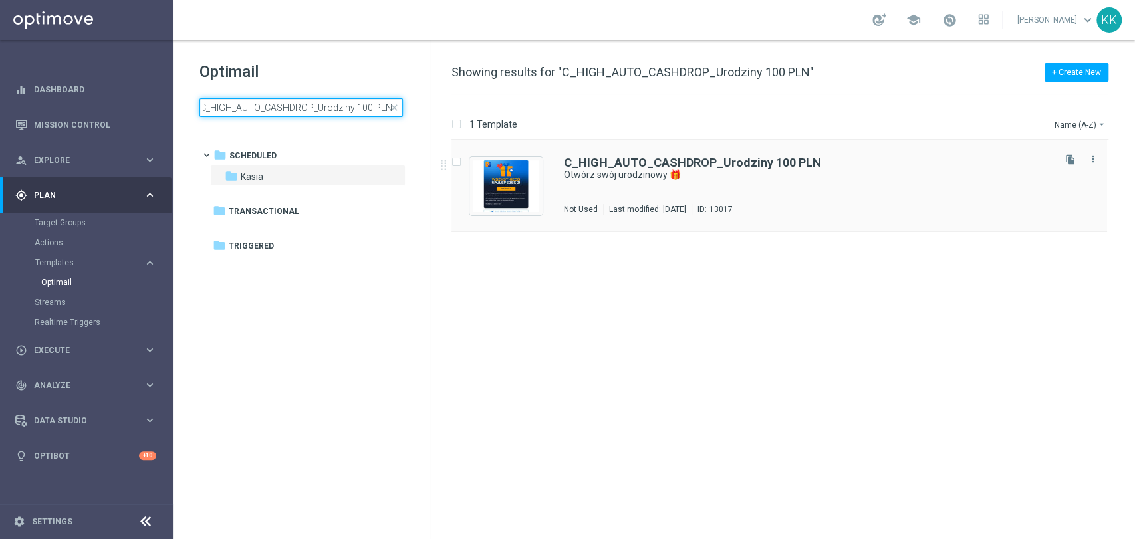
type input "C_HIGH_AUTO_CASHDROP_Urodziny 100 PLN"
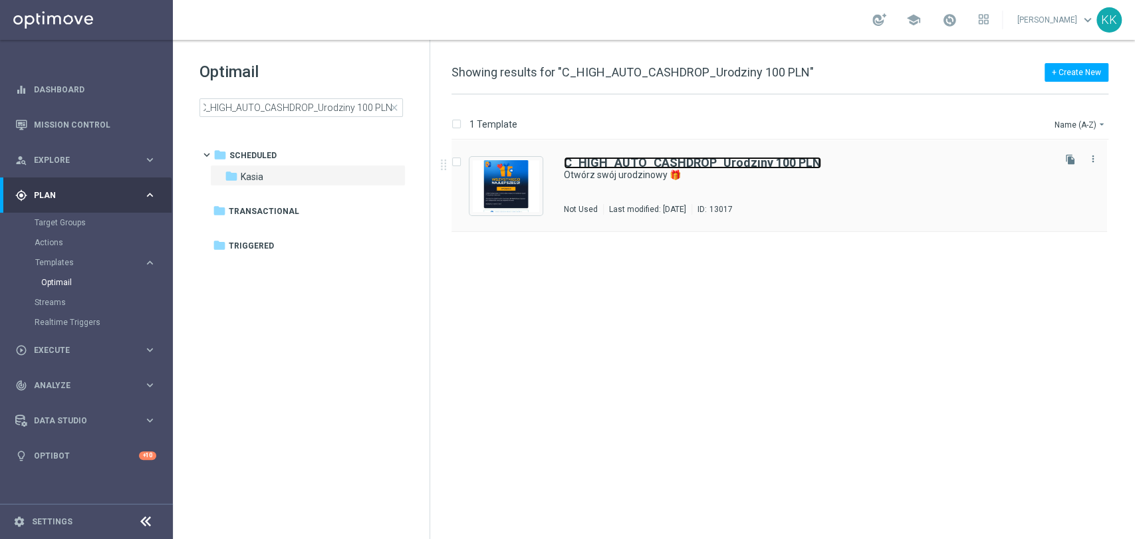
click at [652, 168] on b "C_HIGH_AUTO_CASHDROP_Urodziny 100 PLN" at bounding box center [692, 163] width 257 height 14
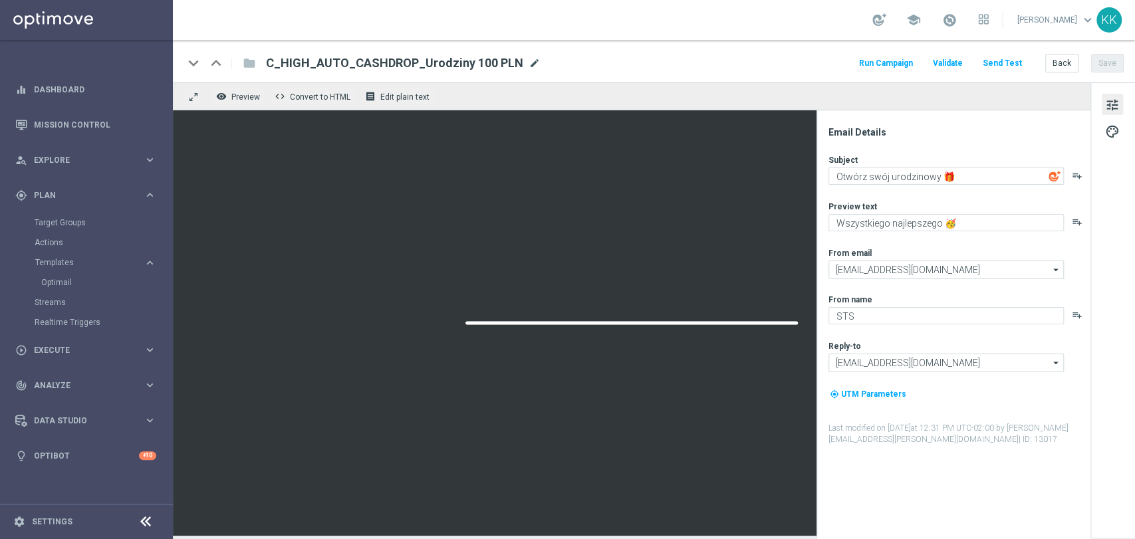
click at [529, 67] on span "mode_edit" at bounding box center [535, 63] width 12 height 12
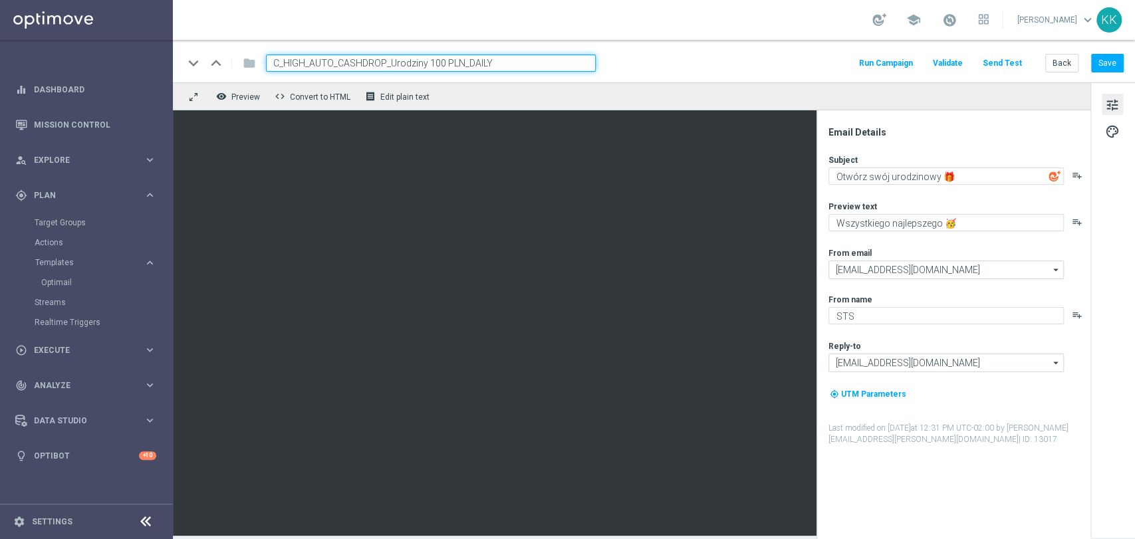
type input "C_HIGH_AUTO_CASHDROP_Urodziny 100 PLN_DAILY"
click at [714, 74] on div "keyboard_arrow_down keyboard_arrow_up folder C_HIGH_AUTO_CASHDROP_Urodziny 100 …" at bounding box center [654, 61] width 962 height 43
click at [1113, 68] on button "Save" at bounding box center [1107, 63] width 33 height 19
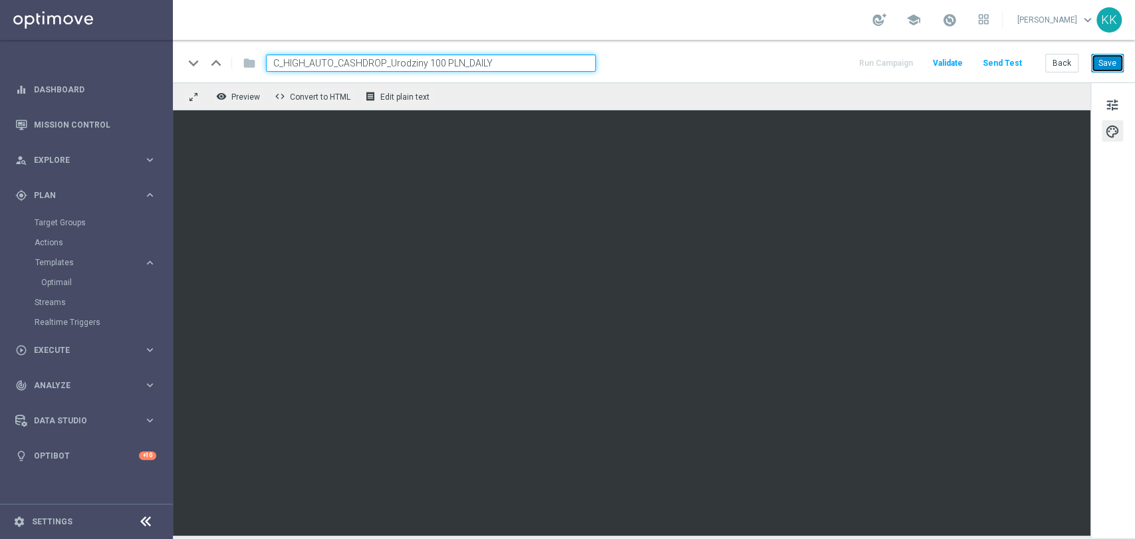
drag, startPoint x: 1106, startPoint y: 58, endPoint x: 1076, endPoint y: 103, distance: 54.2
click at [1105, 58] on button "Save" at bounding box center [1107, 63] width 33 height 19
click at [1118, 62] on button "Save" at bounding box center [1107, 63] width 33 height 19
click at [1065, 65] on button "Back" at bounding box center [1061, 63] width 33 height 19
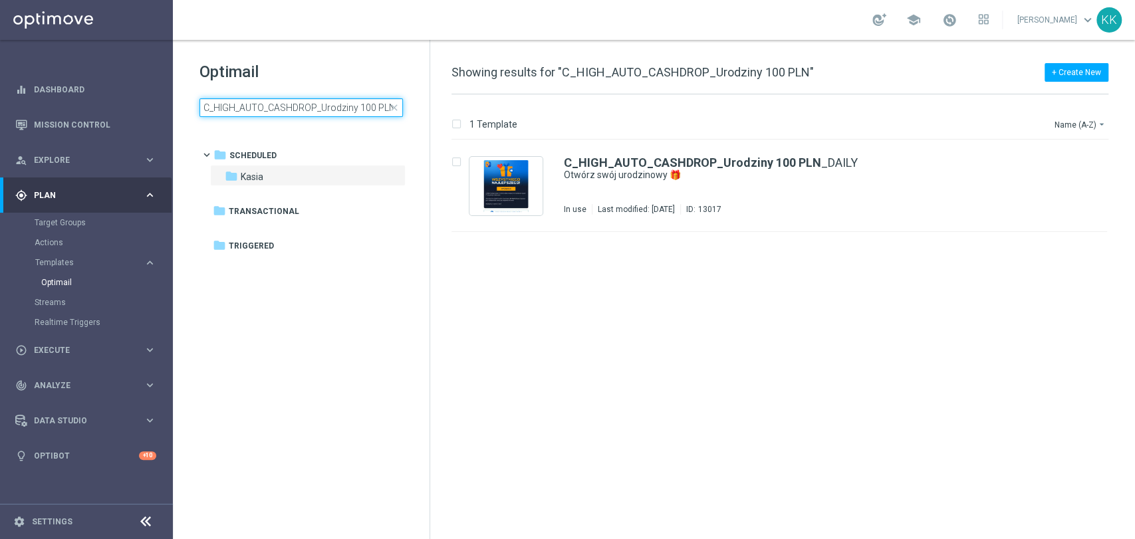
click at [271, 102] on input "C_HIGH_AUTO_CASHDROP_Urodziny 100 PLN" at bounding box center [301, 107] width 203 height 19
type input "D_MIN-LOW_AUTO_CASHDROP_Zgody na promocje 20 PLN_DAILY"
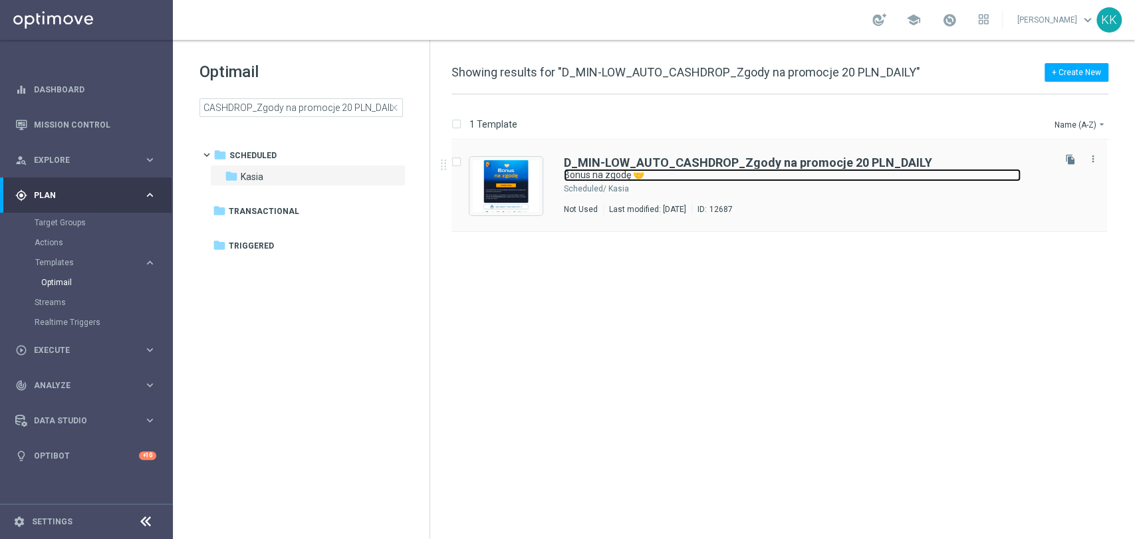
click at [649, 176] on link "Bonus na zgodę 🤝" at bounding box center [792, 175] width 457 height 13
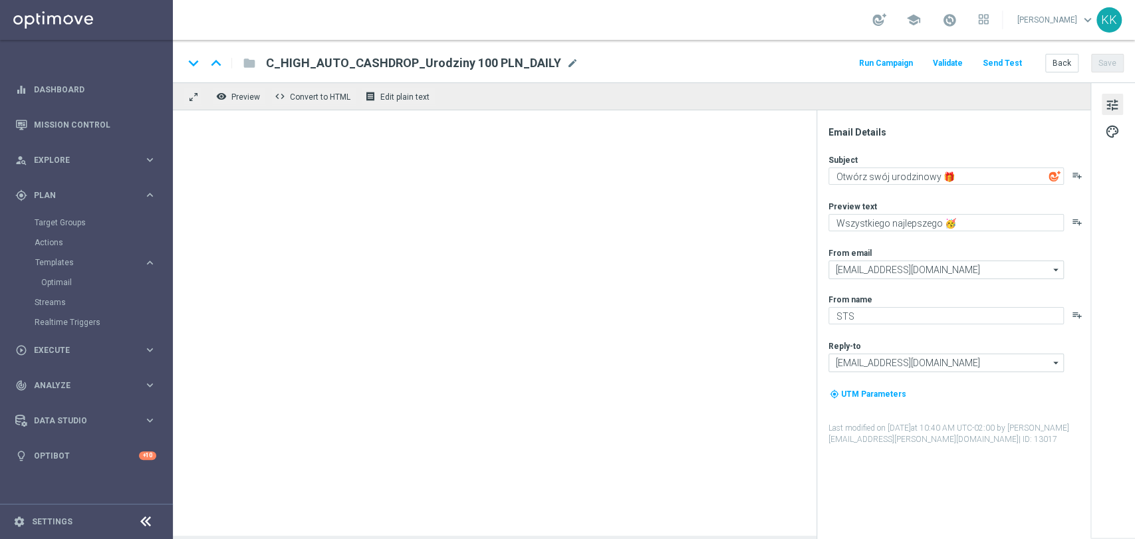
type textarea "Bonus na zgodę 🤝"
type textarea "Zgarnij 20 PLN i ciesz się wyjątkowymi ofertami 💸"
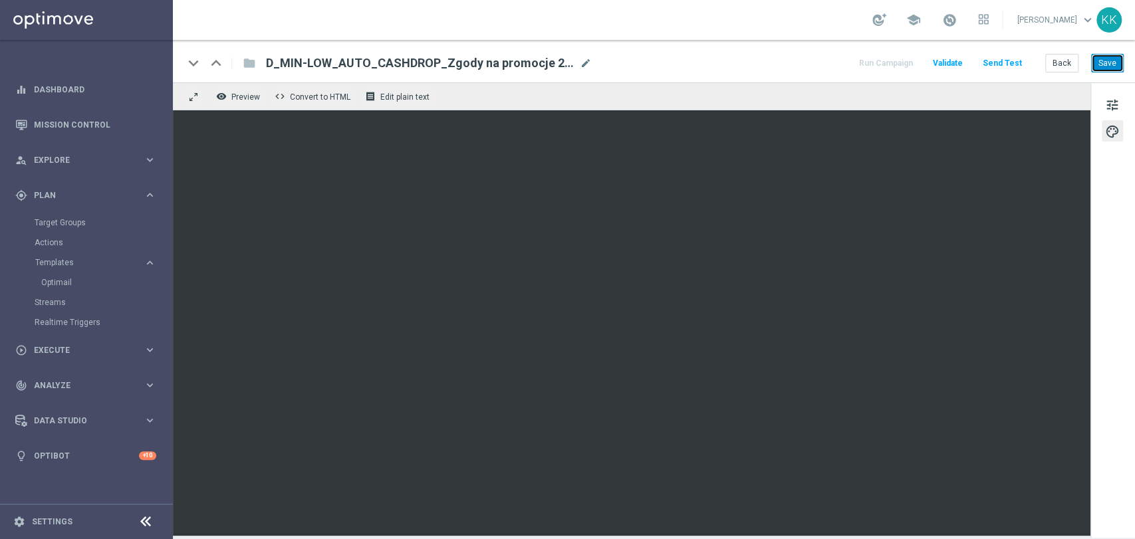
click at [1111, 61] on button "Save" at bounding box center [1107, 63] width 33 height 19
click at [1055, 61] on button "Back" at bounding box center [1061, 63] width 33 height 19
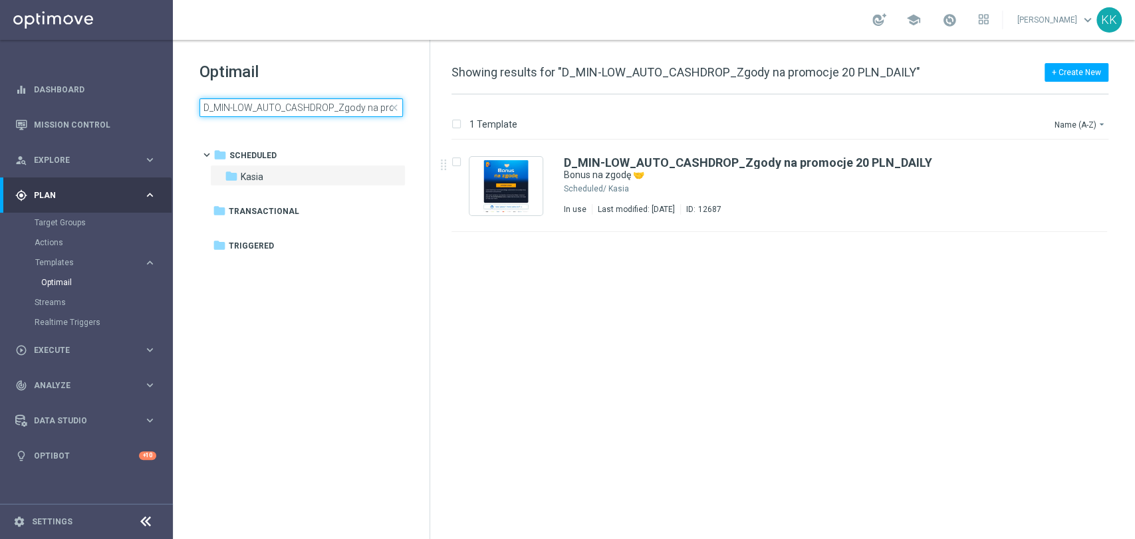
click at [342, 116] on input "D_MIN-LOW_AUTO_CASHDROP_Zgody na promocje 20 PLN_DAILY" at bounding box center [301, 107] width 203 height 19
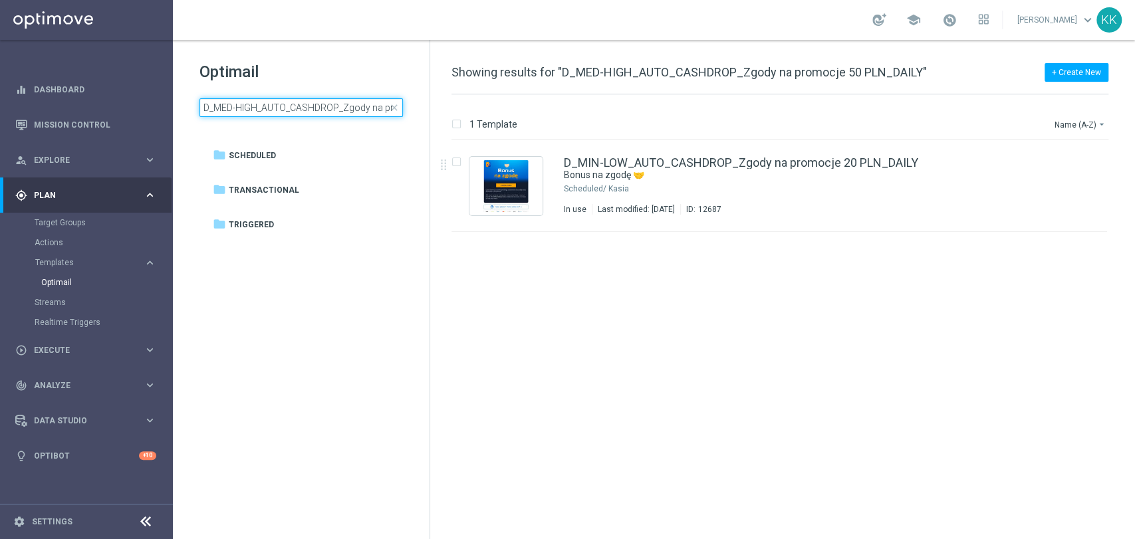
scroll to position [0, 87]
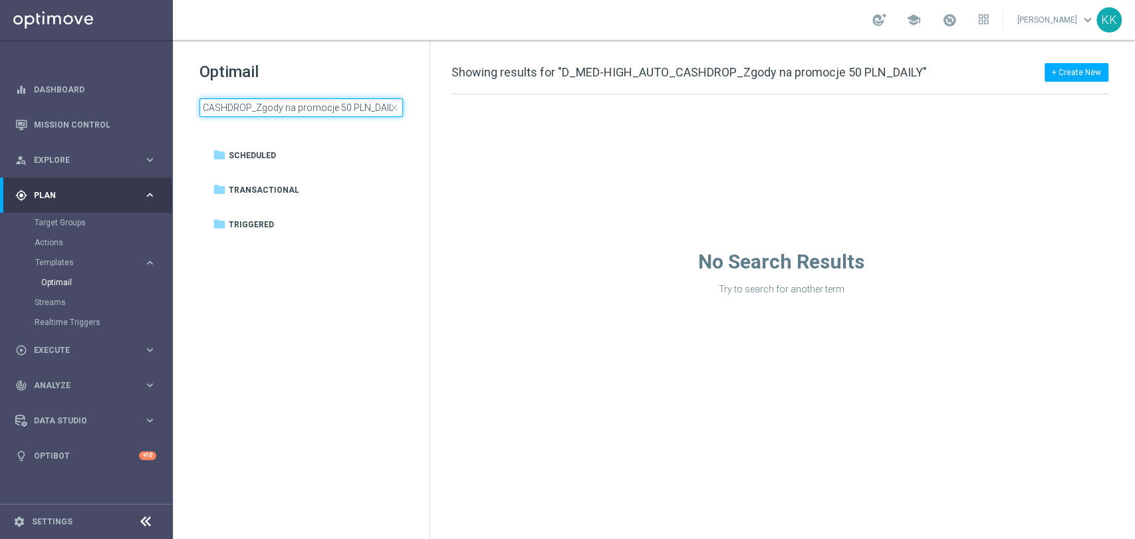
click at [323, 116] on input "D_MED-HIGH_AUTO_CASHDROP_Zgody na promocje 50 PLN_DAILY" at bounding box center [301, 107] width 203 height 19
drag, startPoint x: 358, startPoint y: 108, endPoint x: 696, endPoint y: 104, distance: 337.8
click at [682, 105] on div "Optimail D_MED-HIGH_AUTO_CASHDROP_Zgody na promocje 50 PLN_DAILY close folder 1…" at bounding box center [654, 289] width 962 height 499
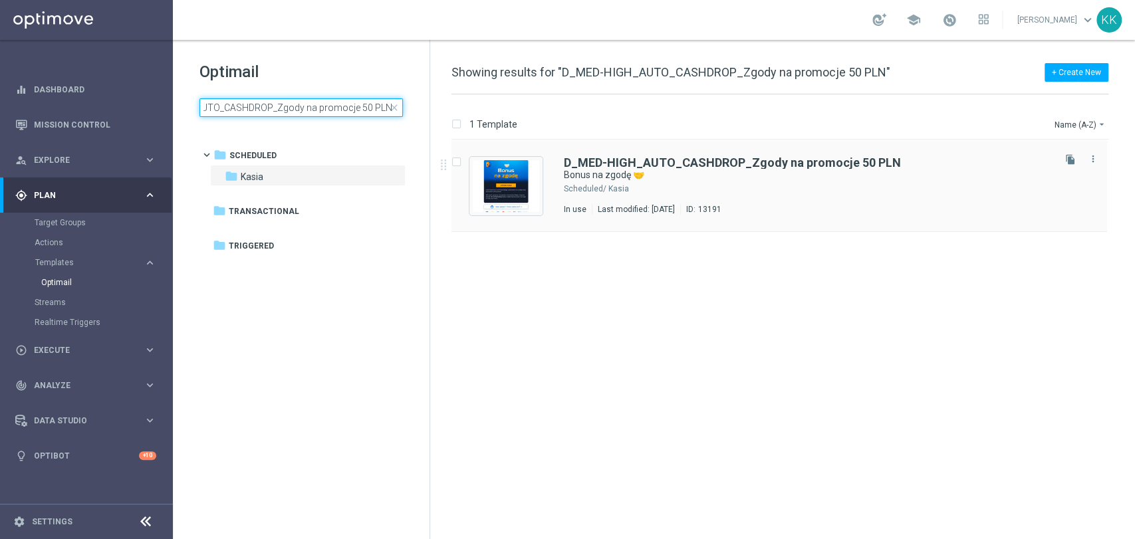
type input "D_MED-HIGH_AUTO_CASHDROP_Zgody na promocje 50 PLN"
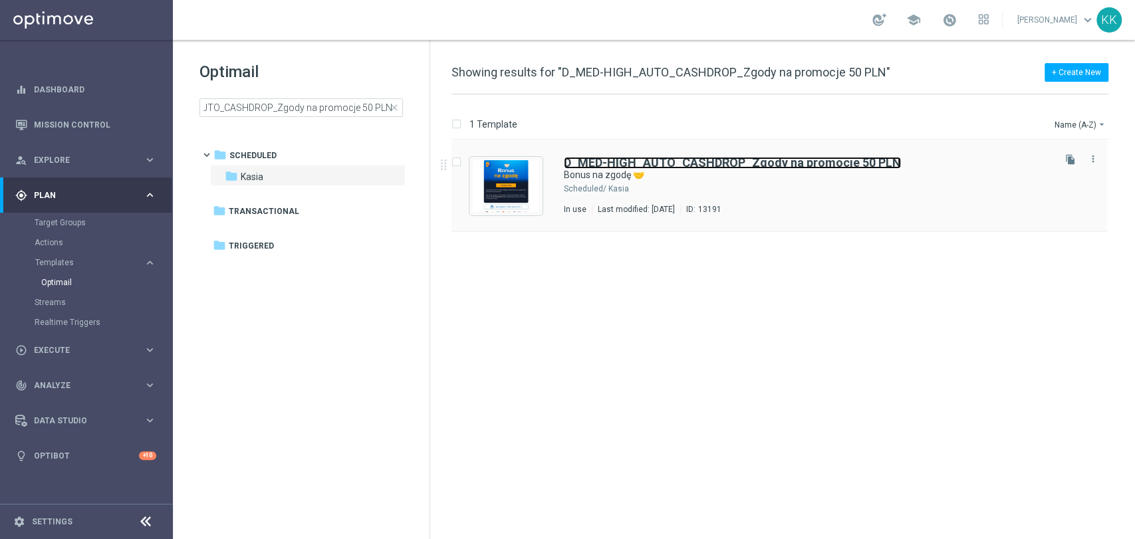
click at [778, 168] on b "D_MED-HIGH_AUTO_CASHDROP_Zgody na promocje 50 PLN" at bounding box center [732, 163] width 337 height 14
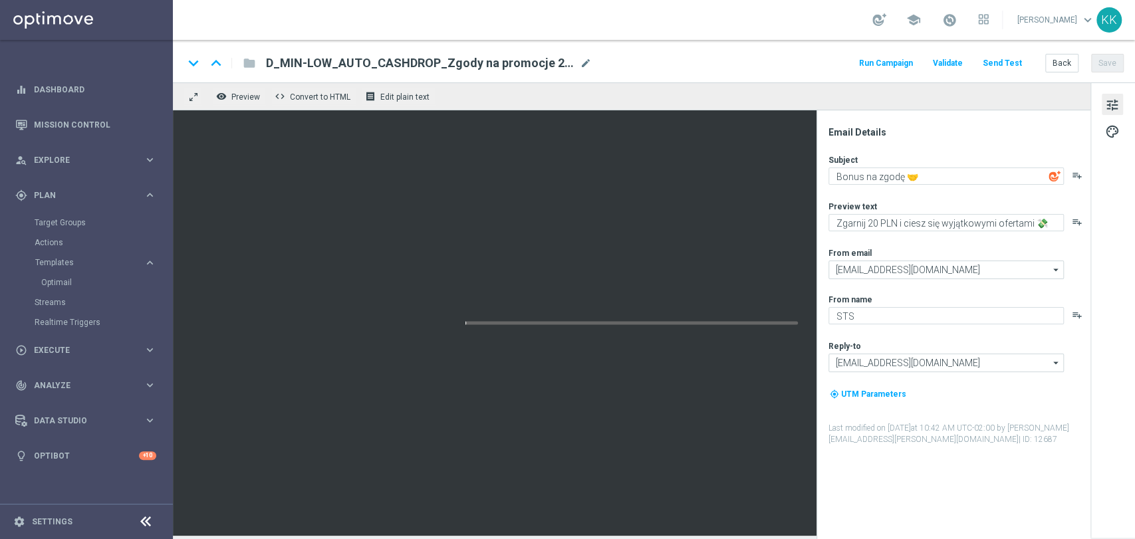
type input "D_MED-HIGH_AUTO_CASHDROP_Zgody na promocje 50 PLN"
type textarea "Zgarnij 50 PLN i ciesz się wyjątkowymi ofertami 💸"
click at [584, 60] on span "mode_edit" at bounding box center [586, 63] width 12 height 12
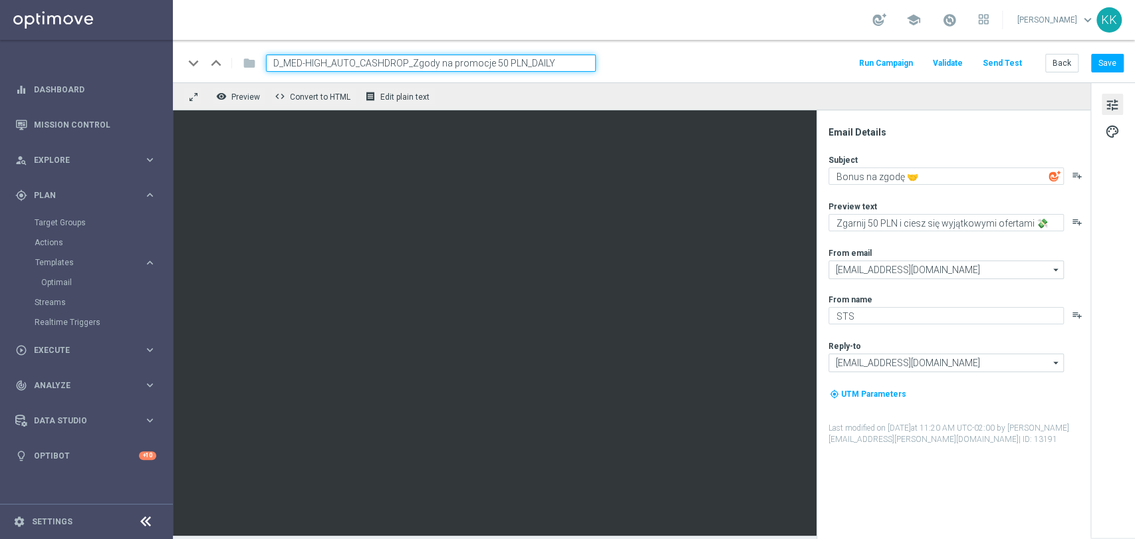
type input "D_MED-HIGH_AUTO_CASHDROP_Zgody na promocje 50 PLN_DAILY"
click at [749, 69] on div "keyboard_arrow_down keyboard_arrow_up folder D_MED-HIGH_AUTO_CASHDROP_Zgody na …" at bounding box center [654, 63] width 940 height 17
click at [1117, 60] on button "Save" at bounding box center [1107, 63] width 33 height 19
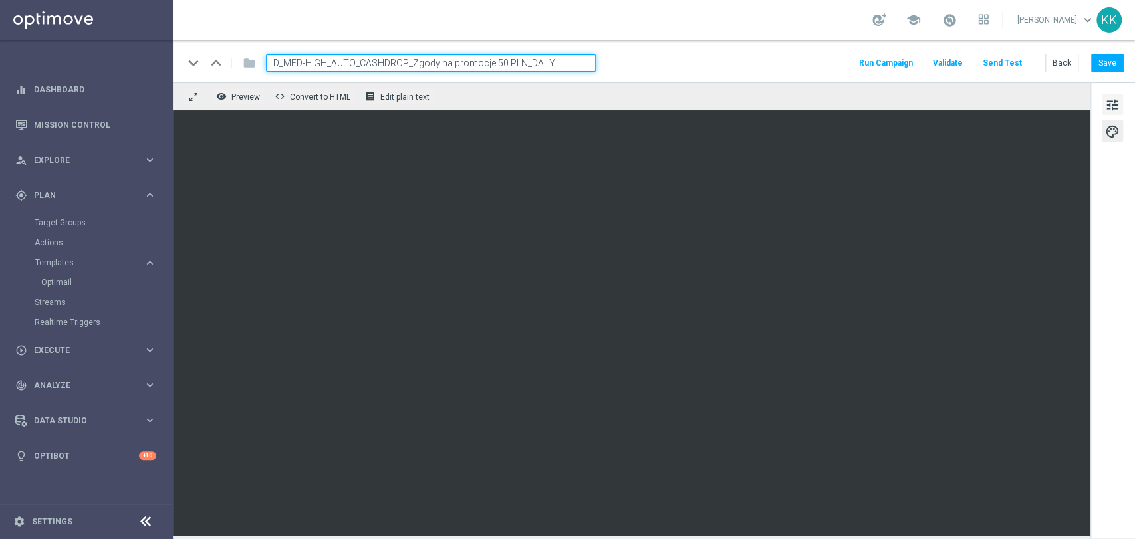
click at [1121, 100] on button "tune" at bounding box center [1112, 104] width 21 height 21
click at [1096, 70] on button "Save" at bounding box center [1107, 63] width 33 height 19
click at [1102, 69] on button "Save" at bounding box center [1107, 63] width 33 height 19
click at [1057, 67] on button "Back" at bounding box center [1061, 63] width 33 height 19
